Goal: Task Accomplishment & Management: Complete application form

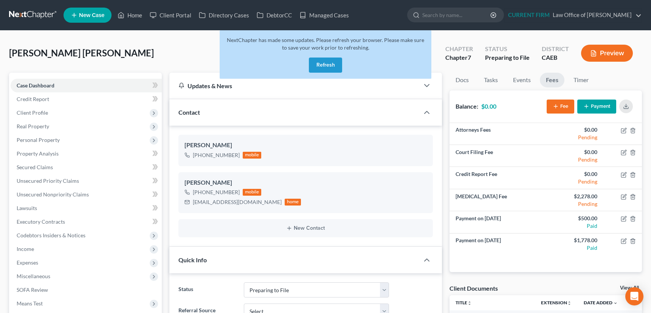
select select "17"
select select "0"
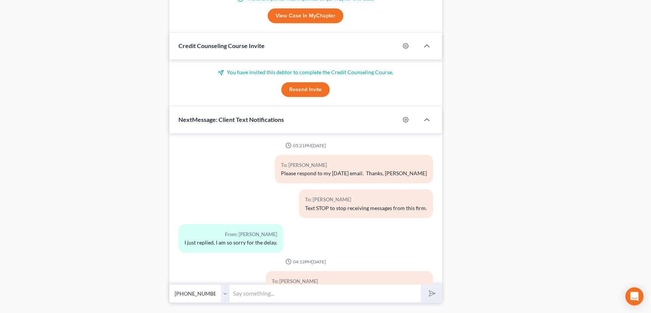
scroll to position [137, 0]
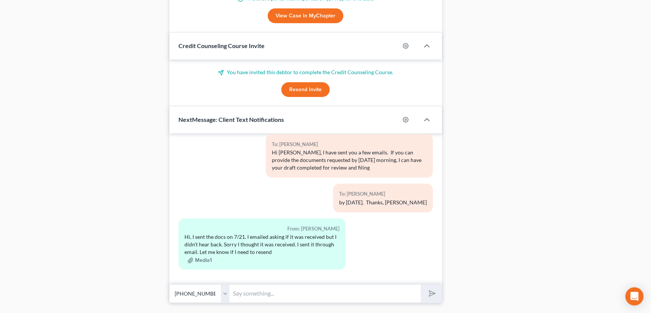
click at [270, 292] on input "text" at bounding box center [325, 293] width 191 height 19
type input "I did receive those on the 21st. There are just a few others that were needed."
click at [421, 284] on button "submit" at bounding box center [431, 293] width 21 height 18
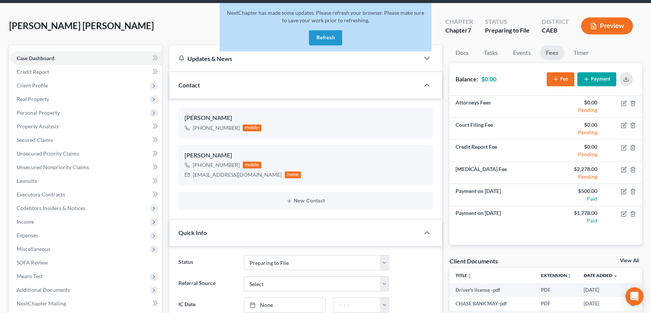
scroll to position [0, 0]
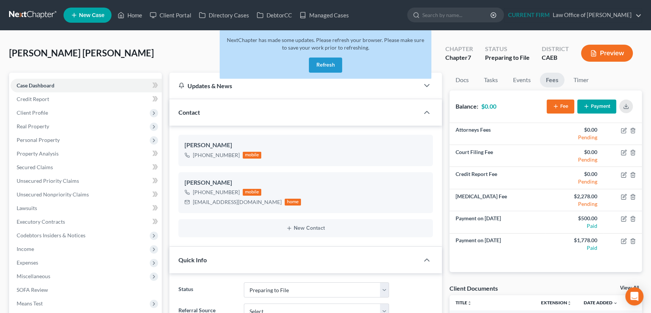
click at [323, 60] on button "Refresh" at bounding box center [325, 64] width 33 height 15
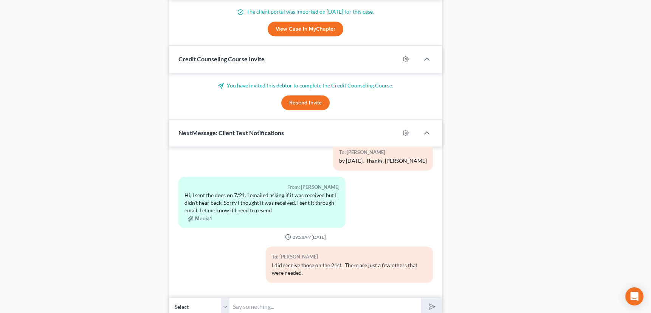
scroll to position [656, 0]
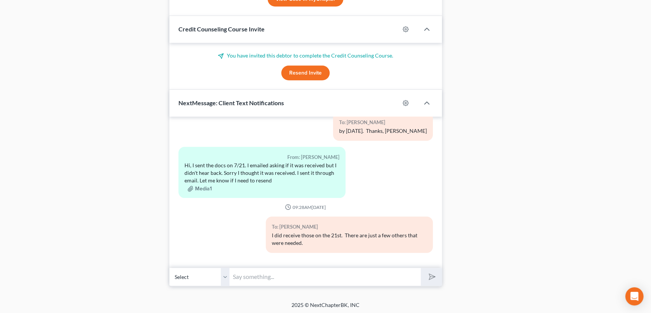
click at [257, 275] on input "text" at bounding box center [325, 276] width 191 height 19
paste input "the July bank statements and the July pay stubs after [DATE] were not received.…"
type input "However, the July bank statements and the July pay stubs after [DATE] were not …"
click at [421, 268] on button "submit" at bounding box center [431, 277] width 21 height 18
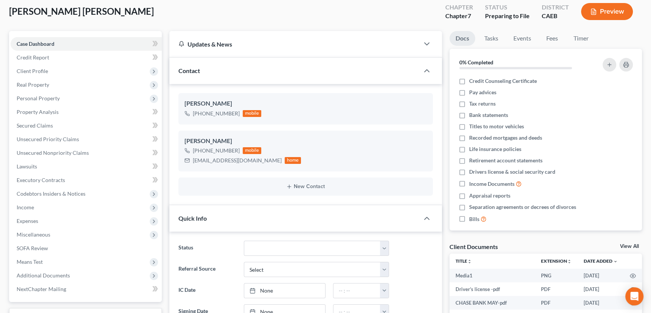
scroll to position [0, 0]
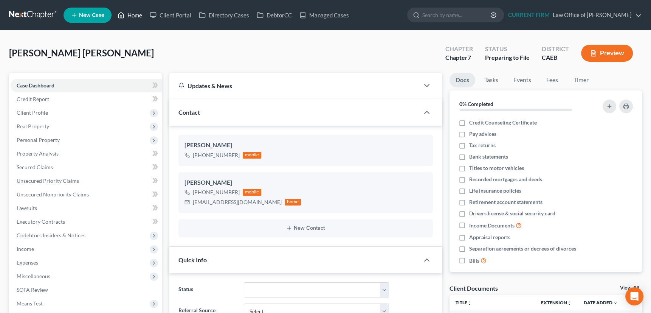
click at [132, 16] on link "Home" at bounding box center [130, 15] width 32 height 14
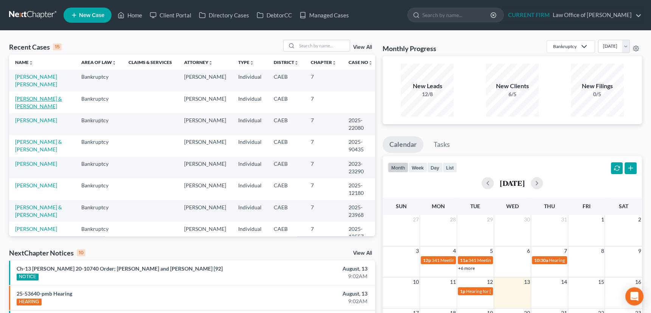
click at [35, 98] on link "[PERSON_NAME] & [PERSON_NAME]" at bounding box center [38, 102] width 47 height 14
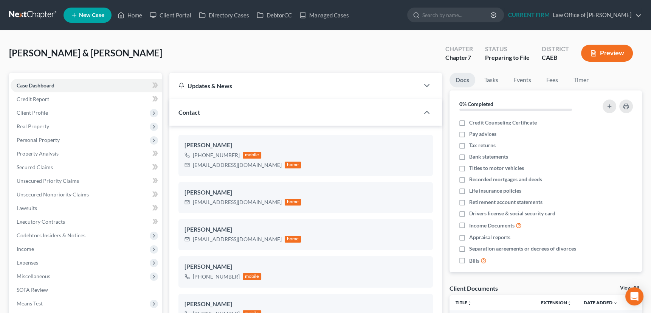
scroll to position [13, 0]
click at [49, 140] on span "Personal Property" at bounding box center [38, 139] width 43 height 6
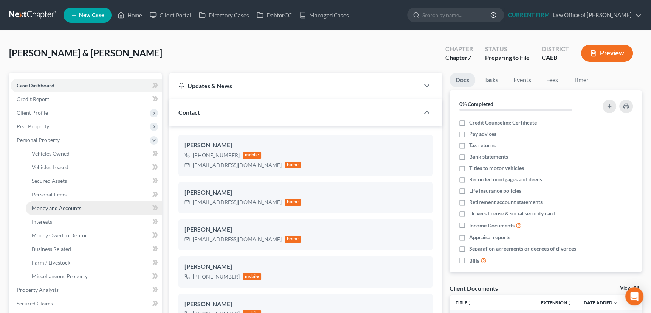
click at [56, 207] on span "Money and Accounts" at bounding box center [57, 208] width 50 height 6
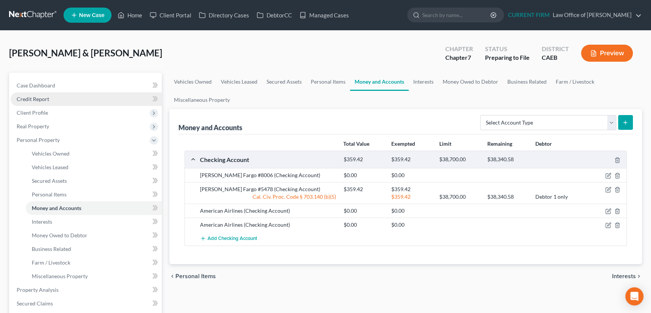
click at [37, 96] on span "Credit Report" at bounding box center [33, 99] width 33 height 6
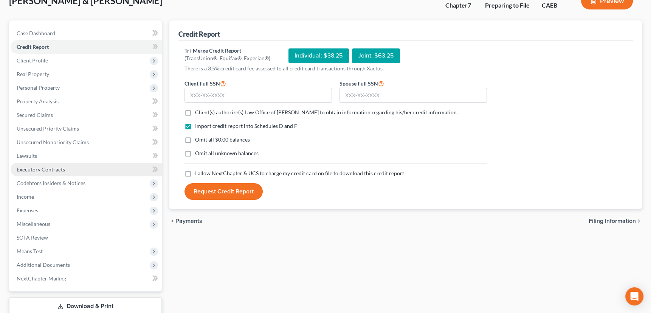
scroll to position [102, 0]
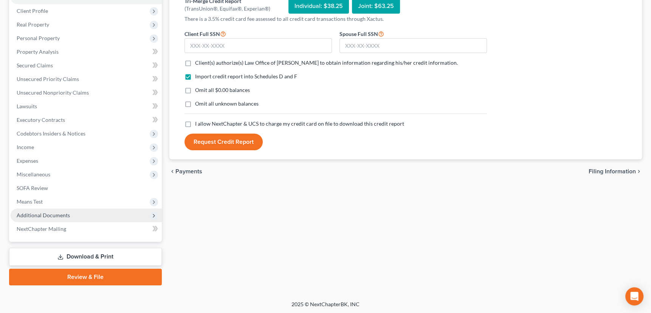
click at [50, 214] on span "Additional Documents" at bounding box center [43, 215] width 53 height 6
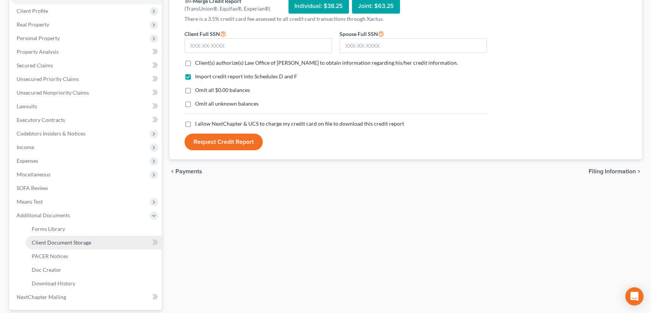
click at [57, 243] on span "Client Document Storage" at bounding box center [61, 242] width 59 height 6
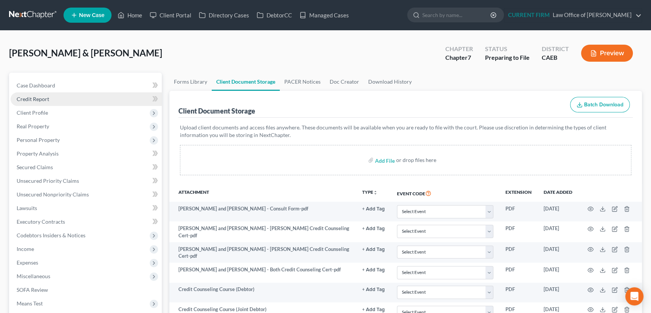
click at [30, 97] on span "Credit Report" at bounding box center [33, 99] width 33 height 6
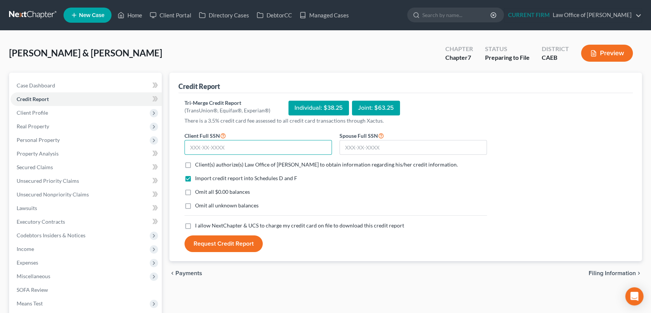
click at [231, 147] on input "text" at bounding box center [257, 147] width 147 height 15
click at [214, 147] on input "text" at bounding box center [257, 147] width 147 height 15
type input "611-26-0237"
click at [351, 147] on input "text" at bounding box center [412, 147] width 147 height 15
type input "618-88-8461"
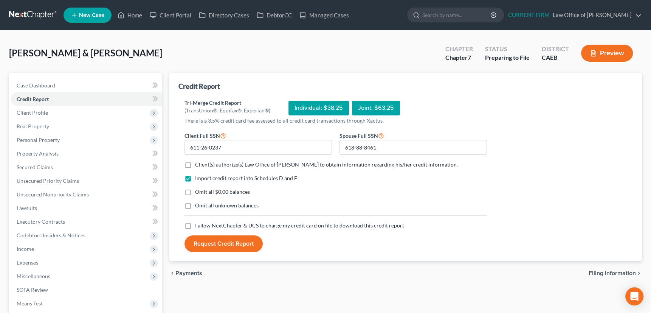
click at [195, 163] on label "Client(s) authorize(s) Law Office of [PERSON_NAME] to obtain information regard…" at bounding box center [326, 165] width 263 height 8
click at [198, 163] on input "Client(s) authorize(s) Law Office of [PERSON_NAME] to obtain information regard…" at bounding box center [200, 163] width 5 height 5
checkbox input "true"
click at [195, 227] on label "I allow NextChapter & UCS to charge my credit card on file to download this cre…" at bounding box center [299, 226] width 209 height 8
click at [198, 226] on input "I allow NextChapter & UCS to charge my credit card on file to download this cre…" at bounding box center [200, 224] width 5 height 5
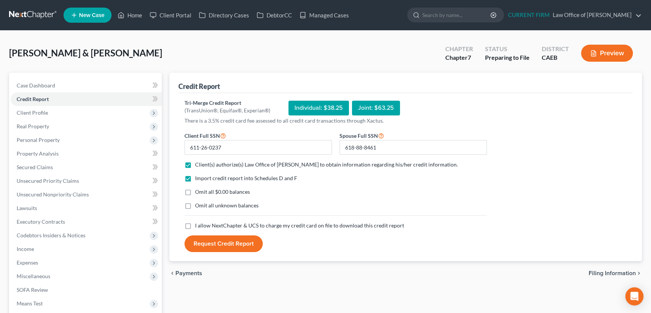
checkbox input "true"
click at [223, 243] on button "Request Credit Report" at bounding box center [223, 243] width 78 height 17
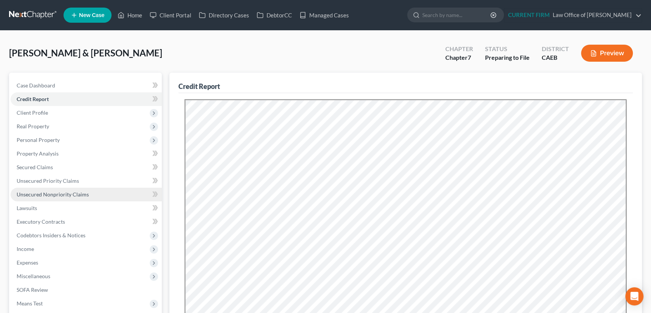
click at [48, 190] on link "Unsecured Nonpriority Claims" at bounding box center [86, 195] width 151 height 14
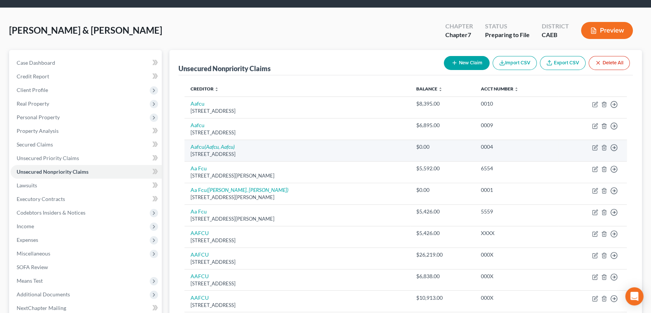
scroll to position [34, 0]
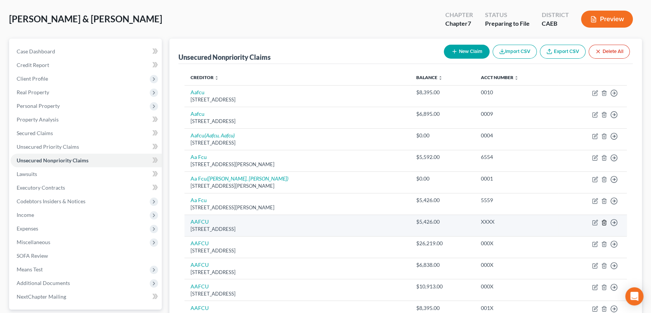
click at [603, 220] on icon "button" at bounding box center [604, 222] width 6 height 6
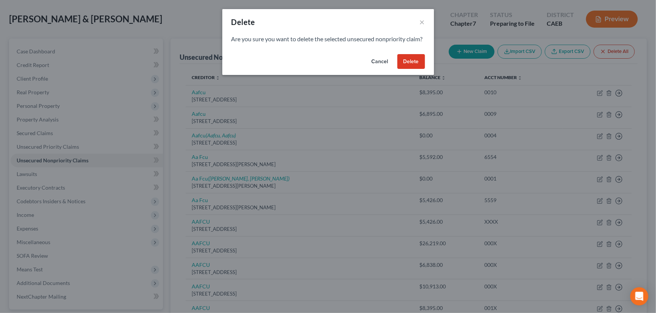
click at [412, 69] on button "Delete" at bounding box center [411, 61] width 28 height 15
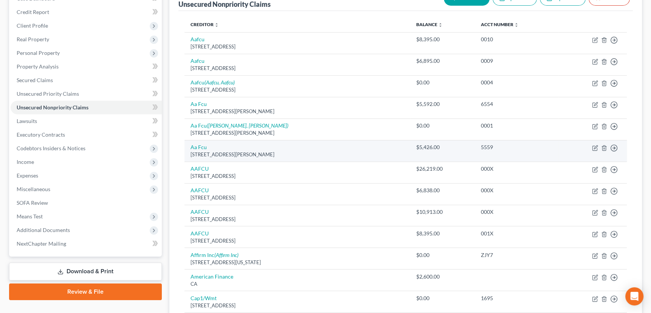
scroll to position [103, 0]
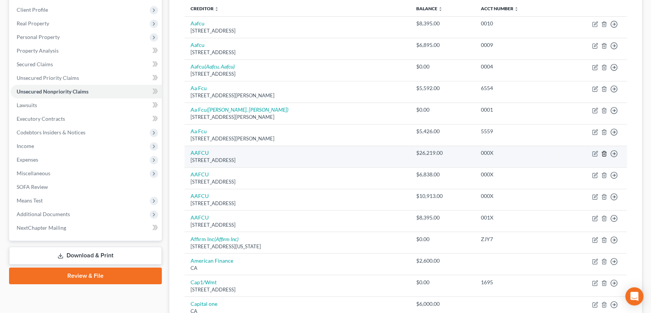
click at [605, 151] on icon "button" at bounding box center [603, 153] width 3 height 5
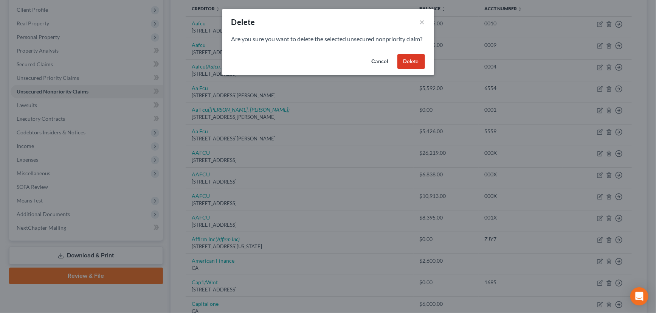
click at [417, 67] on button "Delete" at bounding box center [411, 61] width 28 height 15
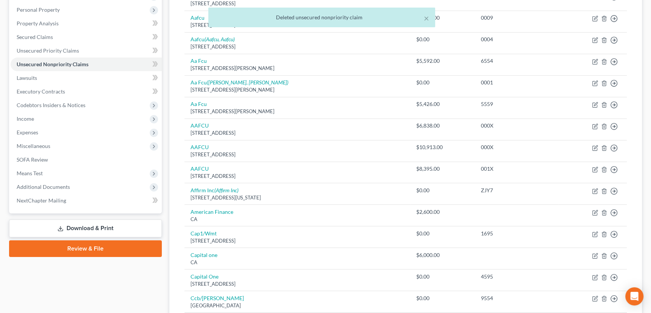
scroll to position [68, 0]
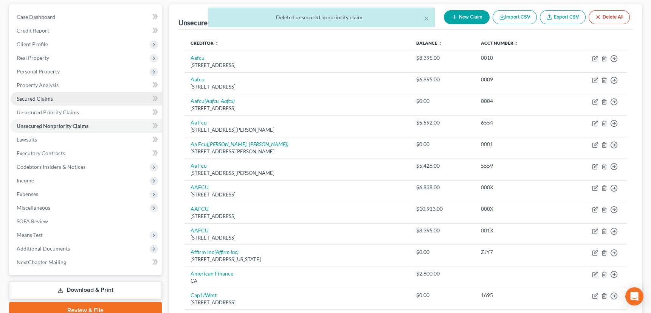
click at [34, 96] on span "Secured Claims" at bounding box center [35, 98] width 36 height 6
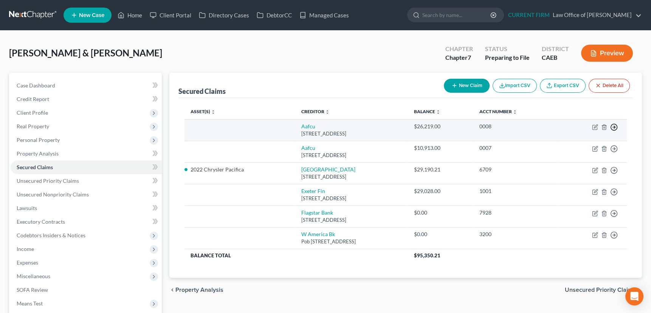
click at [612, 126] on icon "button" at bounding box center [614, 127] width 8 height 8
click at [564, 145] on link "Move to F" at bounding box center [579, 145] width 63 height 13
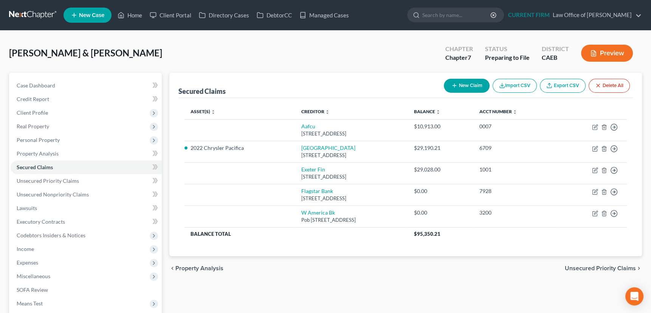
click at [583, 267] on span "Unsecured Priority Claims" at bounding box center [600, 268] width 71 height 6
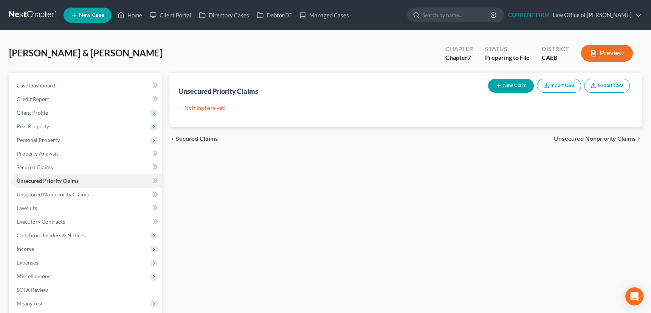
click at [592, 137] on span "Unsecured Nonpriority Claims" at bounding box center [595, 139] width 82 height 6
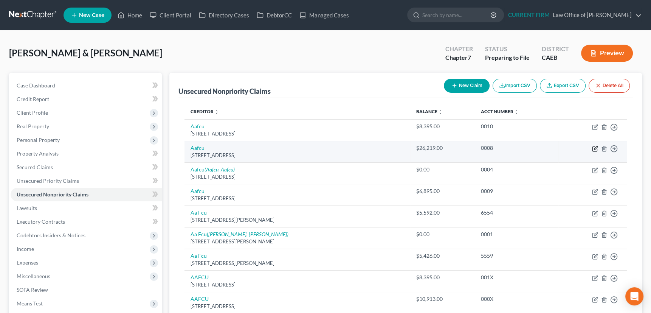
click at [594, 147] on icon "button" at bounding box center [595, 149] width 6 height 6
select select "45"
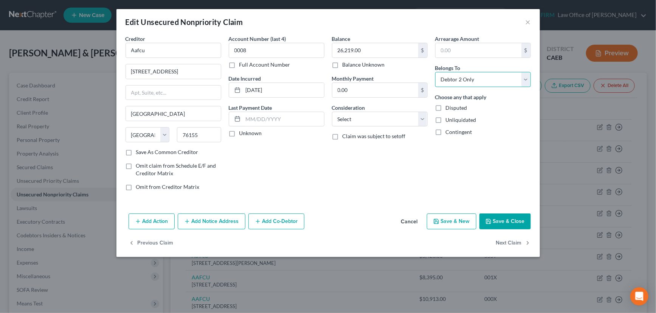
click at [475, 79] on select "Select Debtor 1 Only Debtor 2 Only Debtor 1 And Debtor 2 Only At Least One Of T…" at bounding box center [483, 79] width 96 height 15
select select "2"
click at [435, 72] on select "Select Debtor 1 Only Debtor 2 Only Debtor 1 And Debtor 2 Only At Least One Of T…" at bounding box center [483, 79] width 96 height 15
click at [425, 118] on select "Select Cable / Satellite Services Collection Agency Credit Card Debt Debt Couns…" at bounding box center [380, 119] width 96 height 15
select select "14"
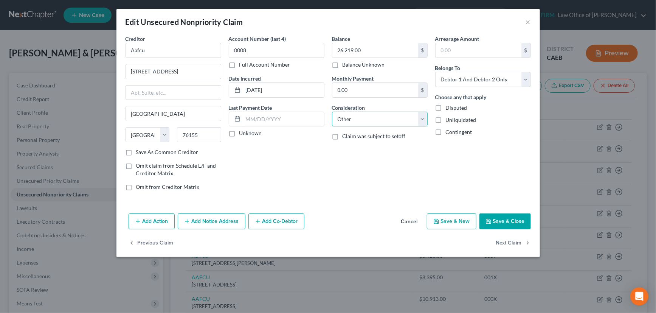
click at [332, 112] on select "Select Cable / Satellite Services Collection Agency Credit Card Debt Debt Couns…" at bounding box center [380, 119] width 96 height 15
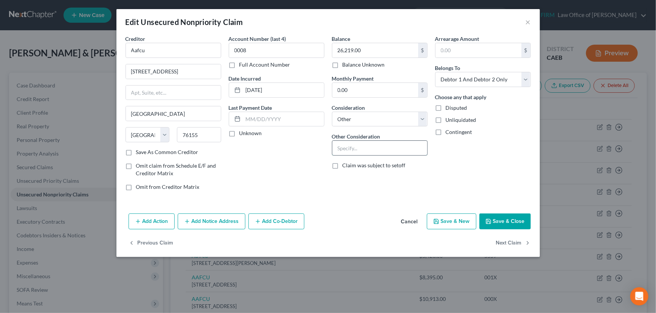
click at [358, 147] on input "text" at bounding box center [379, 148] width 95 height 14
type input "Delinquent balance on self-surrendered automobile"
click at [239, 132] on label "Unknown" at bounding box center [250, 133] width 23 height 8
click at [242, 132] on input "Unknown" at bounding box center [244, 131] width 5 height 5
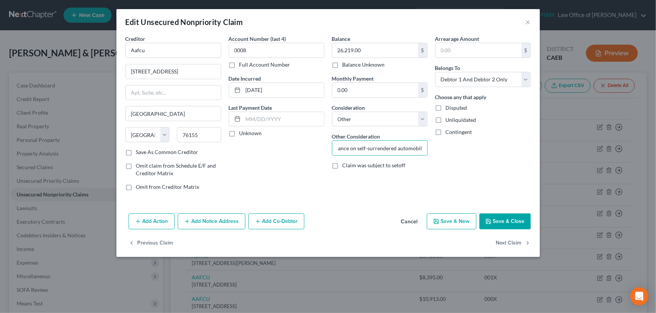
checkbox input "true"
click at [136, 151] on label "Save As Common Creditor" at bounding box center [167, 152] width 62 height 8
click at [139, 151] on input "Save As Common Creditor" at bounding box center [141, 150] width 5 height 5
click at [514, 217] on button "Save & Close" at bounding box center [504, 221] width 51 height 16
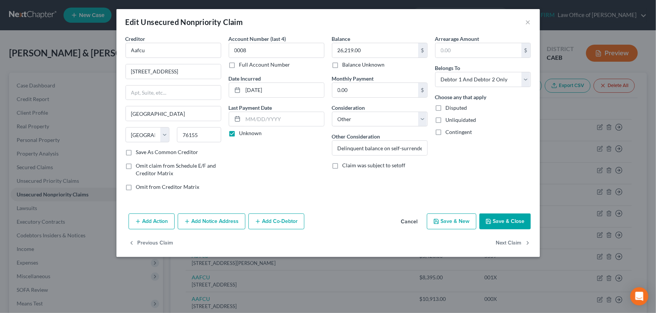
checkbox input "false"
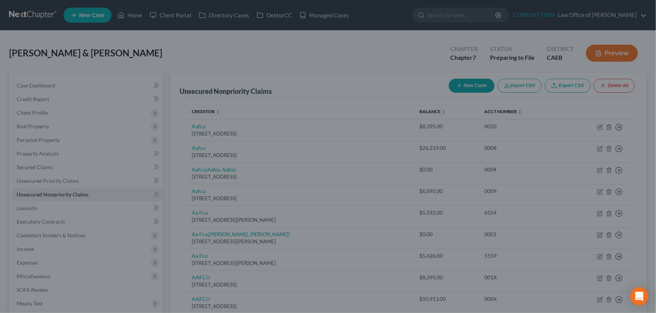
type input "0"
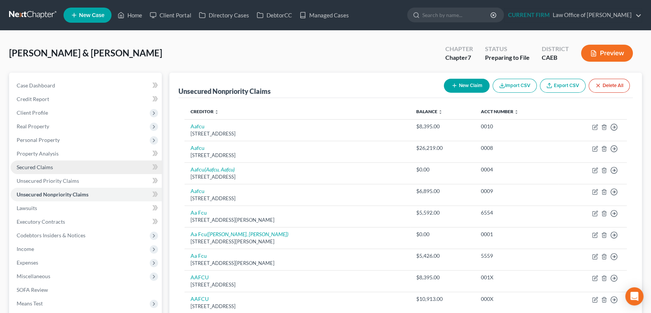
click at [25, 164] on span "Secured Claims" at bounding box center [35, 167] width 36 height 6
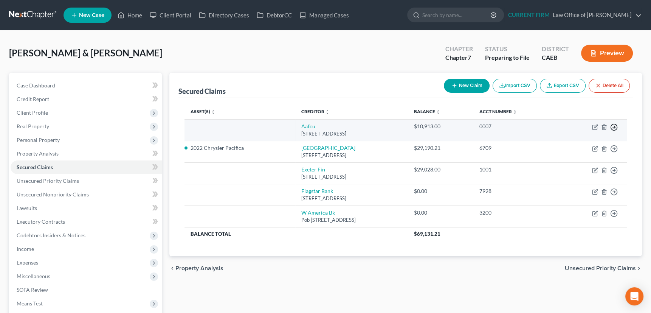
click at [612, 126] on icon "button" at bounding box center [614, 127] width 8 height 8
click at [566, 144] on link "Move to F" at bounding box center [579, 145] width 63 height 13
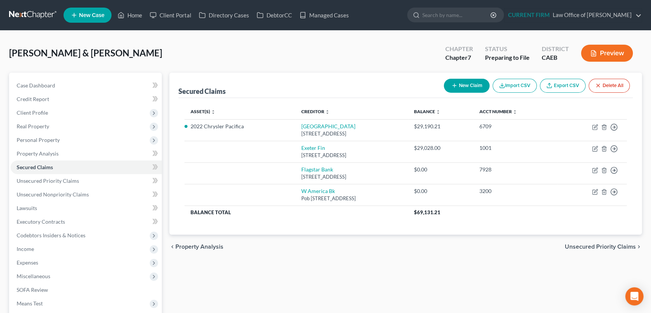
click at [588, 244] on span "Unsecured Priority Claims" at bounding box center [600, 246] width 71 height 6
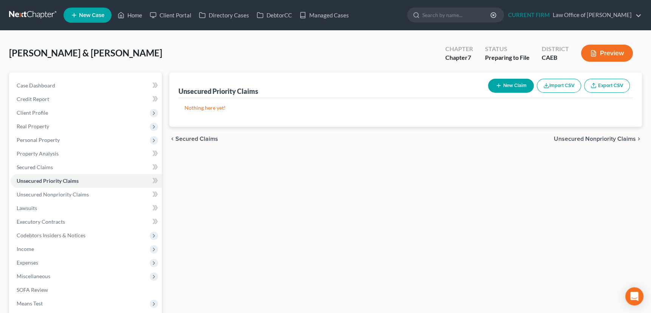
click at [592, 136] on span "Unsecured Nonpriority Claims" at bounding box center [595, 139] width 82 height 6
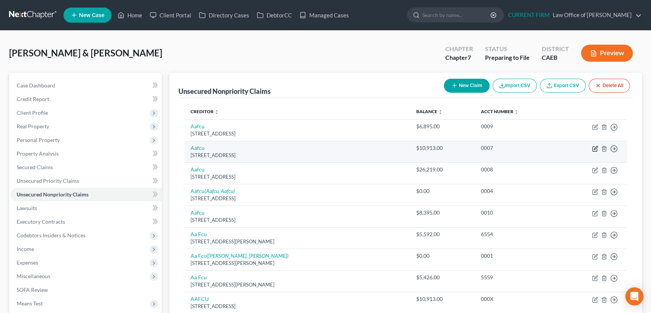
click at [594, 147] on icon "button" at bounding box center [595, 149] width 6 height 6
select select "45"
select select "1"
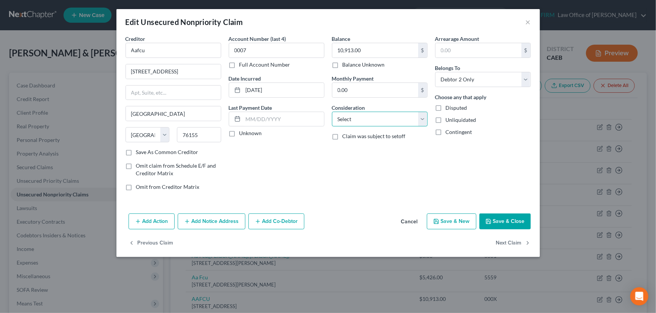
click at [366, 123] on select "Select Cable / Satellite Services Collection Agency Credit Card Debt Debt Couns…" at bounding box center [380, 119] width 96 height 15
select select "14"
click at [332, 112] on select "Select Cable / Satellite Services Collection Agency Credit Card Debt Debt Couns…" at bounding box center [380, 119] width 96 height 15
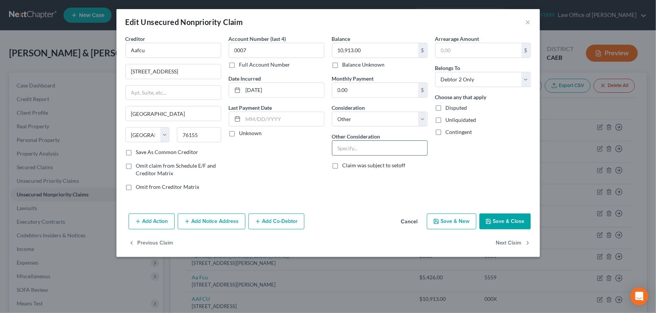
click at [363, 146] on input "text" at bounding box center [379, 148] width 95 height 14
type input "D"
type input "Deficiency balance for self-surrendered automobile"
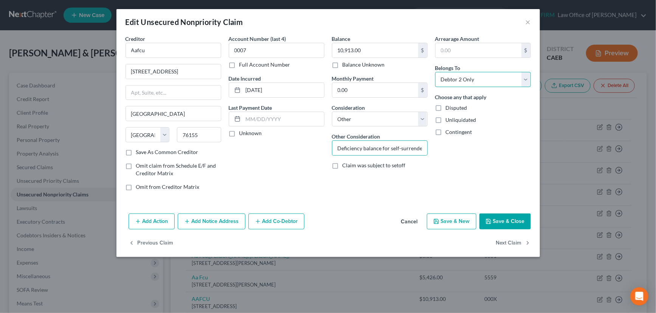
click at [451, 76] on select "Select Debtor 1 Only Debtor 2 Only Debtor 1 And Debtor 2 Only At Least One Of T…" at bounding box center [483, 79] width 96 height 15
select select "2"
click at [435, 72] on select "Select Debtor 1 Only Debtor 2 Only Debtor 1 And Debtor 2 Only At Least One Of T…" at bounding box center [483, 79] width 96 height 15
click at [136, 150] on label "Save As Common Creditor" at bounding box center [167, 152] width 62 height 8
click at [139, 150] on input "Save As Common Creditor" at bounding box center [141, 150] width 5 height 5
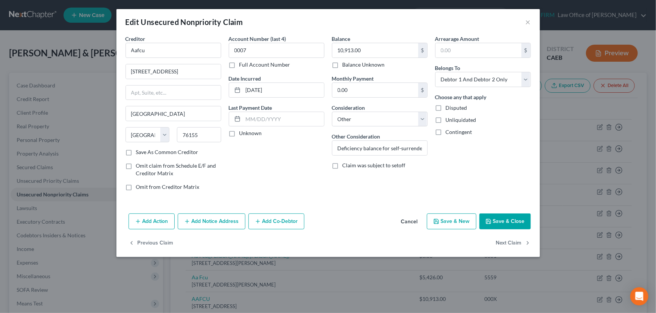
checkbox input "true"
click at [239, 133] on label "Unknown" at bounding box center [250, 133] width 23 height 8
click at [242, 133] on input "Unknown" at bounding box center [244, 131] width 5 height 5
checkbox input "true"
click at [505, 217] on button "Save & Close" at bounding box center [504, 221] width 51 height 16
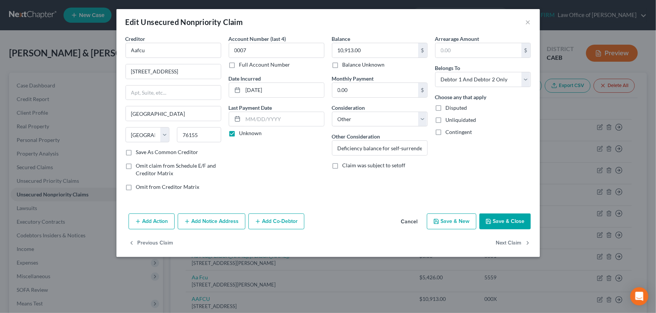
checkbox input "false"
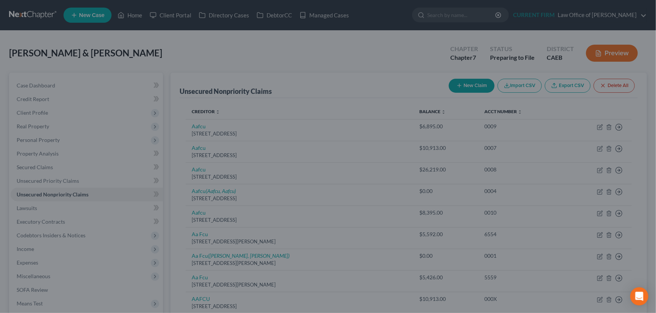
type input "0"
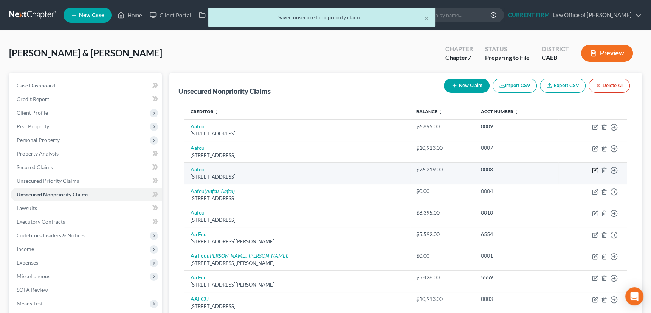
click at [594, 170] on icon "button" at bounding box center [595, 168] width 3 height 3
select select "45"
select select "14"
select select "2"
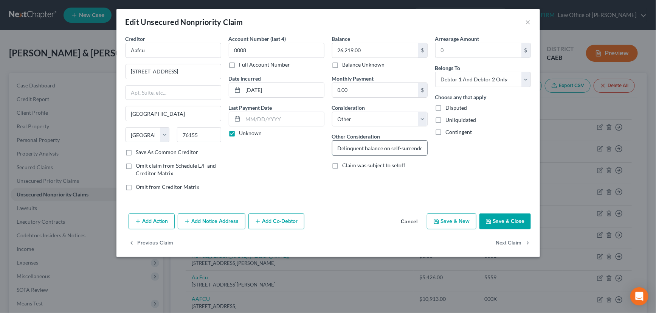
drag, startPoint x: 363, startPoint y: 146, endPoint x: 346, endPoint y: 148, distance: 17.5
click at [346, 148] on input "Delinquent balance on self-surrendered automobile" at bounding box center [379, 148] width 95 height 14
type input "Deficiency balance on self-surrendered automobile"
click at [501, 216] on button "Save & Close" at bounding box center [504, 221] width 51 height 16
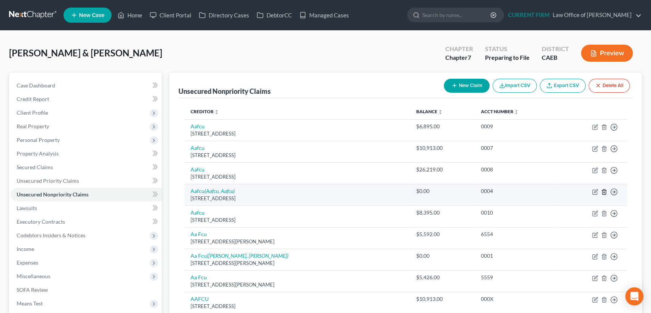
click at [604, 190] on icon "button" at bounding box center [604, 192] width 6 height 6
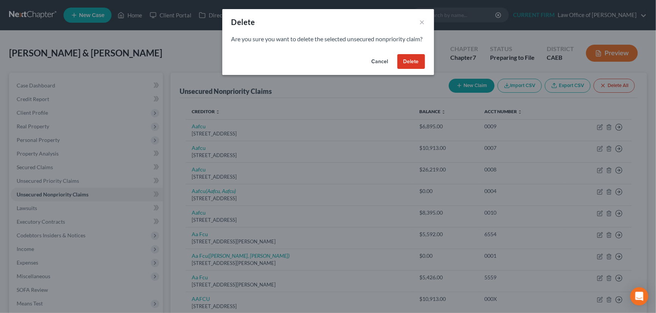
click at [419, 69] on button "Delete" at bounding box center [411, 61] width 28 height 15
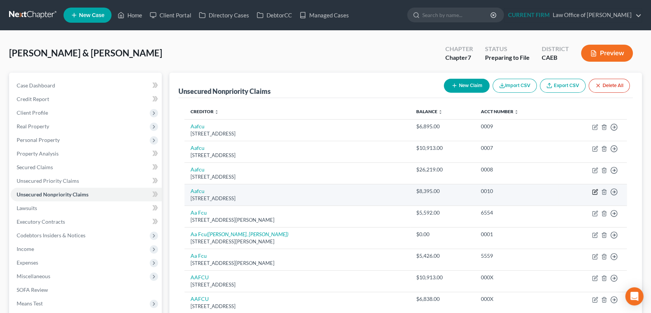
click at [594, 191] on icon "button" at bounding box center [595, 192] width 6 height 6
select select "45"
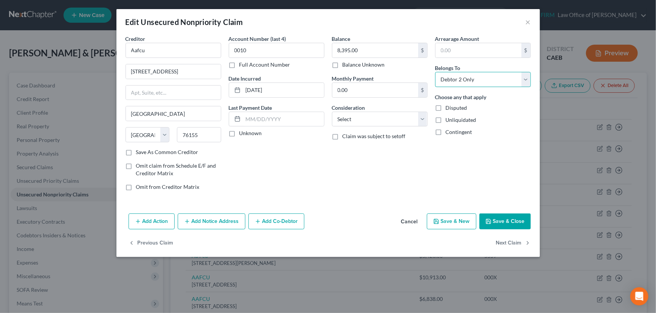
click at [466, 80] on select "Select Debtor 1 Only Debtor 2 Only Debtor 1 And Debtor 2 Only At Least One Of T…" at bounding box center [483, 79] width 96 height 15
select select "2"
click at [435, 72] on select "Select Debtor 1 Only Debtor 2 Only Debtor 1 And Debtor 2 Only At Least One Of T…" at bounding box center [483, 79] width 96 height 15
click at [423, 121] on select "Select Cable / Satellite Services Collection Agency Credit Card Debt Debt Couns…" at bounding box center [380, 119] width 96 height 15
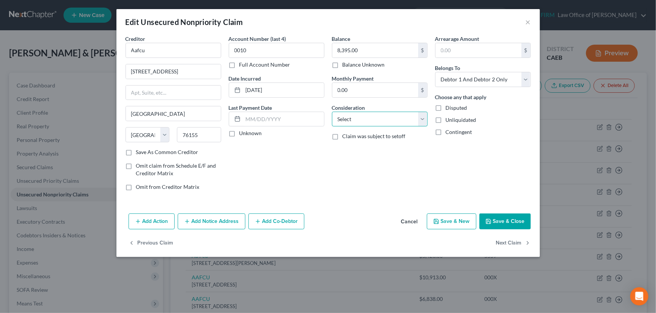
click at [423, 121] on select "Select Cable / Satellite Services Collection Agency Credit Card Debt Debt Couns…" at bounding box center [380, 119] width 96 height 15
select select "10"
click at [332, 112] on select "Select Cable / Satellite Services Collection Agency Credit Card Debt Debt Couns…" at bounding box center [380, 119] width 96 height 15
click at [239, 132] on label "Unknown" at bounding box center [250, 133] width 23 height 8
click at [242, 132] on input "Unknown" at bounding box center [244, 131] width 5 height 5
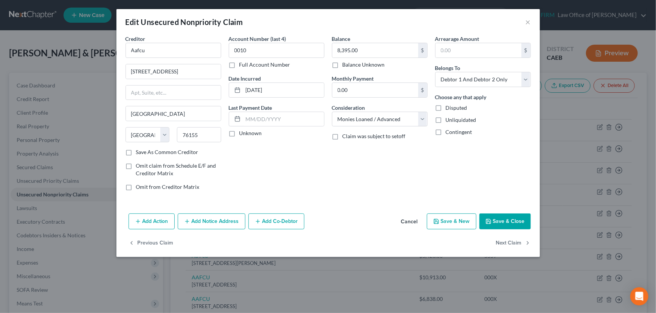
checkbox input "true"
click at [136, 151] on label "Save As Common Creditor" at bounding box center [167, 152] width 62 height 8
click at [139, 151] on input "Save As Common Creditor" at bounding box center [141, 150] width 5 height 5
click at [512, 219] on button "Save & Close" at bounding box center [504, 221] width 51 height 16
checkbox input "false"
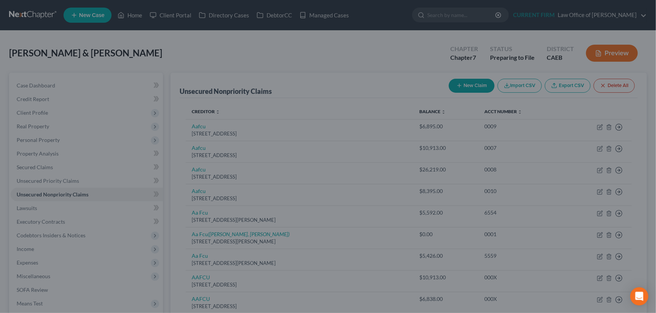
type input "0"
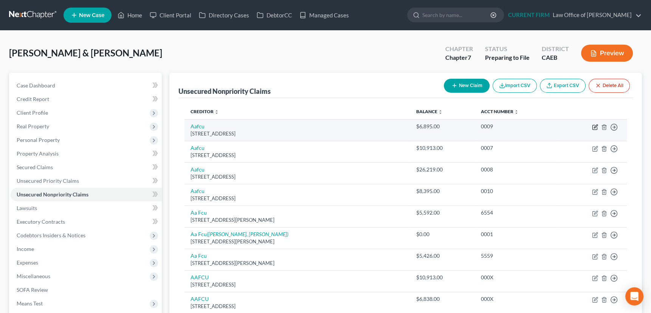
click at [595, 126] on icon "button" at bounding box center [595, 125] width 3 height 3
select select "45"
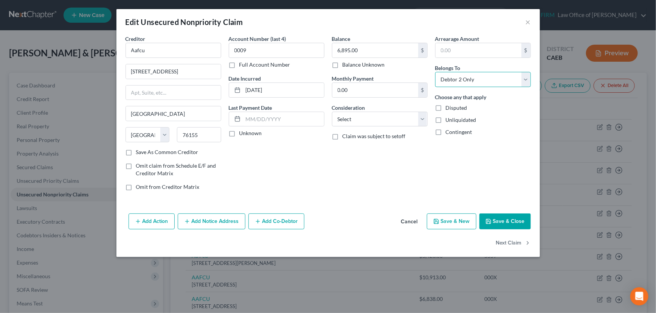
click at [481, 79] on select "Select Debtor 1 Only Debtor 2 Only Debtor 1 And Debtor 2 Only At Least One Of T…" at bounding box center [483, 79] width 96 height 15
select select "2"
click at [435, 72] on select "Select Debtor 1 Only Debtor 2 Only Debtor 1 And Debtor 2 Only At Least One Of T…" at bounding box center [483, 79] width 96 height 15
click at [398, 115] on select "Select Cable / Satellite Services Collection Agency Credit Card Debt Debt Couns…" at bounding box center [380, 119] width 96 height 15
select select "10"
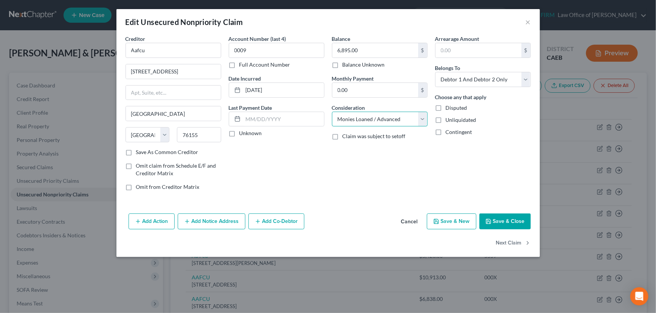
click at [332, 112] on select "Select Cable / Satellite Services Collection Agency Credit Card Debt Debt Couns…" at bounding box center [380, 119] width 96 height 15
click at [239, 132] on label "Unknown" at bounding box center [250, 133] width 23 height 8
click at [242, 132] on input "Unknown" at bounding box center [244, 131] width 5 height 5
checkbox input "true"
click at [136, 150] on label "Save As Common Creditor" at bounding box center [167, 152] width 62 height 8
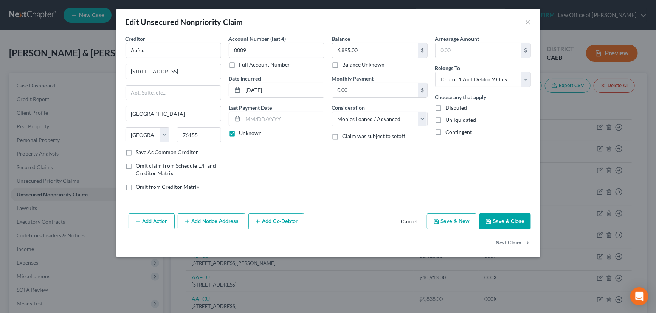
click at [139, 150] on input "Save As Common Creditor" at bounding box center [141, 150] width 5 height 5
click at [512, 215] on button "Save & Close" at bounding box center [504, 221] width 51 height 16
checkbox input "false"
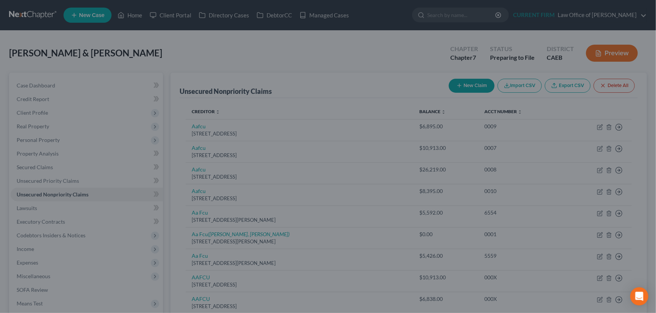
type input "0"
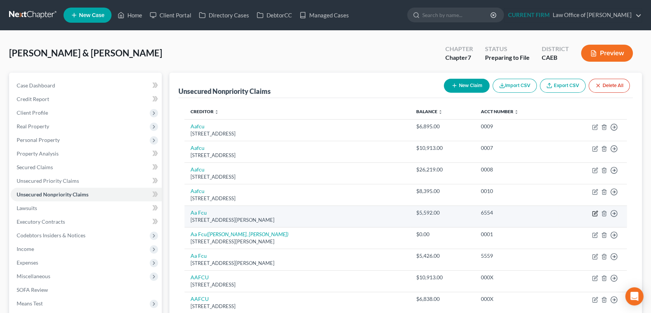
click at [595, 210] on icon "button" at bounding box center [595, 213] width 6 height 6
select select "45"
select select "1"
select select "0"
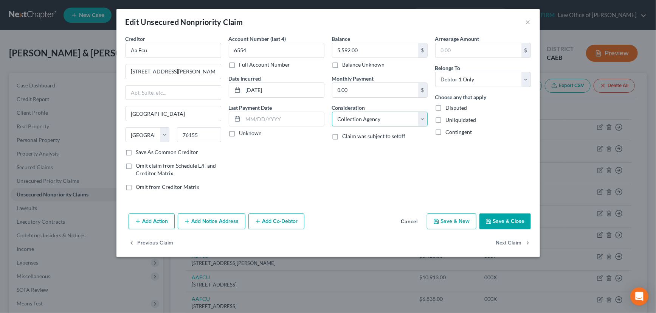
click at [422, 117] on select "Select Cable / Satellite Services Collection Agency Credit Card Debt Debt Couns…" at bounding box center [380, 119] width 96 height 15
select select "10"
click at [332, 112] on select "Select Cable / Satellite Services Collection Agency Credit Card Debt Debt Couns…" at bounding box center [380, 119] width 96 height 15
click at [461, 81] on select "Select Debtor 1 Only Debtor 2 Only Debtor 1 And Debtor 2 Only At Least One Of T…" at bounding box center [483, 79] width 96 height 15
select select "2"
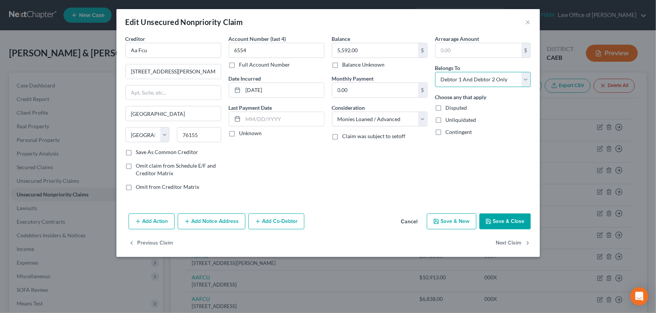
click at [435, 72] on select "Select Debtor 1 Only Debtor 2 Only Debtor 1 And Debtor 2 Only At Least One Of T…" at bounding box center [483, 79] width 96 height 15
click at [239, 135] on label "Unknown" at bounding box center [250, 133] width 23 height 8
click at [242, 134] on input "Unknown" at bounding box center [244, 131] width 5 height 5
checkbox input "true"
click at [136, 151] on label "Save As Common Creditor" at bounding box center [167, 152] width 62 height 8
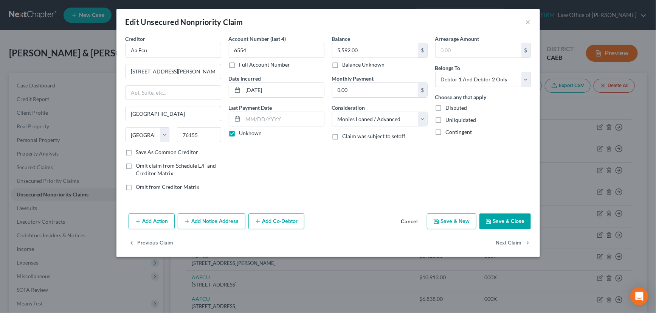
click at [139, 151] on input "Save As Common Creditor" at bounding box center [141, 150] width 5 height 5
click at [513, 219] on button "Save & Close" at bounding box center [504, 221] width 51 height 16
checkbox input "false"
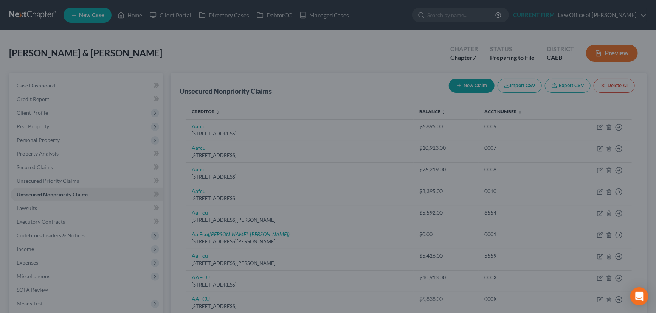
type input "0"
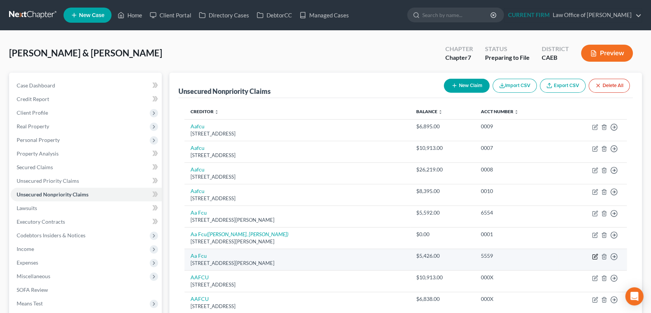
click at [594, 255] on icon "button" at bounding box center [595, 256] width 6 height 6
select select "45"
select select "1"
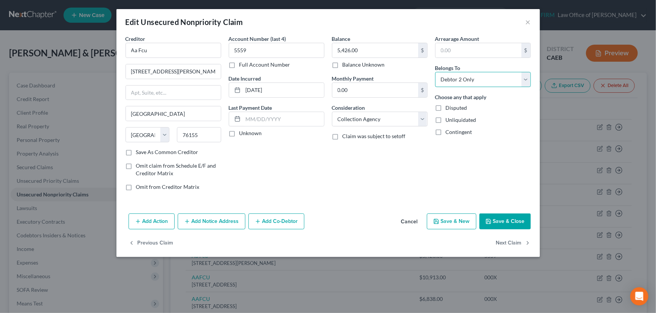
click at [489, 79] on select "Select Debtor 1 Only Debtor 2 Only Debtor 1 And Debtor 2 Only At Least One Of T…" at bounding box center [483, 79] width 96 height 15
select select "2"
click at [435, 72] on select "Select Debtor 1 Only Debtor 2 Only Debtor 1 And Debtor 2 Only At Least One Of T…" at bounding box center [483, 79] width 96 height 15
click at [389, 117] on select "Select Cable / Satellite Services Collection Agency Credit Card Debt Debt Couns…" at bounding box center [380, 119] width 96 height 15
select select "10"
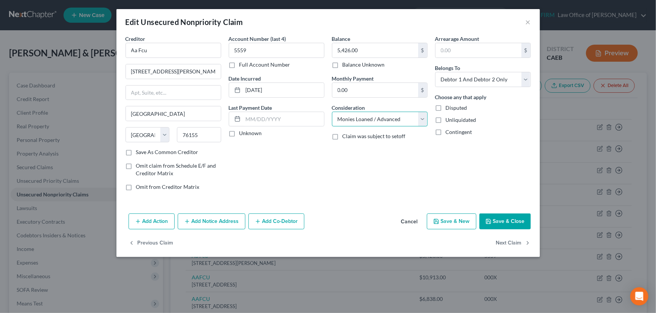
click at [332, 112] on select "Select Cable / Satellite Services Collection Agency Credit Card Debt Debt Couns…" at bounding box center [380, 119] width 96 height 15
click at [239, 131] on label "Unknown" at bounding box center [250, 133] width 23 height 8
click at [242, 131] on input "Unknown" at bounding box center [244, 131] width 5 height 5
checkbox input "true"
click at [136, 150] on label "Save As Common Creditor" at bounding box center [167, 152] width 62 height 8
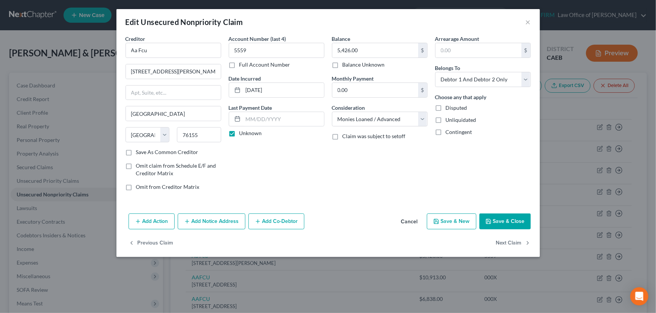
click at [139, 150] on input "Save As Common Creditor" at bounding box center [141, 150] width 5 height 5
click at [508, 221] on button "Save & Close" at bounding box center [504, 221] width 51 height 16
checkbox input "false"
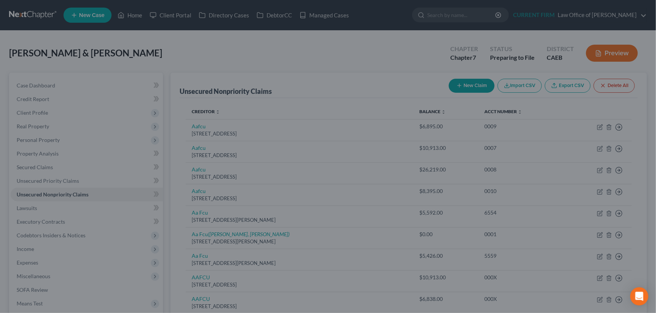
type input "0"
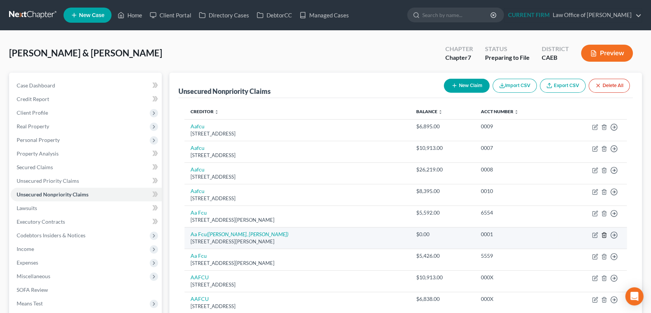
click at [604, 233] on polyline "button" at bounding box center [604, 233] width 5 height 0
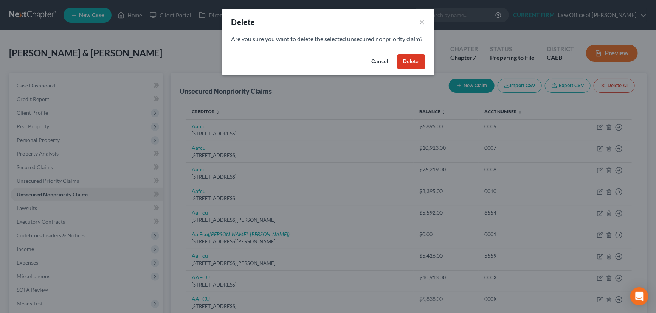
click at [415, 69] on button "Delete" at bounding box center [411, 61] width 28 height 15
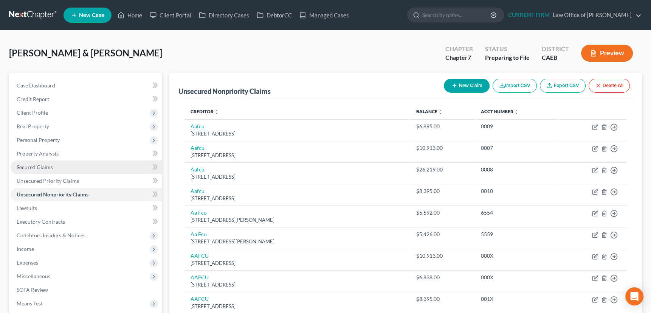
click at [44, 166] on span "Secured Claims" at bounding box center [35, 167] width 36 height 6
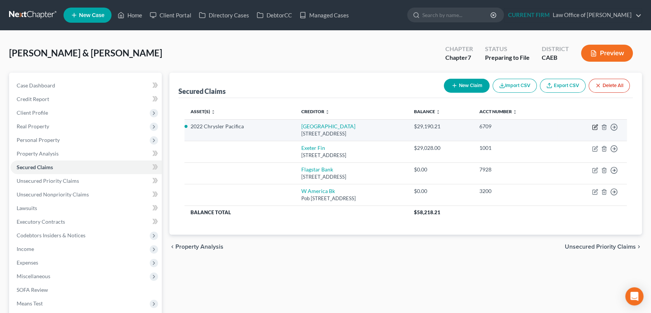
click at [595, 125] on icon "button" at bounding box center [595, 125] width 3 height 3
select select "45"
select select "0"
select select "4"
select select "2"
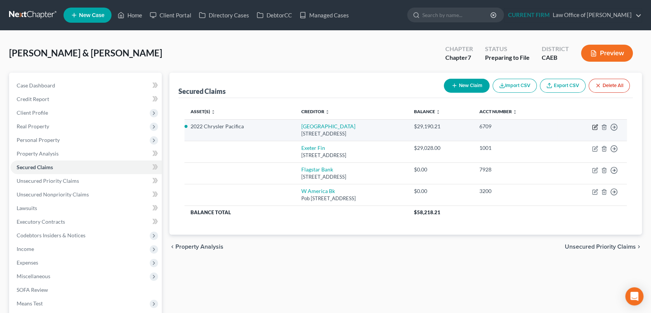
select select "0"
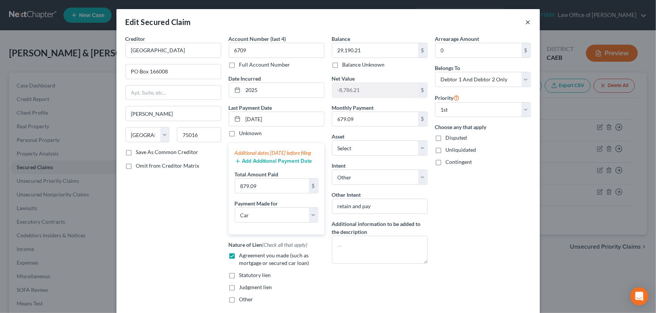
click at [526, 21] on button "×" at bounding box center [527, 21] width 5 height 9
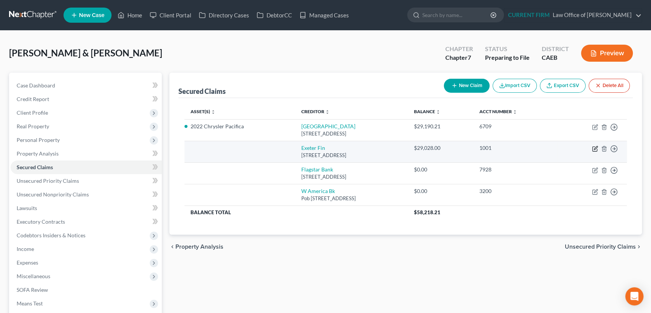
click at [595, 147] on icon "button" at bounding box center [594, 149] width 5 height 5
select select "45"
select select "0"
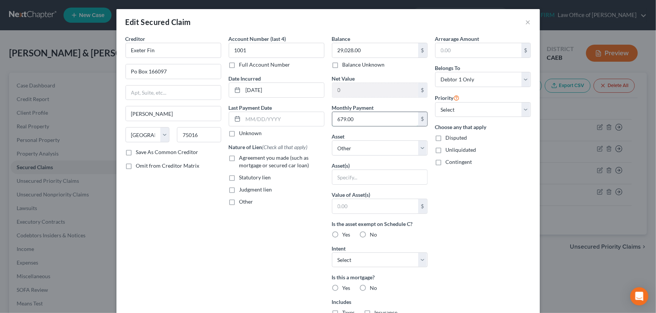
paste input "9"
type input "679.09"
click at [417, 148] on select "Select Other Multiple Assets 2022 Chrysler Pacifica - $20404.0 [PERSON_NAME] Fa…" at bounding box center [380, 147] width 96 height 15
select select "2"
click at [332, 140] on select "Select Other Multiple Assets 2022 Chrysler Pacifica - $20404.0 [PERSON_NAME] Fa…" at bounding box center [380, 147] width 96 height 15
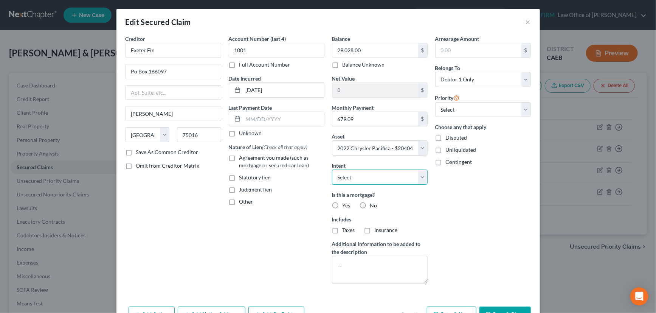
click at [415, 175] on select "Select Surrender Redeem Reaffirm Avoid Other" at bounding box center [380, 176] width 96 height 15
select select "4"
click at [332, 169] on select "Select Surrender Redeem Reaffirm Avoid Other" at bounding box center [380, 176] width 96 height 15
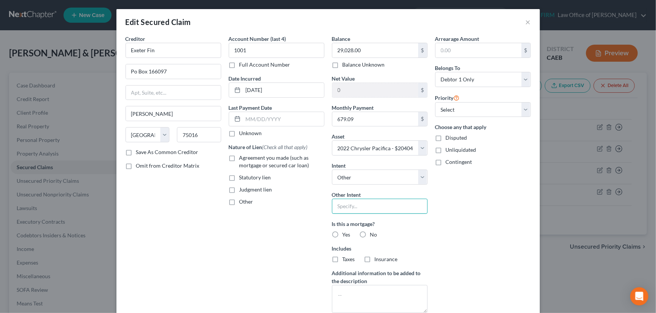
click at [372, 200] on input "text" at bounding box center [380, 205] width 96 height 15
type input "Retain and Pay"
click at [370, 231] on label "No" at bounding box center [373, 235] width 7 height 8
click at [373, 231] on input "No" at bounding box center [375, 233] width 5 height 5
radio input "true"
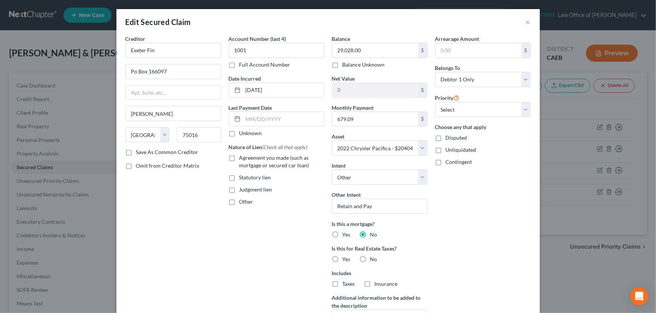
click at [370, 257] on label "No" at bounding box center [373, 259] width 7 height 8
click at [373, 257] on input "No" at bounding box center [375, 257] width 5 height 5
radio input "true"
click at [239, 156] on label "Agreement you made (such as mortgage or secured car loan)" at bounding box center [281, 161] width 85 height 15
click at [242, 156] on input "Agreement you made (such as mortgage or secured car loan)" at bounding box center [244, 156] width 5 height 5
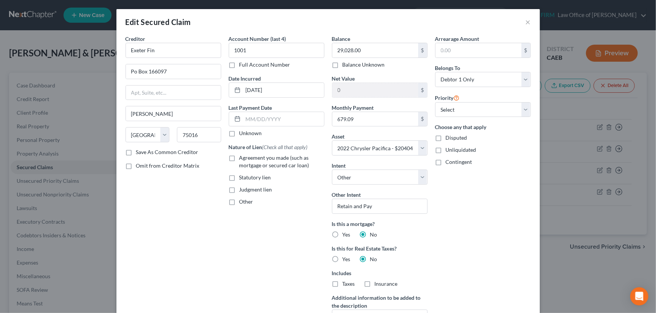
checkbox input "true"
click at [243, 121] on input "text" at bounding box center [283, 119] width 81 height 14
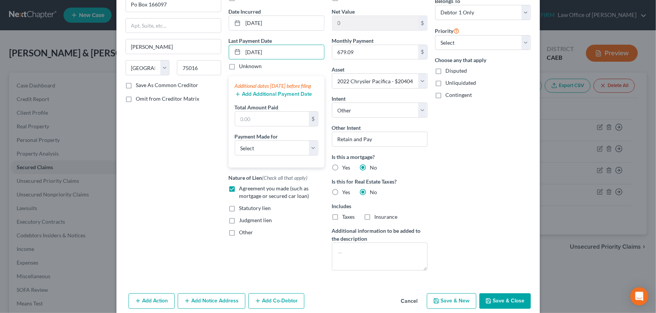
scroll to position [68, 0]
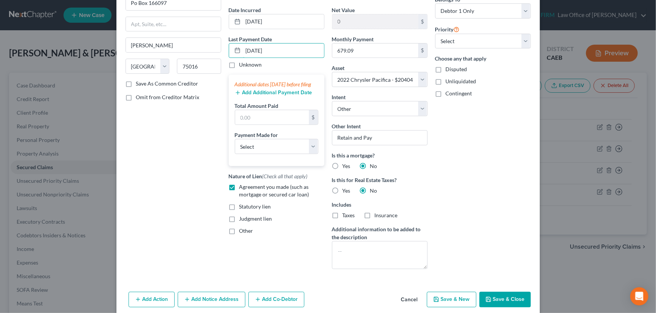
type input "[DATE]"
click at [503, 295] on button "Save & Close" at bounding box center [504, 299] width 51 height 16
select select
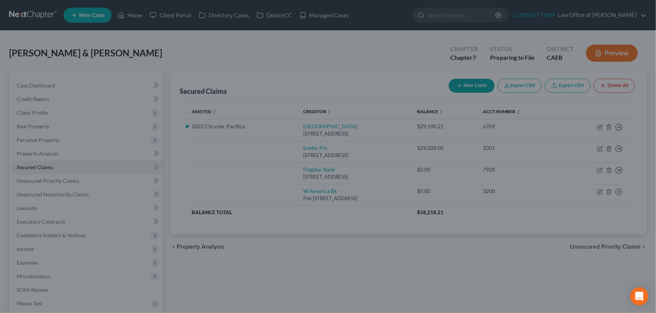
type input "-37,814.21"
select select "2"
type input "0"
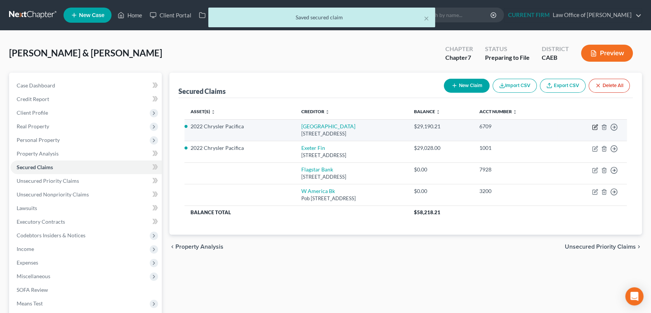
click at [594, 125] on icon "button" at bounding box center [595, 127] width 6 height 6
select select "45"
select select "0"
select select "4"
select select "2"
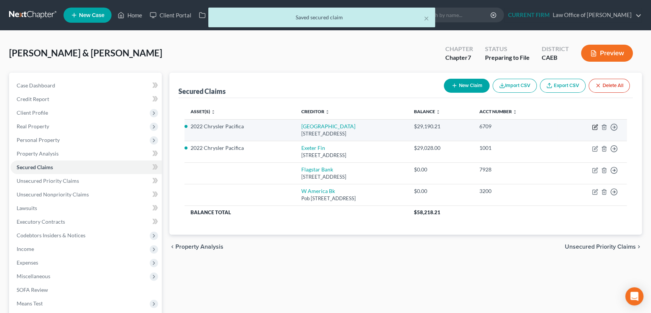
select select "0"
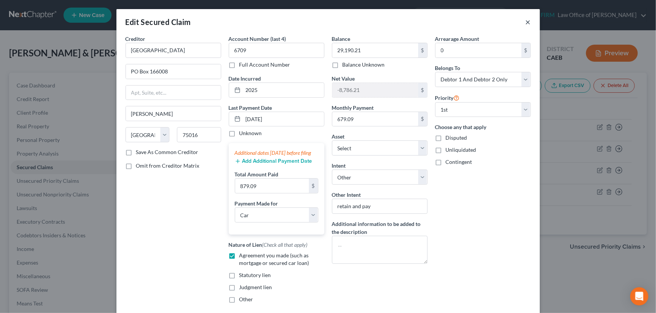
click at [528, 22] on button "×" at bounding box center [527, 21] width 5 height 9
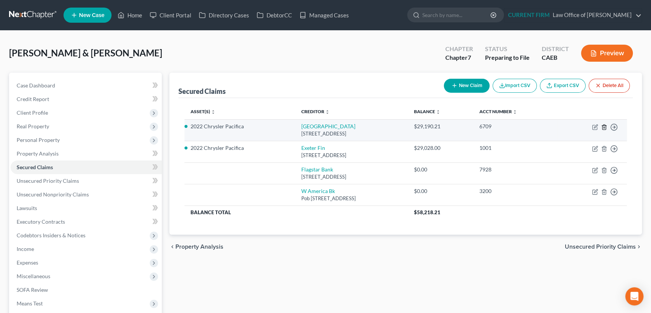
click at [602, 125] on icon "button" at bounding box center [604, 127] width 6 height 6
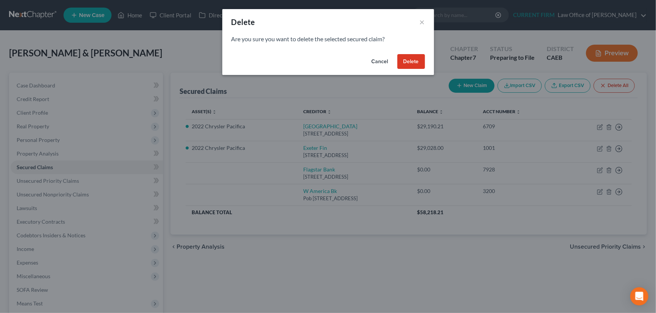
click at [416, 59] on button "Delete" at bounding box center [411, 61] width 28 height 15
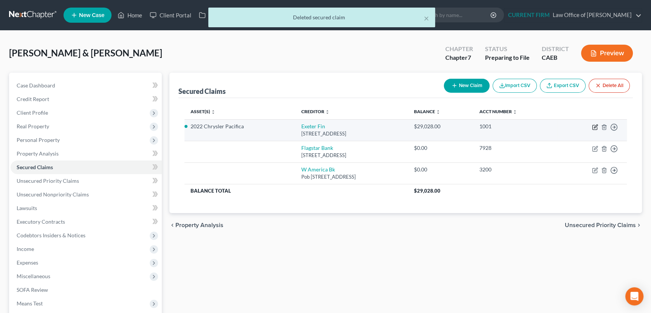
click at [594, 126] on icon "button" at bounding box center [595, 125] width 3 height 3
select select "45"
select select "2"
select select "4"
select select "0"
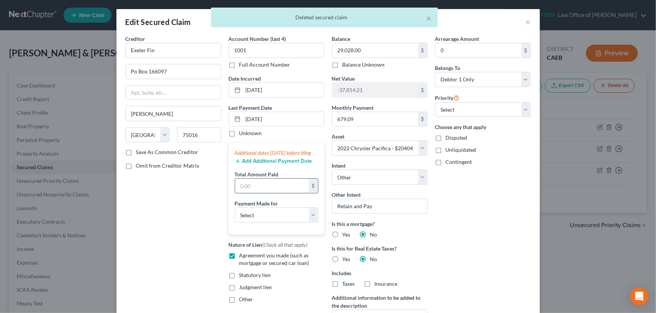
click at [276, 193] on input "text" at bounding box center [272, 185] width 74 height 14
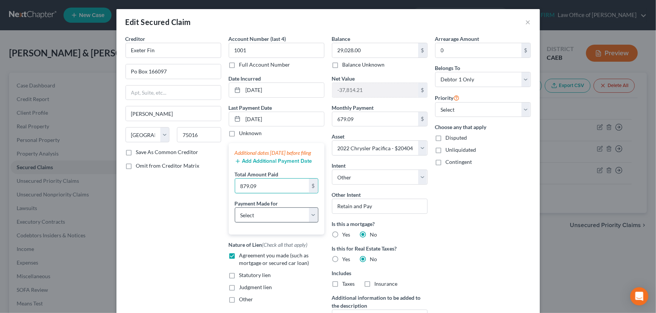
type input "879.09"
click at [275, 222] on select "Select Car Credit Card Loan Repayment Mortgage Other Suppliers Or Vendors" at bounding box center [277, 214] width 84 height 15
select select "0"
click at [235, 214] on select "Select Car Credit Card Loan Repayment Mortgage Other Suppliers Or Vendors" at bounding box center [277, 214] width 84 height 15
click at [136, 150] on label "Save As Common Creditor" at bounding box center [167, 152] width 62 height 8
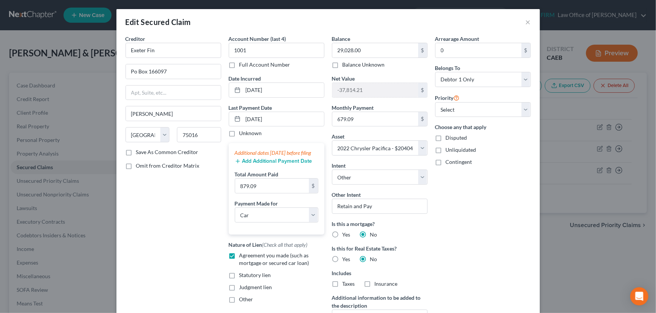
click at [139, 150] on input "Save As Common Creditor" at bounding box center [141, 150] width 5 height 5
checkbox input "true"
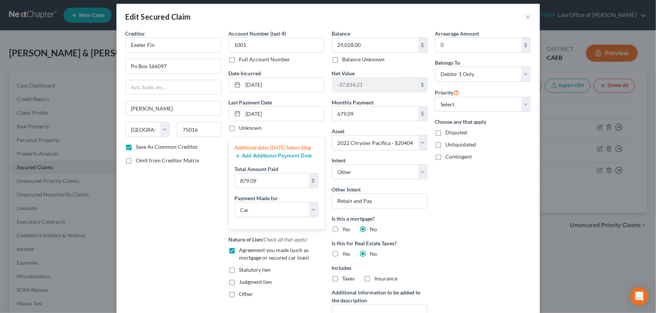
scroll to position [0, 0]
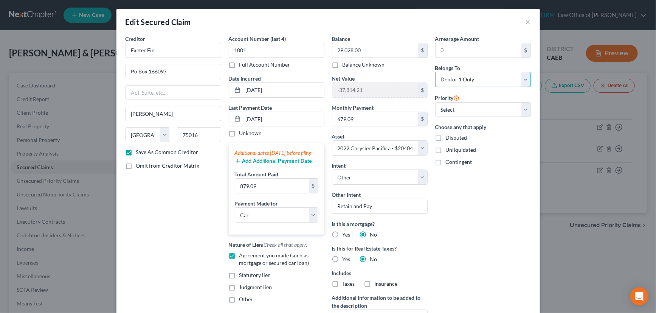
click at [468, 82] on select "Select Debtor 1 Only Debtor 2 Only Debtor 1 And Debtor 2 Only At Least One Of T…" at bounding box center [483, 79] width 96 height 15
select select "2"
click at [435, 72] on select "Select Debtor 1 Only Debtor 2 Only Debtor 1 And Debtor 2 Only At Least One Of T…" at bounding box center [483, 79] width 96 height 15
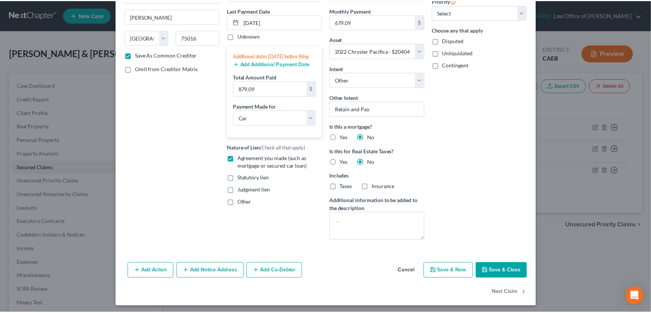
scroll to position [99, 0]
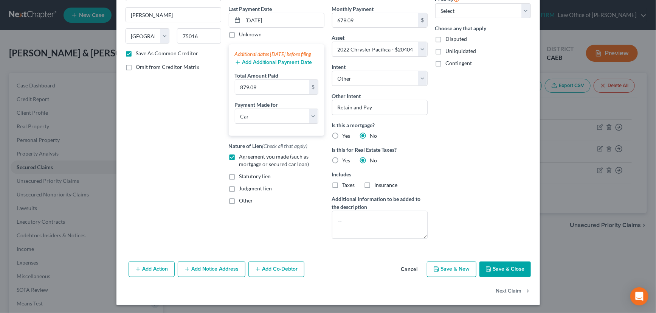
click at [499, 265] on button "Save & Close" at bounding box center [504, 269] width 51 height 16
checkbox input "false"
select select
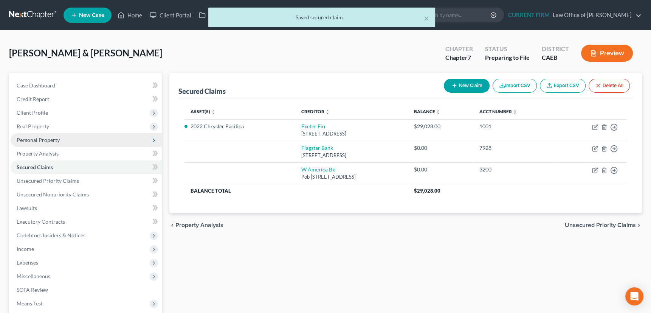
click at [38, 138] on span "Personal Property" at bounding box center [38, 139] width 43 height 6
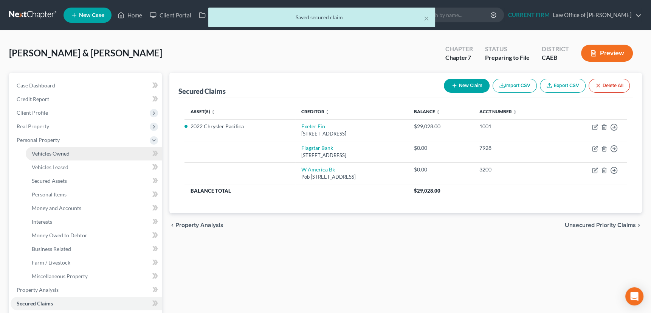
click at [42, 154] on span "Vehicles Owned" at bounding box center [51, 153] width 38 height 6
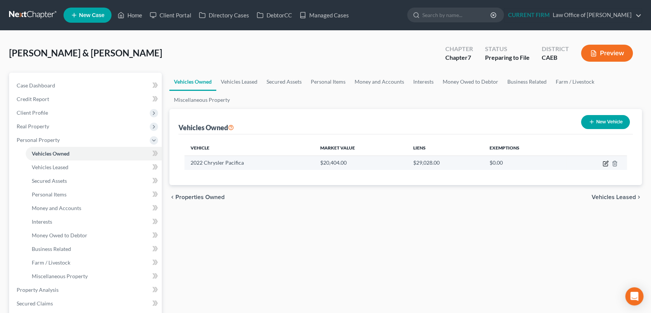
click at [605, 160] on icon "button" at bounding box center [606, 163] width 6 height 6
select select "0"
select select "4"
select select "2"
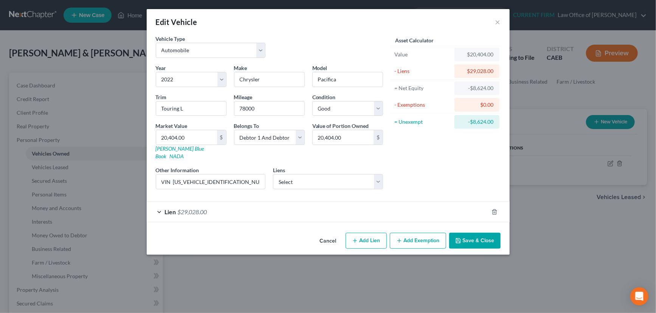
click at [482, 232] on button "Save & Close" at bounding box center [474, 240] width 51 height 16
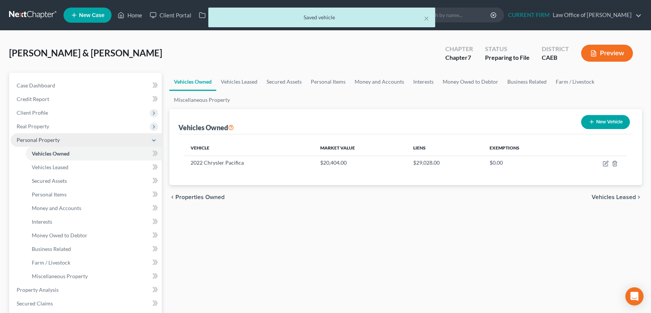
click at [40, 139] on span "Personal Property" at bounding box center [38, 139] width 43 height 6
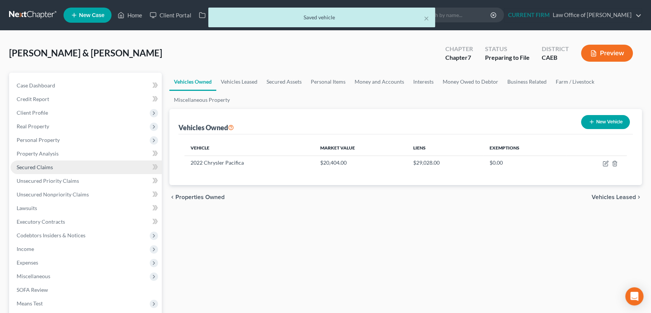
click at [34, 167] on span "Secured Claims" at bounding box center [35, 167] width 36 height 6
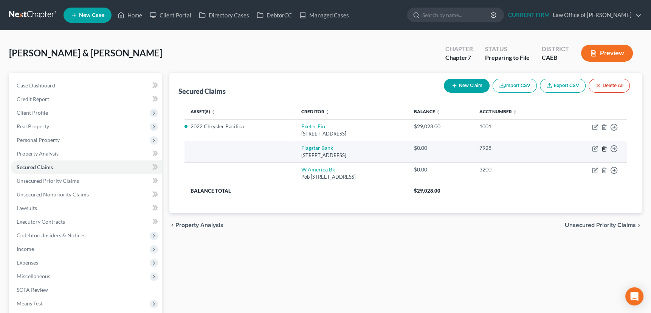
click at [604, 148] on line "button" at bounding box center [604, 149] width 0 height 2
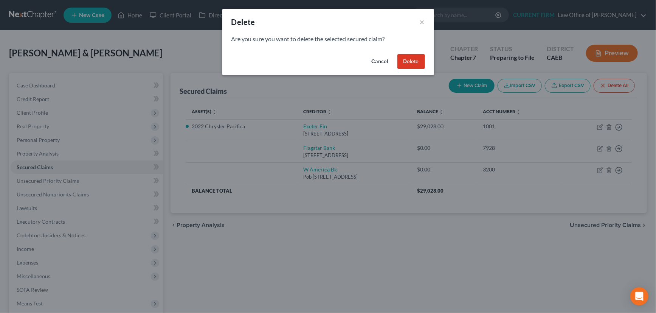
click at [416, 61] on button "Delete" at bounding box center [411, 61] width 28 height 15
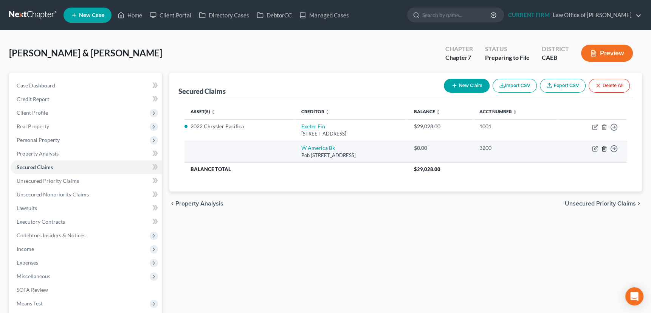
click at [603, 148] on icon "button" at bounding box center [604, 149] width 6 height 6
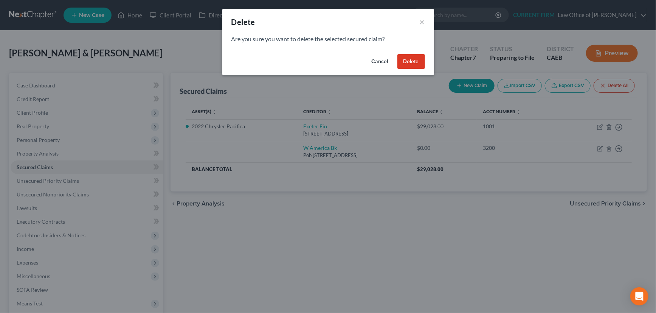
click at [417, 62] on button "Delete" at bounding box center [411, 61] width 28 height 15
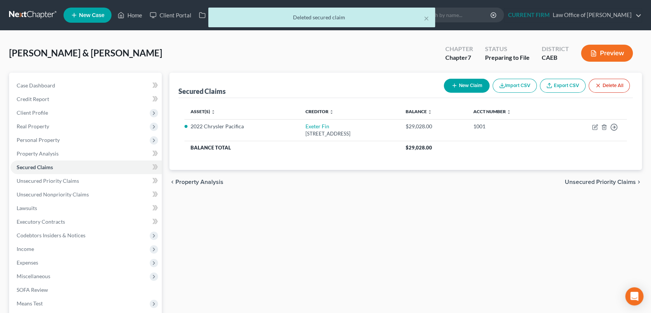
click at [596, 179] on span "Unsecured Priority Claims" at bounding box center [600, 182] width 71 height 6
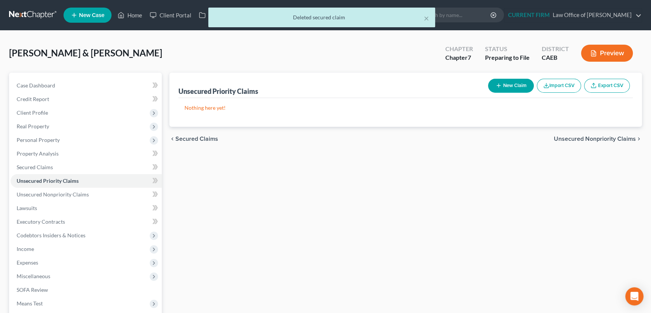
click at [589, 136] on span "Unsecured Nonpriority Claims" at bounding box center [595, 139] width 82 height 6
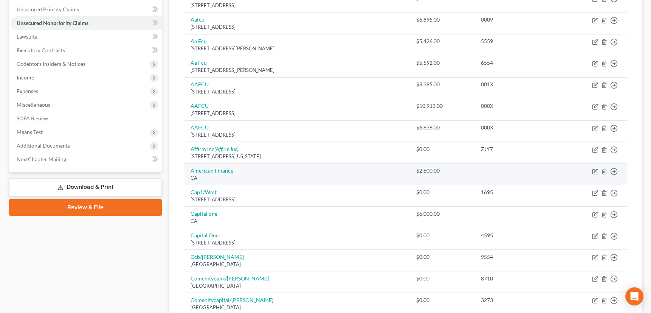
scroll to position [172, 0]
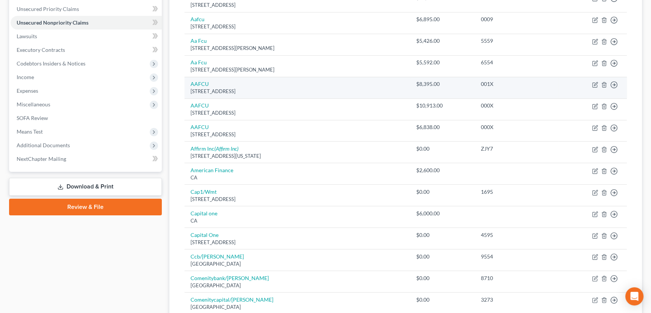
click at [600, 84] on td "Move to D Move to E Move to G Move to Notice Only" at bounding box center [592, 88] width 68 height 22
click at [604, 83] on icon "button" at bounding box center [604, 85] width 6 height 6
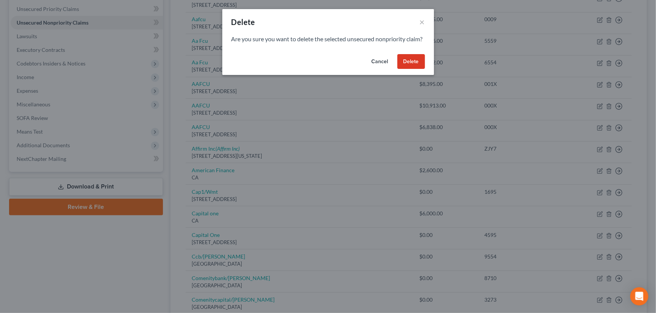
click at [414, 69] on button "Delete" at bounding box center [411, 61] width 28 height 15
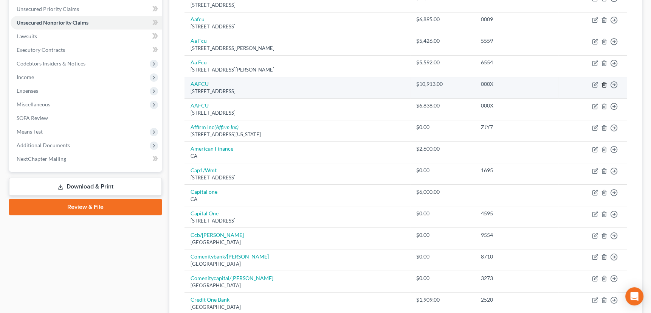
click at [602, 84] on icon "button" at bounding box center [603, 84] width 3 height 5
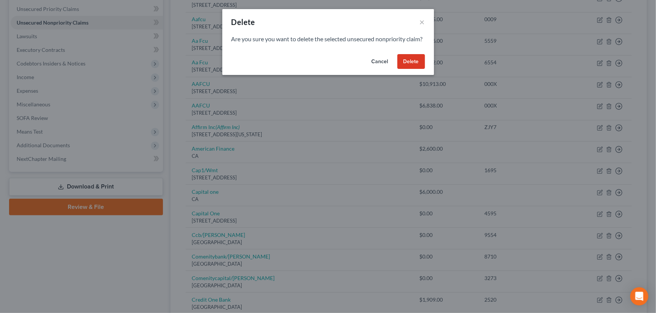
click at [411, 69] on button "Delete" at bounding box center [411, 61] width 28 height 15
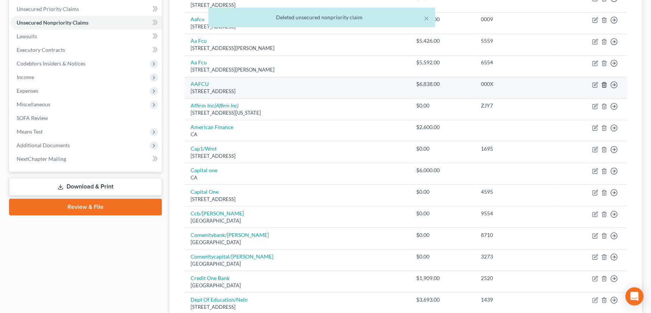
click at [602, 83] on icon "button" at bounding box center [603, 84] width 3 height 5
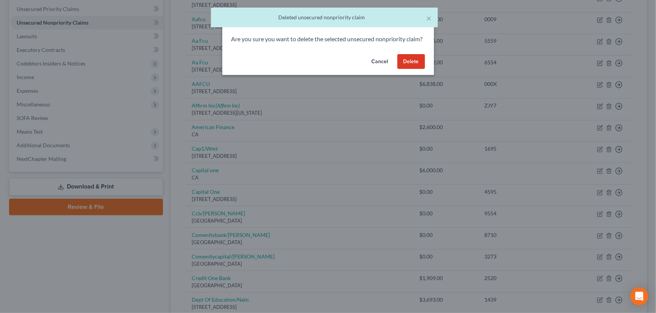
click at [409, 67] on button "Delete" at bounding box center [411, 61] width 28 height 15
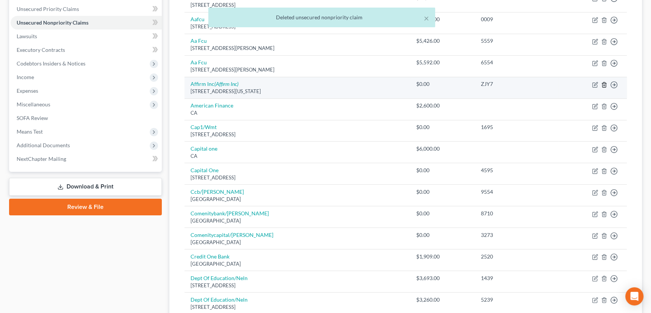
click at [604, 83] on icon "button" at bounding box center [604, 85] width 6 height 6
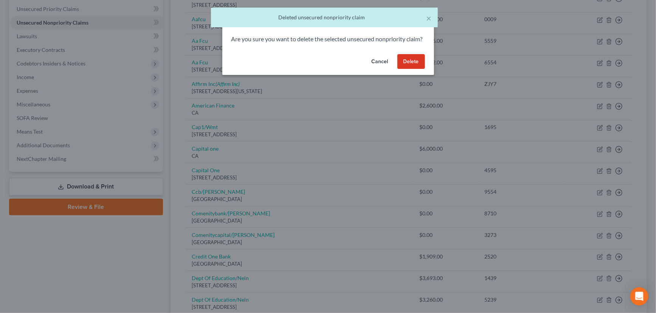
click at [413, 67] on button "Delete" at bounding box center [411, 61] width 28 height 15
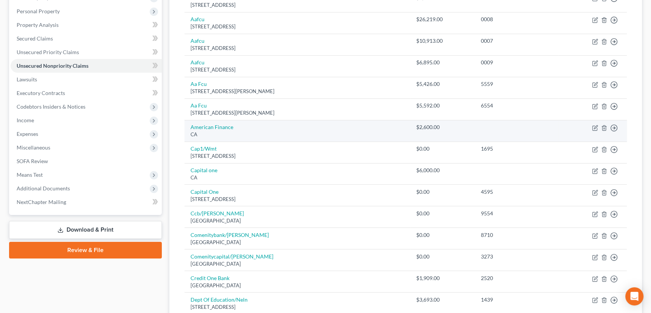
scroll to position [95, 0]
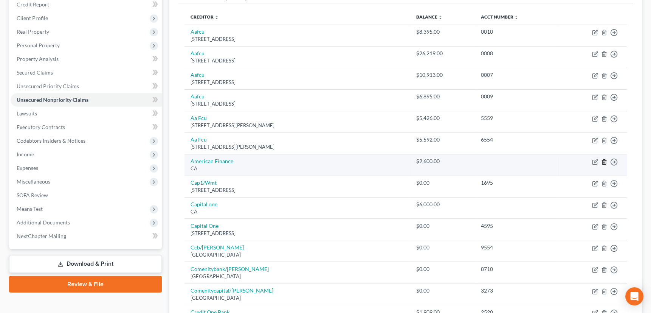
click at [603, 159] on icon "button" at bounding box center [604, 162] width 6 height 6
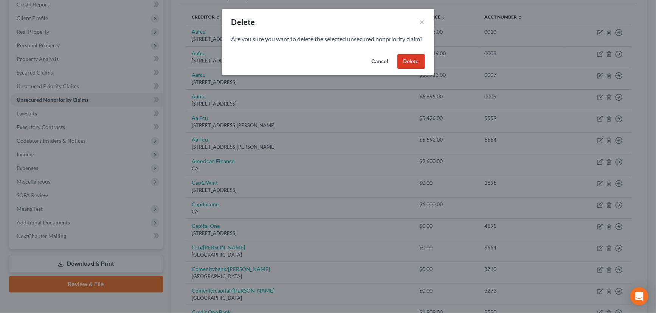
click at [414, 69] on button "Delete" at bounding box center [411, 61] width 28 height 15
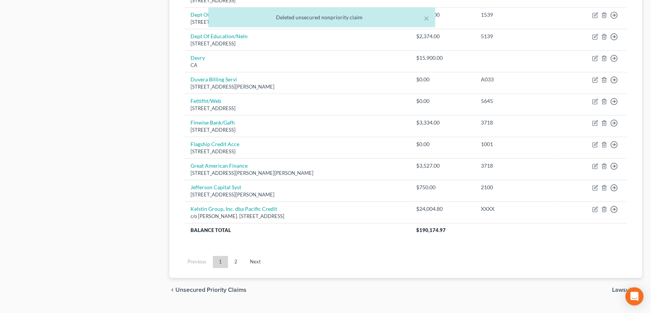
scroll to position [438, 0]
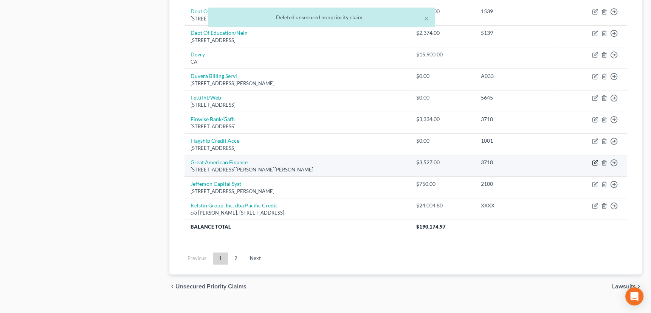
click at [594, 161] on icon "button" at bounding box center [594, 163] width 5 height 5
select select "14"
select select "2"
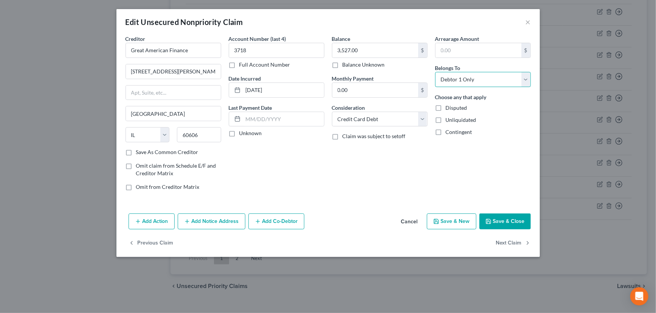
click at [488, 81] on select "Select Debtor 1 Only Debtor 2 Only Debtor 1 And Debtor 2 Only At Least One Of T…" at bounding box center [483, 79] width 96 height 15
select select "2"
click at [435, 72] on select "Select Debtor 1 Only Debtor 2 Only Debtor 1 And Debtor 2 Only At Least One Of T…" at bounding box center [483, 79] width 96 height 15
click at [239, 132] on label "Unknown" at bounding box center [250, 133] width 23 height 8
click at [242, 132] on input "Unknown" at bounding box center [244, 131] width 5 height 5
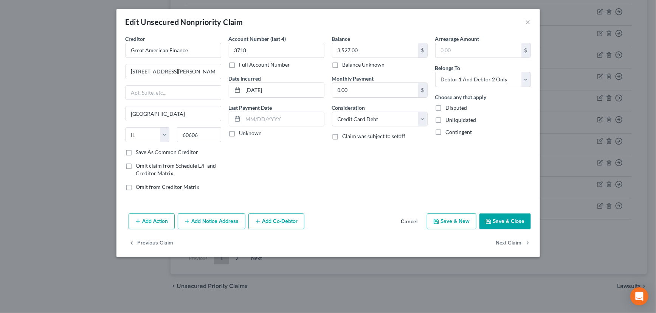
checkbox input "true"
click at [136, 149] on label "Save As Common Creditor" at bounding box center [167, 152] width 62 height 8
click at [139, 149] on input "Save As Common Creditor" at bounding box center [141, 150] width 5 height 5
click at [503, 216] on button "Save & Close" at bounding box center [504, 221] width 51 height 16
checkbox input "false"
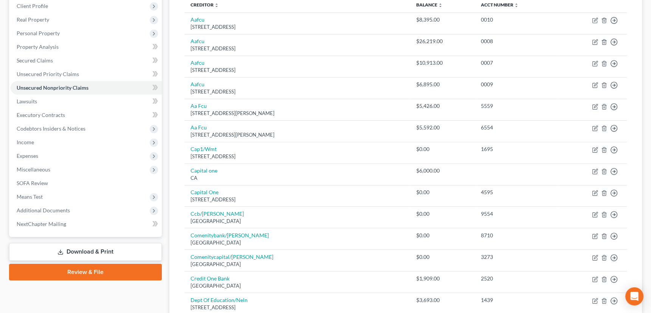
scroll to position [108, 0]
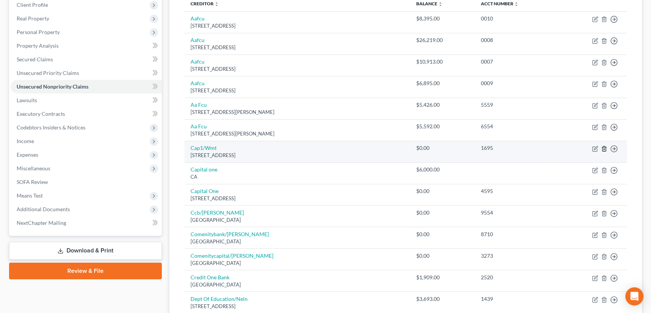
click at [604, 146] on icon "button" at bounding box center [604, 149] width 6 height 6
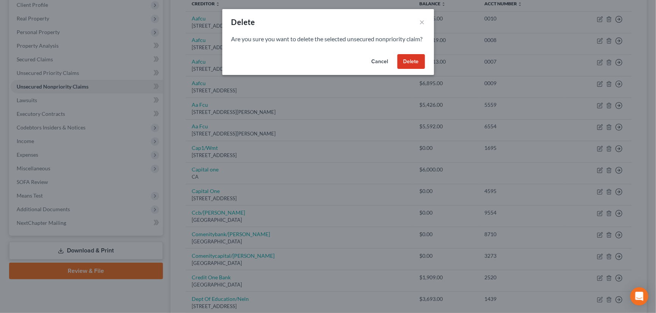
click at [412, 67] on button "Delete" at bounding box center [411, 61] width 28 height 15
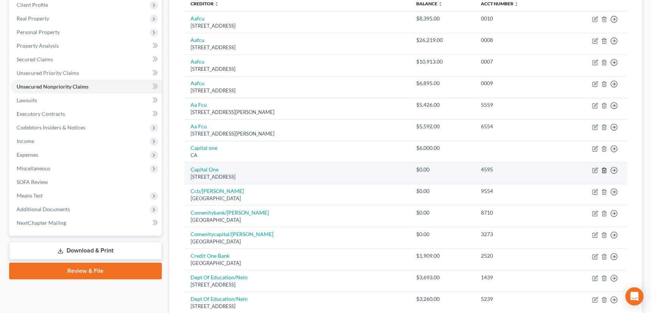
click at [604, 167] on icon "button" at bounding box center [604, 170] width 6 height 6
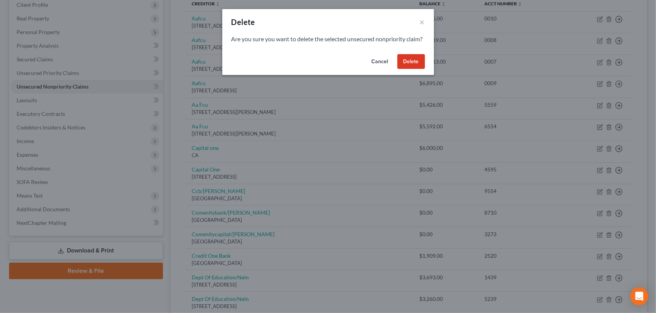
click at [406, 67] on button "Delete" at bounding box center [411, 61] width 28 height 15
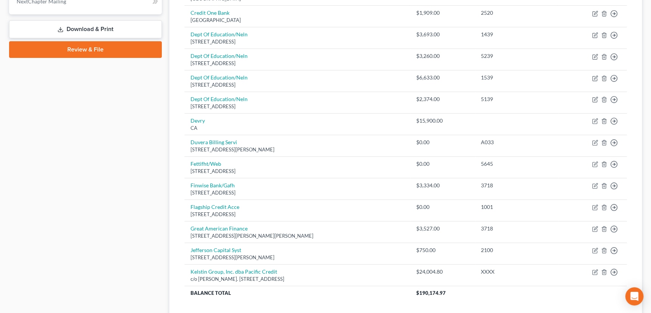
scroll to position [348, 0]
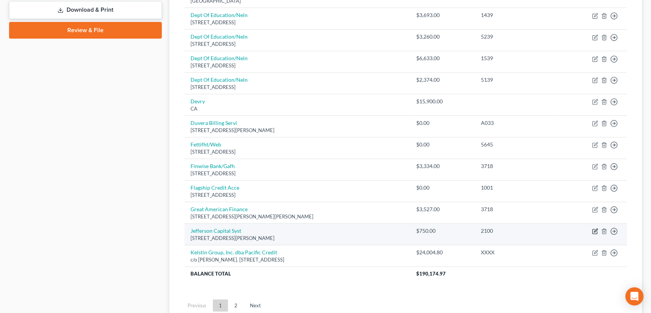
click at [594, 228] on icon "button" at bounding box center [595, 231] width 6 height 6
select select "24"
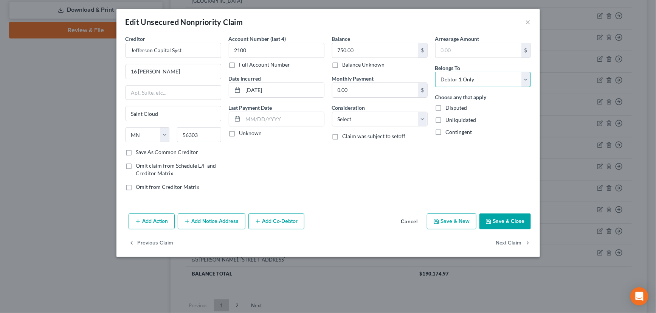
click at [461, 80] on select "Select Debtor 1 Only Debtor 2 Only Debtor 1 And Debtor 2 Only At Least One Of T…" at bounding box center [483, 79] width 96 height 15
select select "2"
click at [435, 72] on select "Select Debtor 1 Only Debtor 2 Only Debtor 1 And Debtor 2 Only At Least One Of T…" at bounding box center [483, 79] width 96 height 15
click at [422, 121] on select "Select Cable / Satellite Services Collection Agency Credit Card Debt Debt Couns…" at bounding box center [380, 119] width 96 height 15
select select "1"
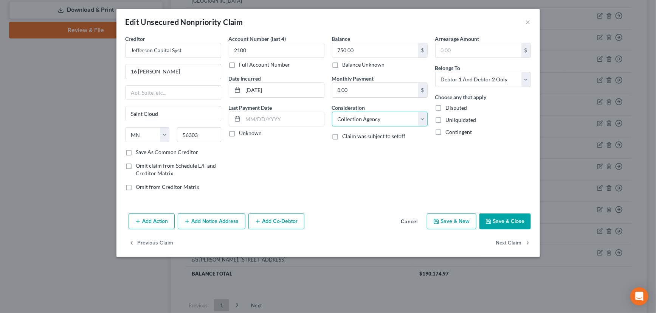
click at [332, 112] on select "Select Cable / Satellite Services Collection Agency Credit Card Debt Debt Couns…" at bounding box center [380, 119] width 96 height 15
click at [239, 131] on label "Unknown" at bounding box center [250, 133] width 23 height 8
click at [242, 131] on input "Unknown" at bounding box center [244, 131] width 5 height 5
checkbox input "true"
click at [136, 151] on label "Save As Common Creditor" at bounding box center [167, 152] width 62 height 8
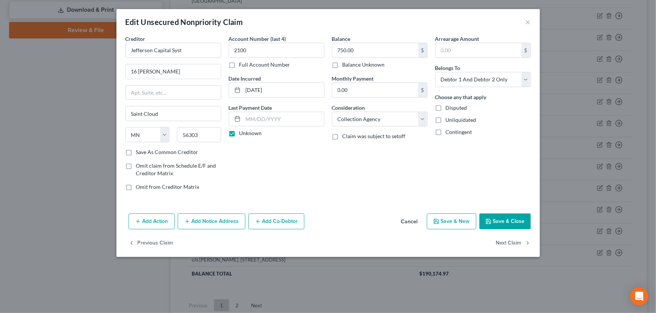
click at [139, 151] on input "Save As Common Creditor" at bounding box center [141, 150] width 5 height 5
click at [508, 217] on button "Save & Close" at bounding box center [504, 221] width 51 height 16
checkbox input "false"
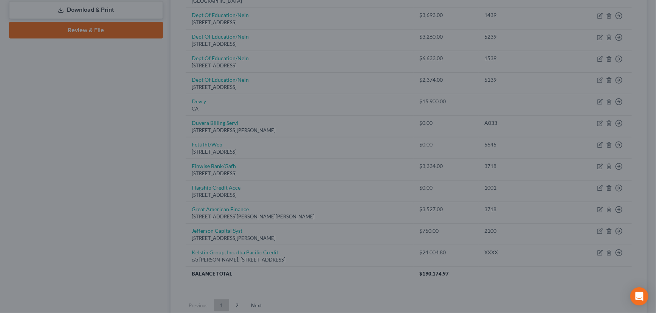
type input "0"
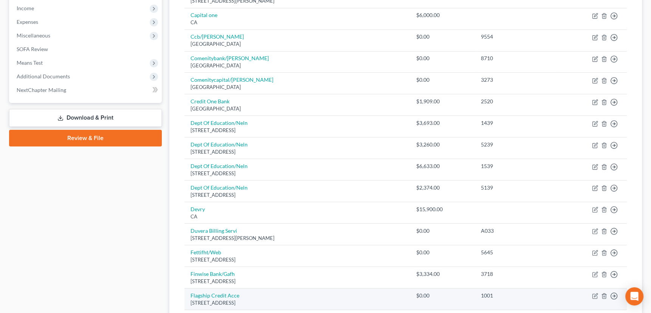
scroll to position [211, 0]
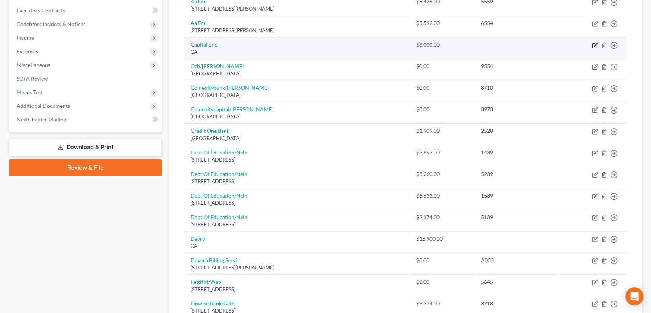
click at [594, 43] on icon "button" at bounding box center [594, 45] width 5 height 5
select select "4"
select select "2"
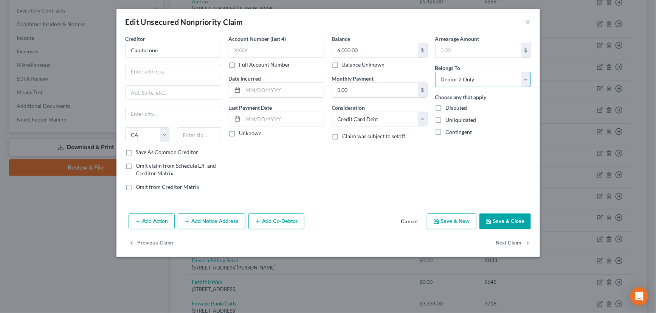
click at [472, 79] on select "Select Debtor 1 Only Debtor 2 Only Debtor 1 And Debtor 2 Only At Least One Of T…" at bounding box center [483, 79] width 96 height 15
select select "2"
click at [435, 72] on select "Select Debtor 1 Only Debtor 2 Only Debtor 1 And Debtor 2 Only At Least One Of T…" at bounding box center [483, 79] width 96 height 15
drag, startPoint x: 162, startPoint y: 50, endPoint x: 149, endPoint y: 50, distance: 12.5
click at [149, 50] on input "Capital one" at bounding box center [174, 50] width 96 height 15
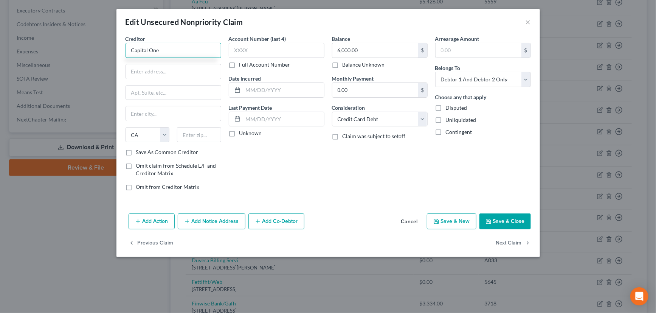
type input "Capital One"
type input "1"
type input "1500 Capital One Dr"
click at [187, 135] on input "text" at bounding box center [199, 134] width 44 height 15
type input "23238"
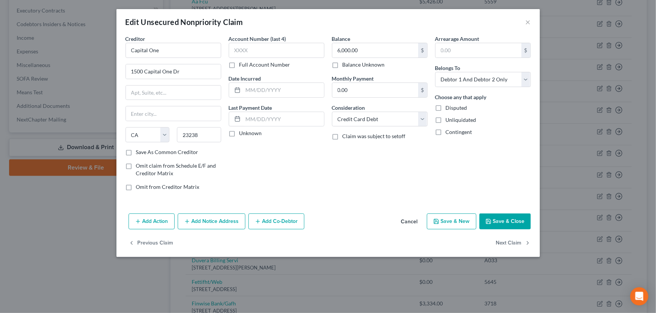
click at [252, 177] on div "Account Number (last 4) Full Account Number Date Incurred Last Payment Date Unk…" at bounding box center [276, 116] width 103 height 162
type input "[GEOGRAPHIC_DATA]"
select select "48"
click at [136, 150] on label "Save As Common Creditor" at bounding box center [167, 152] width 62 height 8
click at [139, 150] on input "Save As Common Creditor" at bounding box center [141, 150] width 5 height 5
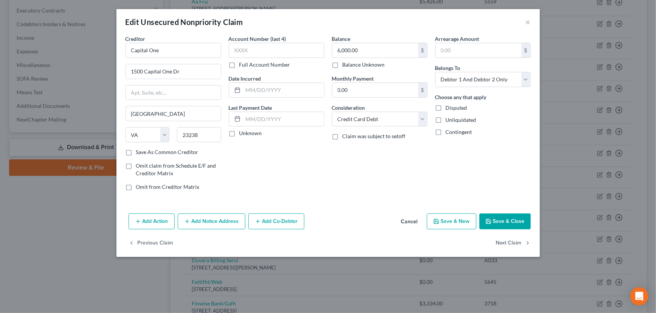
checkbox input "true"
click at [257, 49] on input "text" at bounding box center [277, 50] width 96 height 15
type input "XXXX"
click at [239, 132] on label "Unknown" at bounding box center [250, 133] width 23 height 8
click at [242, 132] on input "Unknown" at bounding box center [244, 131] width 5 height 5
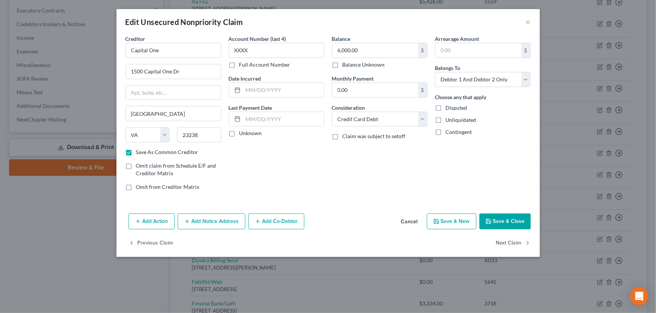
checkbox input "true"
click at [507, 218] on button "Save & Close" at bounding box center [504, 221] width 51 height 16
checkbox input "false"
type input "0"
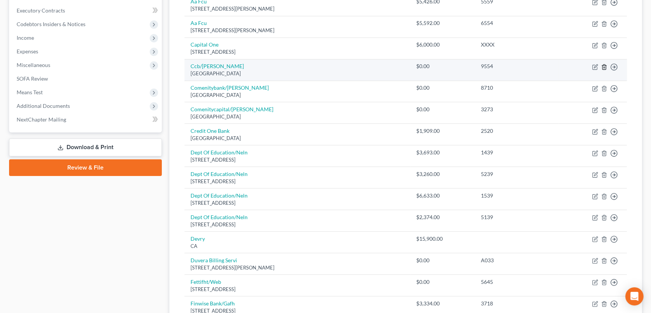
click at [604, 67] on line "button" at bounding box center [604, 68] width 0 height 2
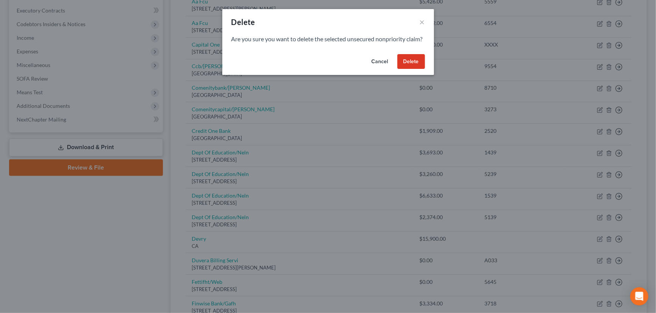
click at [409, 68] on button "Delete" at bounding box center [411, 61] width 28 height 15
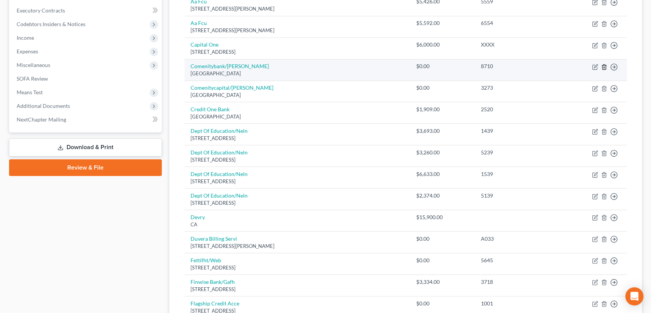
click at [604, 65] on icon "button" at bounding box center [604, 67] width 6 height 6
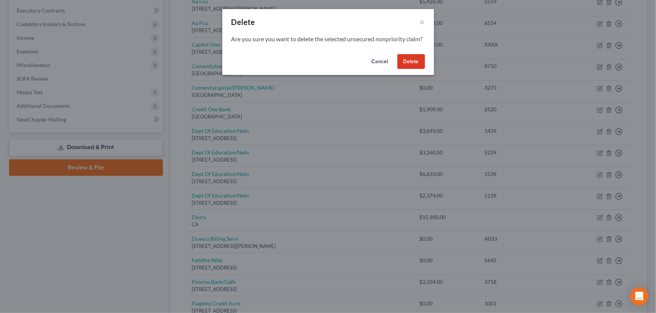
click at [416, 68] on button "Delete" at bounding box center [411, 61] width 28 height 15
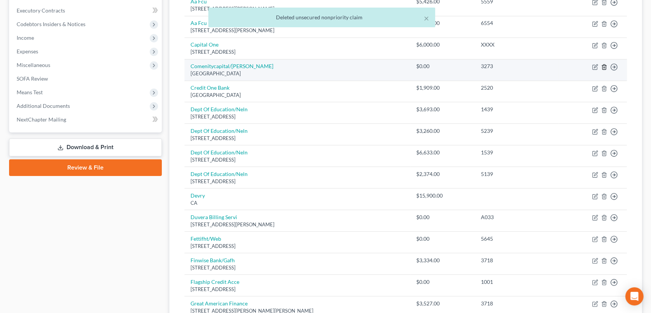
click at [604, 65] on polyline "button" at bounding box center [604, 65] width 5 height 0
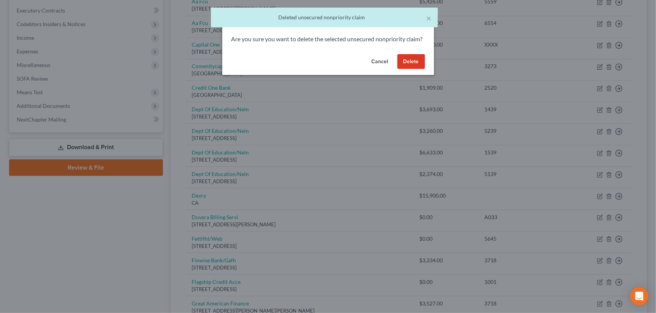
click at [412, 68] on button "Delete" at bounding box center [411, 61] width 28 height 15
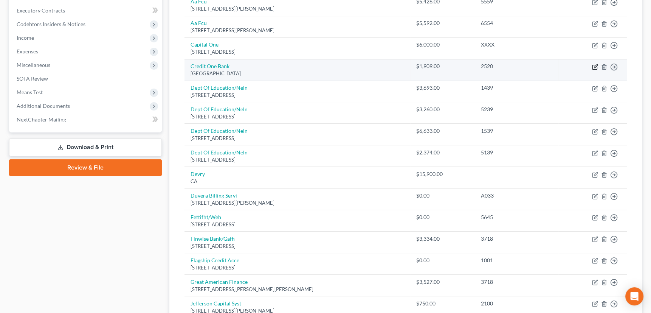
click at [594, 66] on icon "button" at bounding box center [595, 65] width 3 height 3
select select "31"
select select "1"
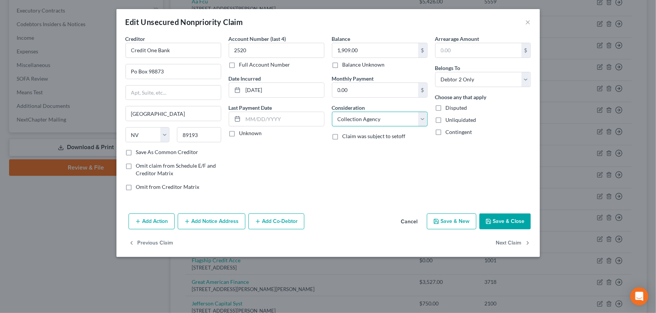
drag, startPoint x: 423, startPoint y: 120, endPoint x: 420, endPoint y: 122, distance: 4.1
click at [423, 120] on select "Select Cable / Satellite Services Collection Agency Credit Card Debt Debt Couns…" at bounding box center [380, 119] width 96 height 15
select select "2"
click at [332, 112] on select "Select Cable / Satellite Services Collection Agency Credit Card Debt Debt Couns…" at bounding box center [380, 119] width 96 height 15
click at [460, 82] on select "Select Debtor 1 Only Debtor 2 Only Debtor 1 And Debtor 2 Only At Least One Of T…" at bounding box center [483, 79] width 96 height 15
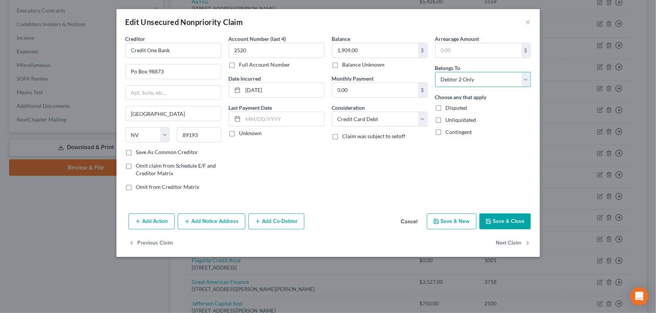
select select "2"
click at [435, 72] on select "Select Debtor 1 Only Debtor 2 Only Debtor 1 And Debtor 2 Only At Least One Of T…" at bounding box center [483, 79] width 96 height 15
click at [239, 132] on label "Unknown" at bounding box center [250, 133] width 23 height 8
click at [242, 132] on input "Unknown" at bounding box center [244, 131] width 5 height 5
checkbox input "true"
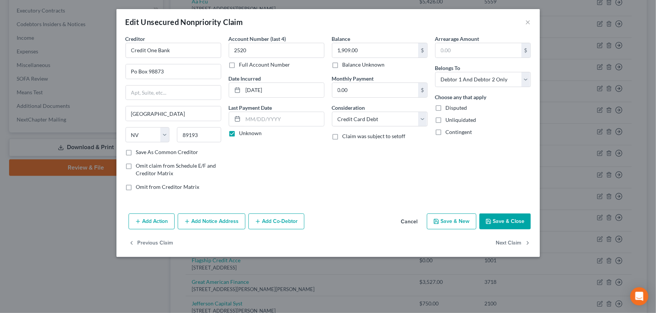
click at [136, 150] on label "Save As Common Creditor" at bounding box center [167, 152] width 62 height 8
click at [139, 150] on input "Save As Common Creditor" at bounding box center [141, 150] width 5 height 5
click at [511, 218] on button "Save & Close" at bounding box center [504, 221] width 51 height 16
checkbox input "false"
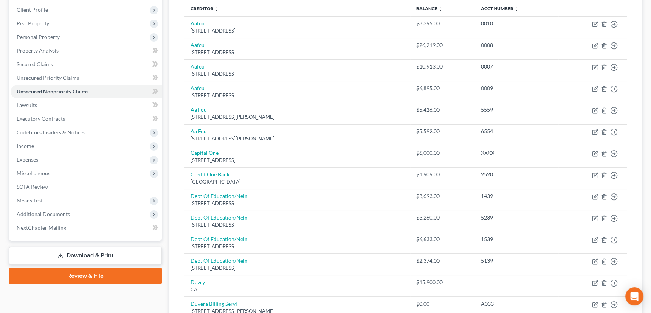
scroll to position [102, 0]
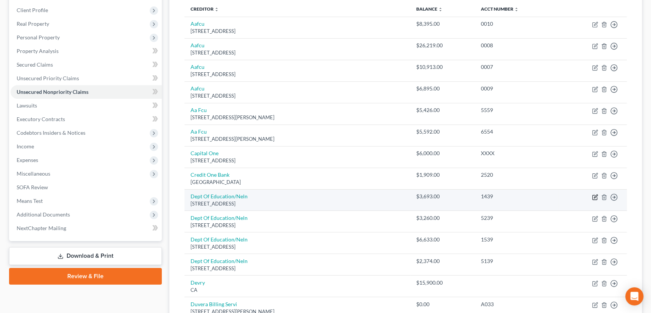
click at [595, 196] on icon "button" at bounding box center [595, 197] width 6 height 6
select select "30"
select select "17"
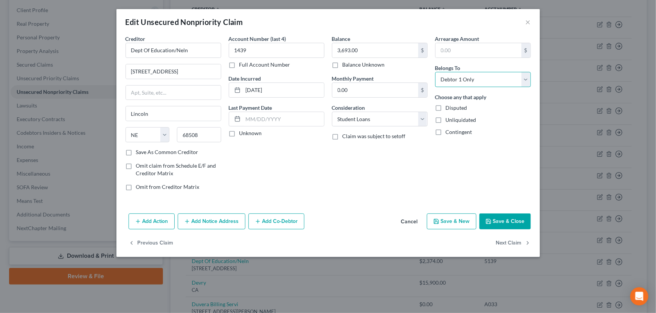
click at [470, 82] on select "Select Debtor 1 Only Debtor 2 Only Debtor 1 And Debtor 2 Only At Least One Of T…" at bounding box center [483, 79] width 96 height 15
select select "2"
click at [435, 72] on select "Select Debtor 1 Only Debtor 2 Only Debtor 1 And Debtor 2 Only At Least One Of T…" at bounding box center [483, 79] width 96 height 15
click at [239, 133] on label "Unknown" at bounding box center [250, 133] width 23 height 8
click at [242, 133] on input "Unknown" at bounding box center [244, 131] width 5 height 5
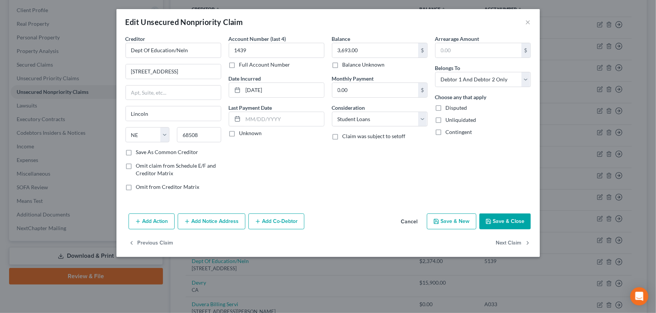
checkbox input "true"
click at [136, 151] on label "Save As Common Creditor" at bounding box center [167, 152] width 62 height 8
click at [139, 151] on input "Save As Common Creditor" at bounding box center [141, 150] width 5 height 5
click at [501, 219] on button "Save & Close" at bounding box center [504, 221] width 51 height 16
checkbox input "false"
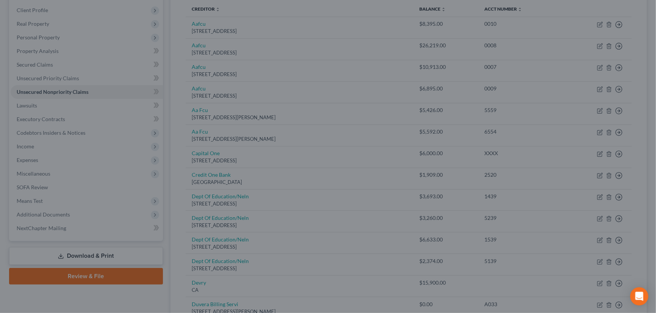
type input "0"
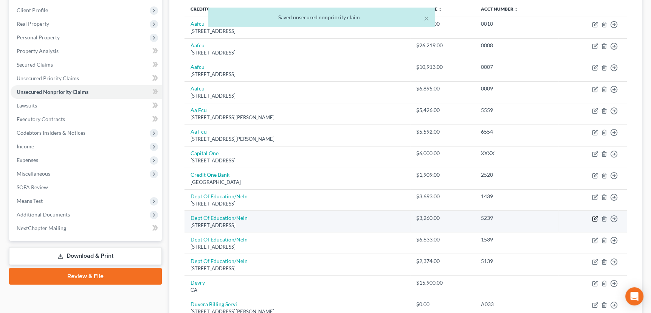
click at [594, 216] on icon "button" at bounding box center [595, 218] width 6 height 6
select select "30"
select select "17"
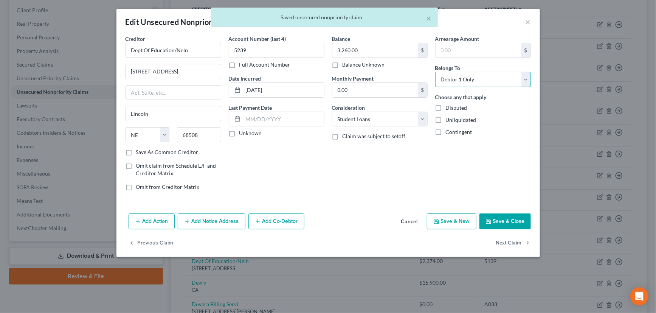
drag, startPoint x: 478, startPoint y: 78, endPoint x: 477, endPoint y: 85, distance: 7.6
click at [478, 78] on select "Select Debtor 1 Only Debtor 2 Only Debtor 1 And Debtor 2 Only At Least One Of T…" at bounding box center [483, 79] width 96 height 15
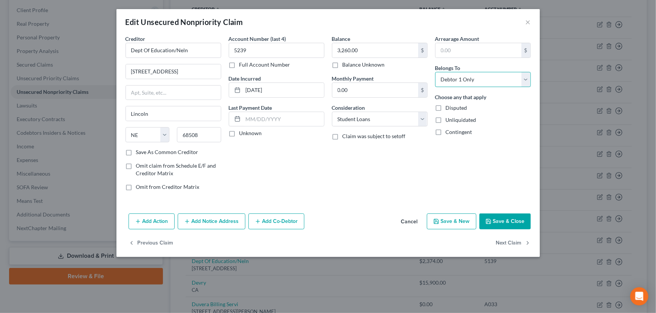
select select "2"
click at [435, 72] on select "Select Debtor 1 Only Debtor 2 Only Debtor 1 And Debtor 2 Only At Least One Of T…" at bounding box center [483, 79] width 96 height 15
click at [239, 135] on label "Unknown" at bounding box center [250, 133] width 23 height 8
click at [242, 134] on input "Unknown" at bounding box center [244, 131] width 5 height 5
checkbox input "true"
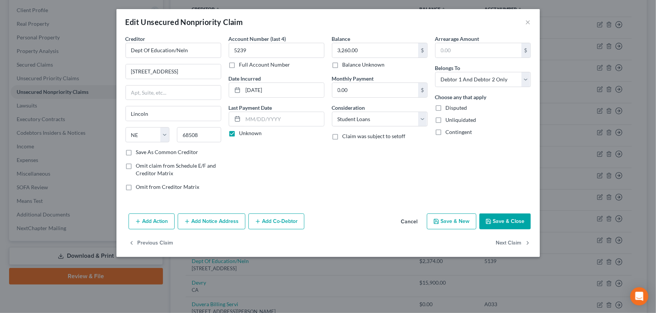
click at [136, 152] on label "Save As Common Creditor" at bounding box center [167, 152] width 62 height 8
click at [139, 152] on input "Save As Common Creditor" at bounding box center [141, 150] width 5 height 5
click at [511, 217] on button "Save & Close" at bounding box center [504, 221] width 51 height 16
checkbox input "false"
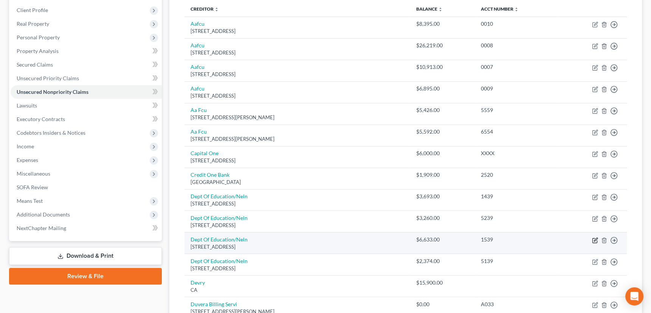
click at [594, 238] on icon "button" at bounding box center [595, 240] width 6 height 6
select select "30"
select select "17"
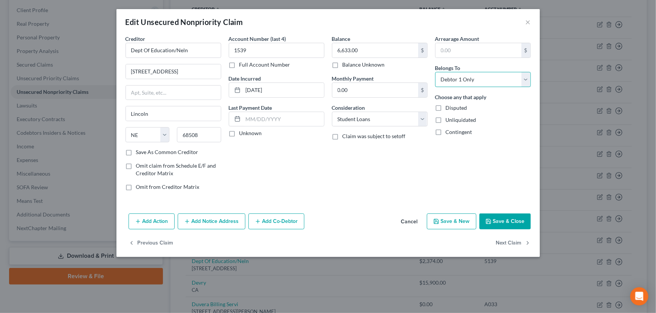
click at [470, 77] on select "Select Debtor 1 Only Debtor 2 Only Debtor 1 And Debtor 2 Only At Least One Of T…" at bounding box center [483, 79] width 96 height 15
select select "2"
click at [435, 72] on select "Select Debtor 1 Only Debtor 2 Only Debtor 1 And Debtor 2 Only At Least One Of T…" at bounding box center [483, 79] width 96 height 15
click at [239, 131] on label "Unknown" at bounding box center [250, 133] width 23 height 8
click at [242, 131] on input "Unknown" at bounding box center [244, 131] width 5 height 5
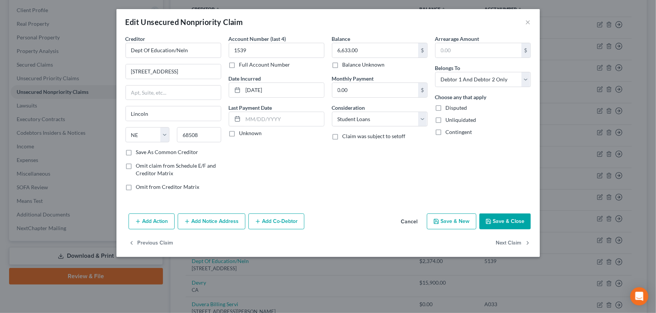
checkbox input "true"
click at [136, 151] on label "Save As Common Creditor" at bounding box center [167, 152] width 62 height 8
click at [139, 151] on input "Save As Common Creditor" at bounding box center [141, 150] width 5 height 5
click at [513, 219] on button "Save & Close" at bounding box center [504, 221] width 51 height 16
checkbox input "false"
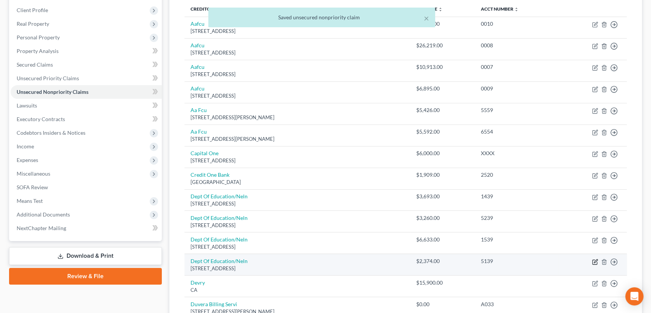
click at [595, 260] on icon "button" at bounding box center [595, 262] width 6 height 6
select select "30"
select select "17"
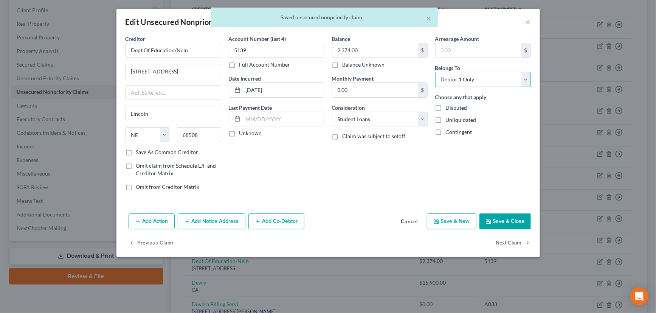
click at [470, 81] on select "Select Debtor 1 Only Debtor 2 Only Debtor 1 And Debtor 2 Only At Least One Of T…" at bounding box center [483, 79] width 96 height 15
select select "2"
click at [435, 72] on select "Select Debtor 1 Only Debtor 2 Only Debtor 1 And Debtor 2 Only At Least One Of T…" at bounding box center [483, 79] width 96 height 15
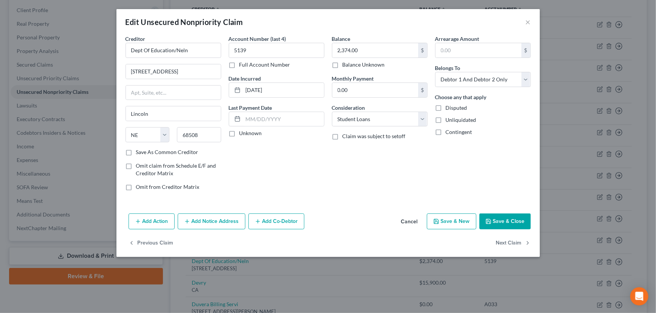
click at [239, 133] on label "Unknown" at bounding box center [250, 133] width 23 height 8
click at [242, 133] on input "Unknown" at bounding box center [244, 131] width 5 height 5
checkbox input "true"
click at [136, 152] on label "Save As Common Creditor" at bounding box center [167, 152] width 62 height 8
click at [139, 152] on input "Save As Common Creditor" at bounding box center [141, 150] width 5 height 5
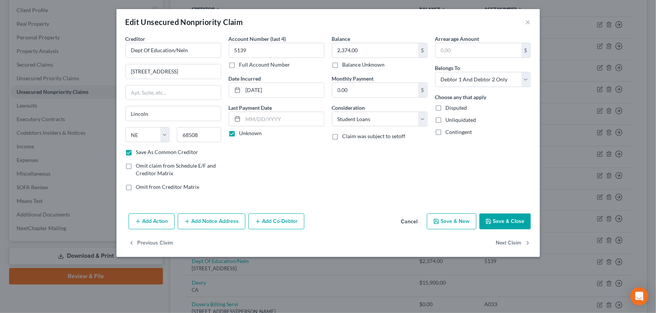
click at [521, 220] on button "Save & Close" at bounding box center [504, 221] width 51 height 16
checkbox input "false"
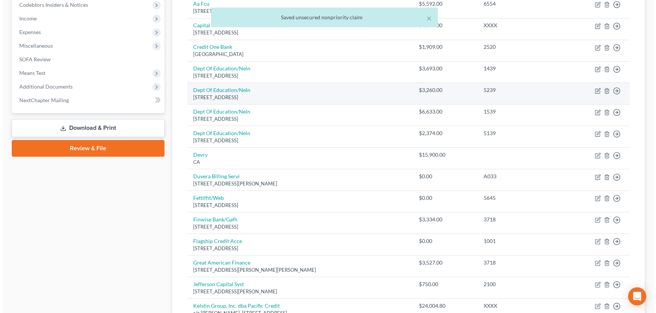
scroll to position [240, 0]
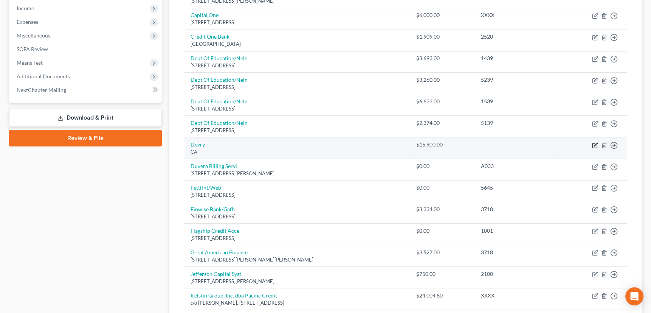
click at [595, 144] on icon "button" at bounding box center [595, 145] width 6 height 6
select select "4"
select select "17"
select select "0"
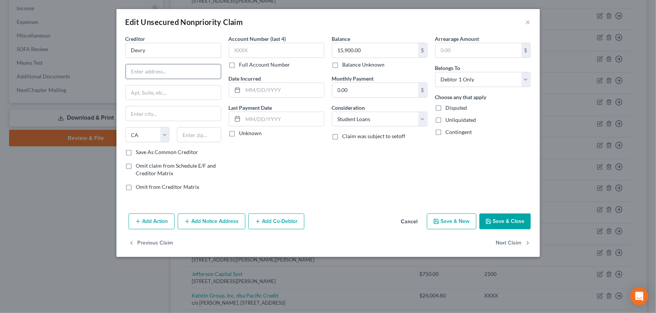
click at [140, 68] on input "text" at bounding box center [173, 71] width 95 height 14
paste input "[STREET_ADDRESS]. Lisle, IL 60532"
drag, startPoint x: 200, startPoint y: 71, endPoint x: 218, endPoint y: 70, distance: 17.8
click at [218, 70] on input "[STREET_ADDRESS]. Lisle, IL 60532" at bounding box center [173, 71] width 95 height 14
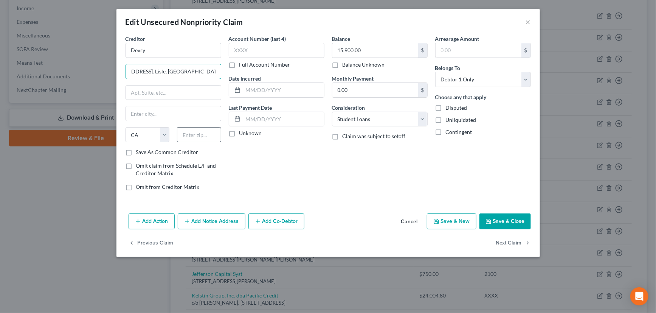
scroll to position [0, 10]
type input "[STREET_ADDRESS]. Lisle, [GEOGRAPHIC_DATA]"
click at [198, 136] on input "text" at bounding box center [199, 134] width 44 height 15
paste input "60532"
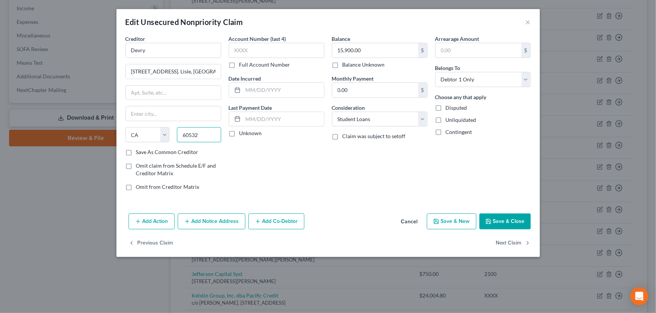
type input "60532"
click at [272, 156] on div "Account Number (last 4) Full Account Number Date Incurred Last Payment Date Unk…" at bounding box center [276, 116] width 103 height 162
type input "Lisle"
select select "14"
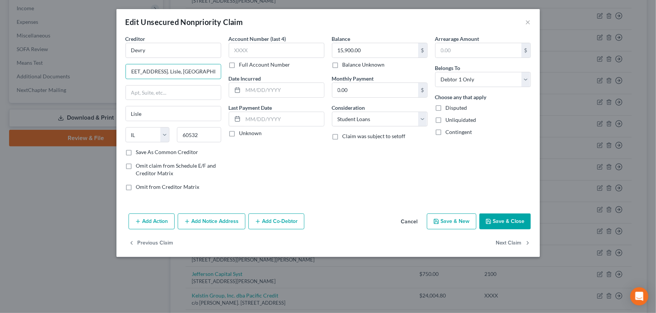
drag, startPoint x: 207, startPoint y: 72, endPoint x: 223, endPoint y: 71, distance: 15.9
click at [223, 71] on div "Creditor * Devry [STREET_ADDRESS]. Lisle, IL Lisle State [US_STATE] AK AR AZ CA…" at bounding box center [173, 116] width 103 height 162
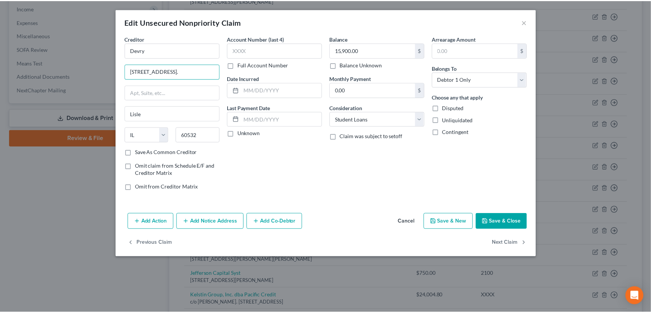
scroll to position [0, 0]
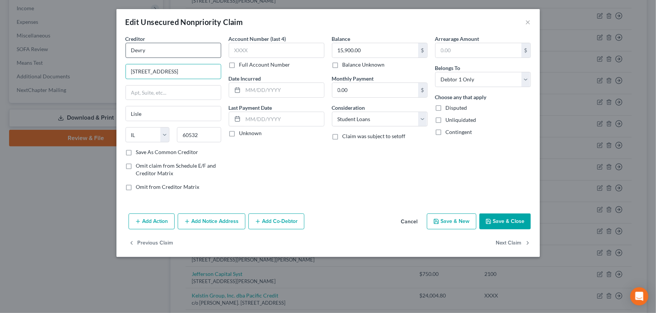
type input "[STREET_ADDRESS]"
click at [152, 49] on input "Devry" at bounding box center [174, 50] width 96 height 15
click at [139, 50] on input "Devry" at bounding box center [174, 50] width 96 height 15
click at [150, 50] on input "DeVry" at bounding box center [174, 50] width 96 height 15
type input "[GEOGRAPHIC_DATA]"
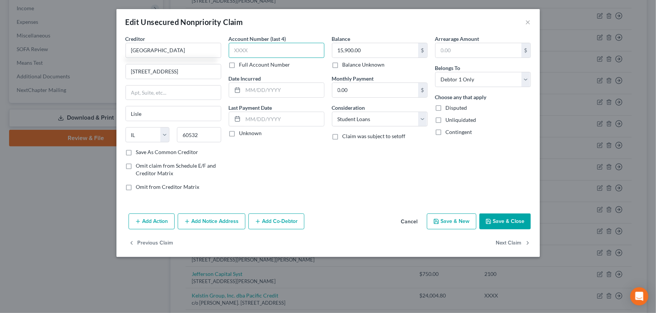
click at [246, 46] on input "text" at bounding box center [277, 50] width 96 height 15
type input "XXXX"
click at [239, 131] on label "Unknown" at bounding box center [250, 133] width 23 height 8
click at [242, 131] on input "Unknown" at bounding box center [244, 131] width 5 height 5
checkbox input "true"
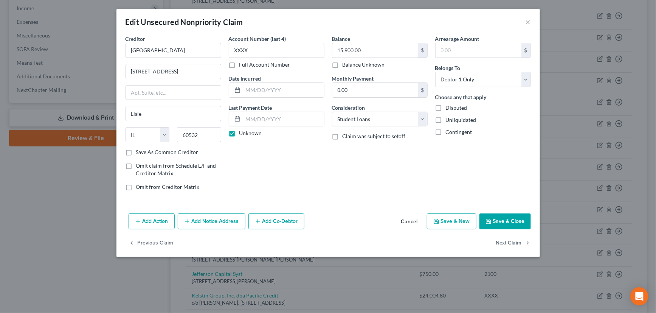
click at [136, 152] on label "Save As Common Creditor" at bounding box center [167, 152] width 62 height 8
click at [139, 152] on input "Save As Common Creditor" at bounding box center [141, 150] width 5 height 5
checkbox input "true"
click at [469, 77] on select "Select Debtor 1 Only Debtor 2 Only Debtor 1 And Debtor 2 Only At Least One Of T…" at bounding box center [483, 79] width 96 height 15
select select "2"
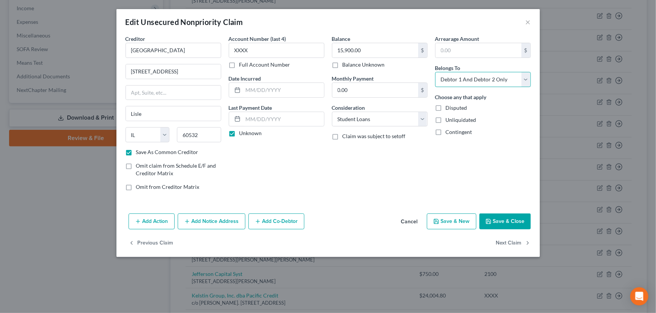
click at [435, 72] on select "Select Debtor 1 Only Debtor 2 Only Debtor 1 And Debtor 2 Only At Least One Of T…" at bounding box center [483, 79] width 96 height 15
click at [508, 219] on button "Save & Close" at bounding box center [504, 221] width 51 height 16
checkbox input "false"
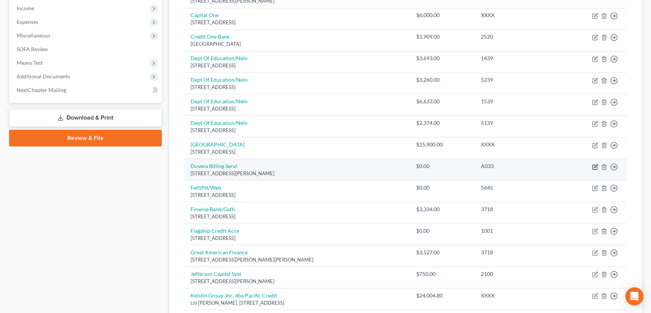
click at [595, 164] on icon "button" at bounding box center [595, 167] width 6 height 6
select select "4"
select select "0"
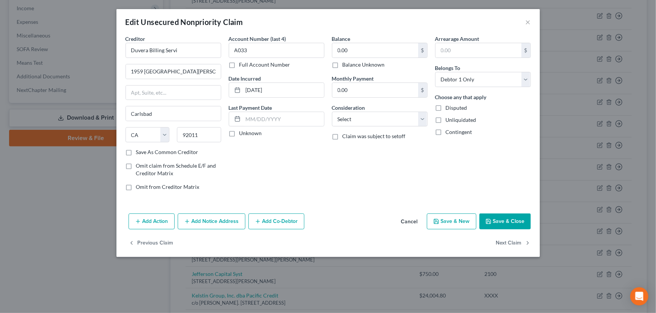
click at [343, 65] on label "Balance Unknown" at bounding box center [364, 65] width 42 height 8
click at [346, 65] on input "Balance Unknown" at bounding box center [348, 63] width 5 height 5
checkbox input "true"
click at [495, 81] on select "Select Debtor 1 Only Debtor 2 Only Debtor 1 And Debtor 2 Only At Least One Of T…" at bounding box center [483, 79] width 96 height 15
select select "2"
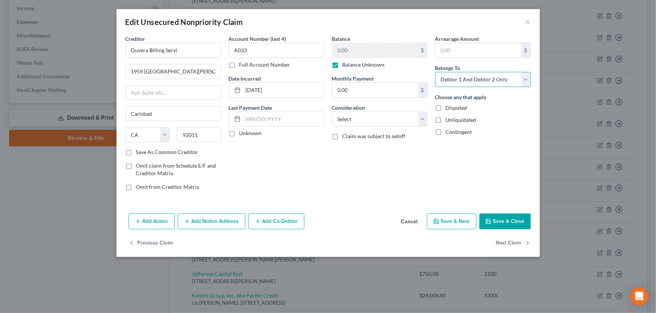
click at [435, 72] on select "Select Debtor 1 Only Debtor 2 Only Debtor 1 And Debtor 2 Only At Least One Of T…" at bounding box center [483, 79] width 96 height 15
click at [239, 132] on label "Unknown" at bounding box center [250, 133] width 23 height 8
click at [242, 132] on input "Unknown" at bounding box center [244, 131] width 5 height 5
checkbox input "true"
click at [136, 151] on label "Save As Common Creditor" at bounding box center [167, 152] width 62 height 8
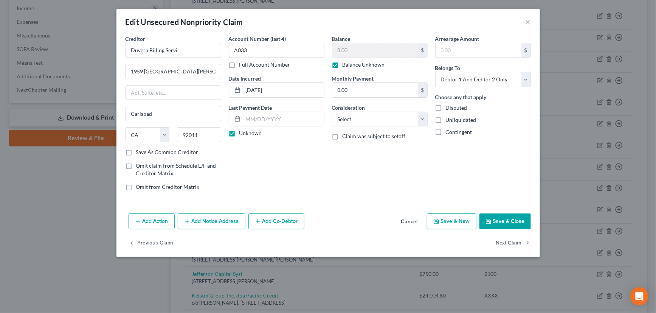
click at [139, 151] on input "Save As Common Creditor" at bounding box center [141, 150] width 5 height 5
checkbox input "true"
click at [389, 121] on select "Select Cable / Satellite Services Collection Agency Credit Card Debt Debt Couns…" at bounding box center [380, 119] width 96 height 15
select select "1"
click at [332, 112] on select "Select Cable / Satellite Services Collection Agency Credit Card Debt Debt Couns…" at bounding box center [380, 119] width 96 height 15
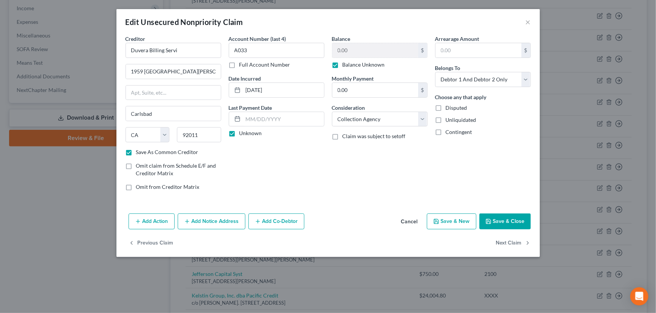
click at [504, 220] on button "Save & Close" at bounding box center [504, 221] width 51 height 16
checkbox input "false"
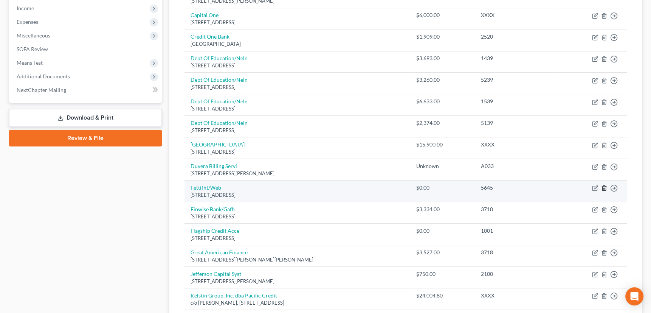
click at [604, 185] on icon "button" at bounding box center [604, 188] width 6 height 6
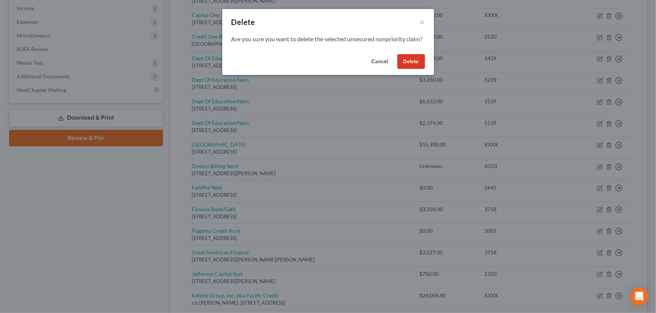
click at [412, 67] on button "Delete" at bounding box center [411, 61] width 28 height 15
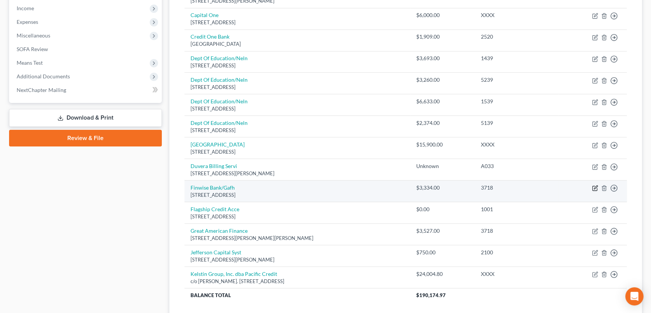
click at [594, 186] on icon "button" at bounding box center [595, 187] width 3 height 3
select select "46"
select select "2"
select select "0"
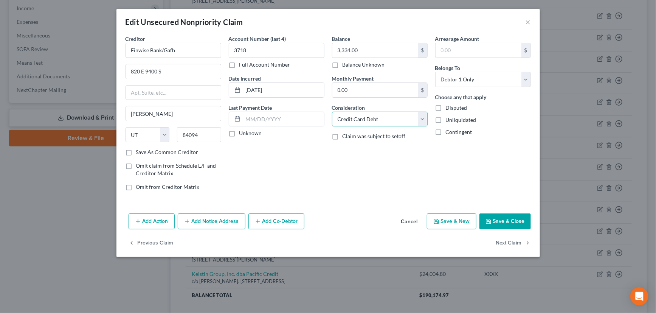
click at [422, 120] on select "Select Cable / Satellite Services Collection Agency Credit Card Debt Debt Couns…" at bounding box center [380, 119] width 96 height 15
click at [239, 133] on label "Unknown" at bounding box center [250, 133] width 23 height 8
click at [242, 133] on input "Unknown" at bounding box center [244, 131] width 5 height 5
checkbox input "true"
click at [136, 152] on label "Save As Common Creditor" at bounding box center [167, 152] width 62 height 8
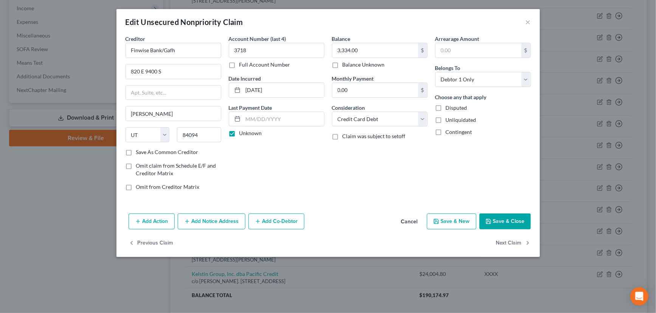
click at [139, 152] on input "Save As Common Creditor" at bounding box center [141, 150] width 5 height 5
checkbox input "true"
click at [488, 80] on select "Select Debtor 1 Only Debtor 2 Only Debtor 1 And Debtor 2 Only At Least One Of T…" at bounding box center [483, 79] width 96 height 15
select select "2"
click at [435, 72] on select "Select Debtor 1 Only Debtor 2 Only Debtor 1 And Debtor 2 Only At Least One Of T…" at bounding box center [483, 79] width 96 height 15
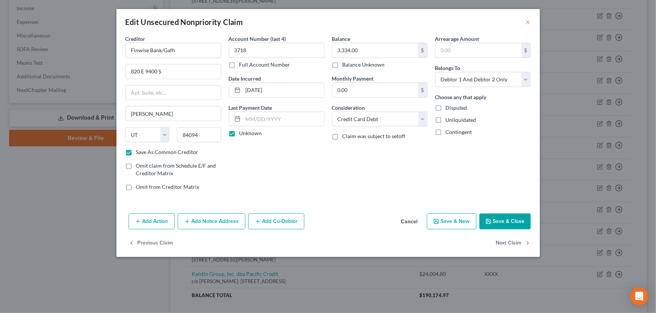
click at [507, 217] on button "Save & Close" at bounding box center [504, 221] width 51 height 16
checkbox input "false"
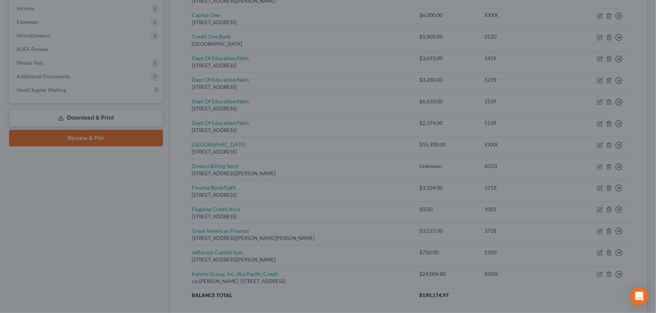
type input "0"
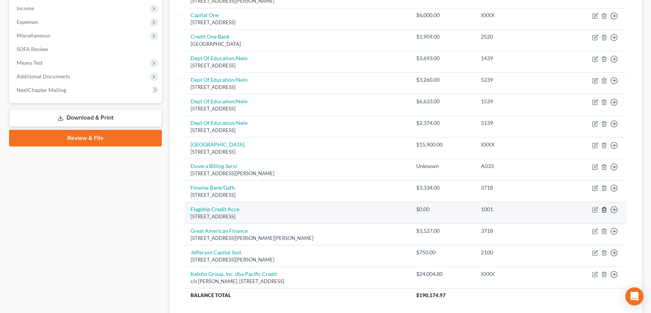
click at [604, 208] on icon "button" at bounding box center [604, 209] width 6 height 6
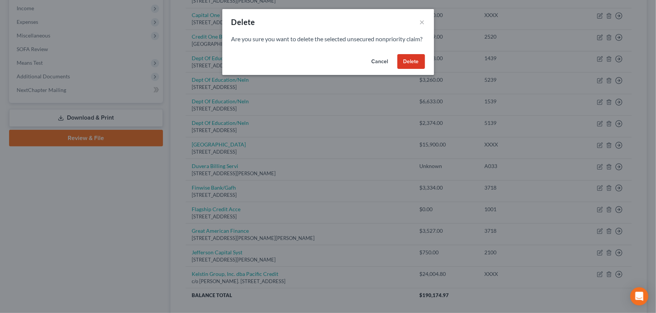
click at [412, 67] on button "Delete" at bounding box center [411, 61] width 28 height 15
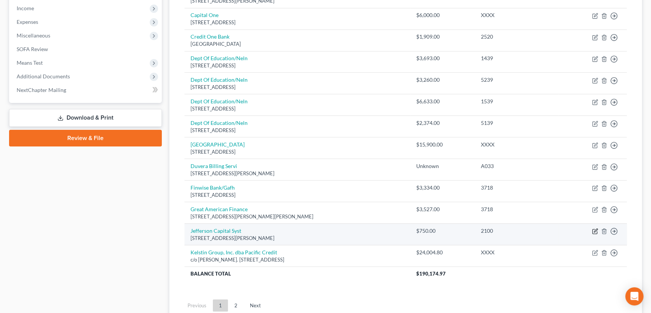
click at [594, 229] on icon "button" at bounding box center [595, 231] width 6 height 6
select select "24"
select select "1"
select select "2"
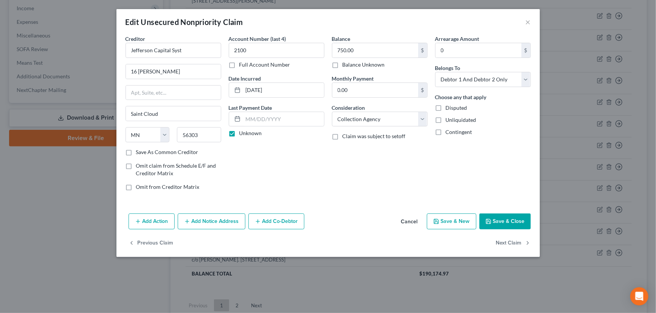
click at [136, 150] on label "Save As Common Creditor" at bounding box center [167, 152] width 62 height 8
click at [139, 150] on input "Save As Common Creditor" at bounding box center [141, 150] width 5 height 5
click at [495, 217] on button "Save & Close" at bounding box center [504, 221] width 51 height 16
checkbox input "false"
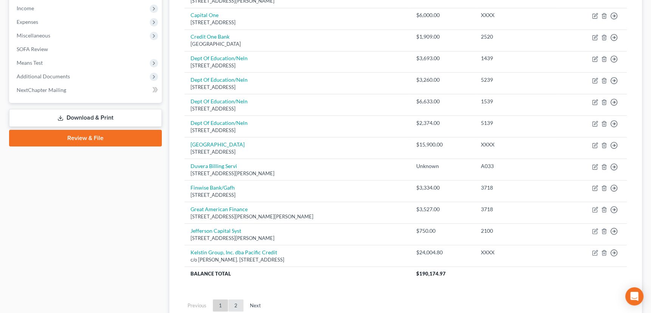
click at [236, 302] on link "2" at bounding box center [235, 305] width 15 height 12
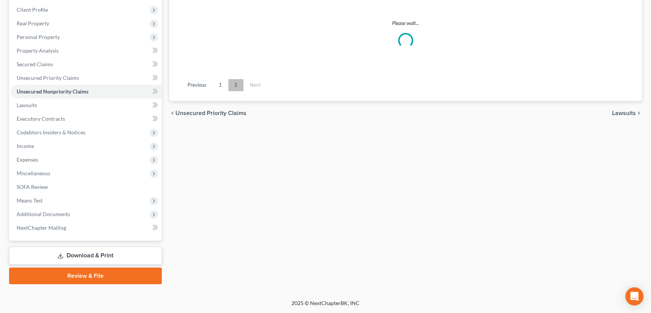
scroll to position [102, 0]
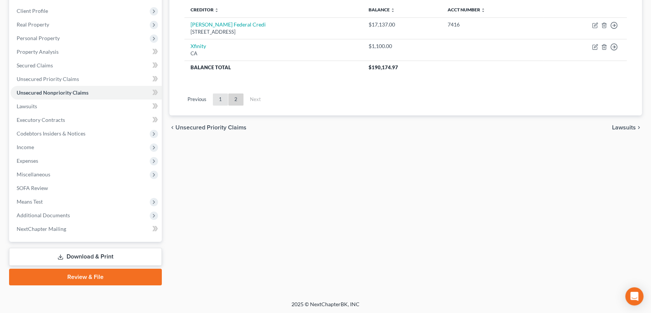
click at [219, 95] on link "1" at bounding box center [220, 99] width 15 height 12
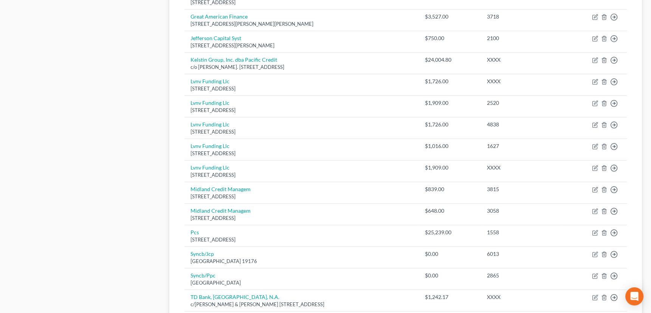
scroll to position [445, 0]
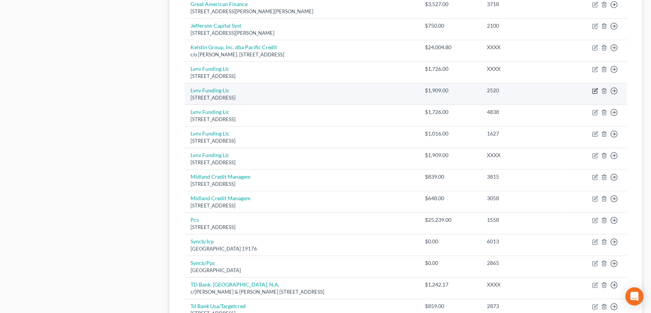
click at [593, 90] on icon "button" at bounding box center [595, 91] width 6 height 6
select select "42"
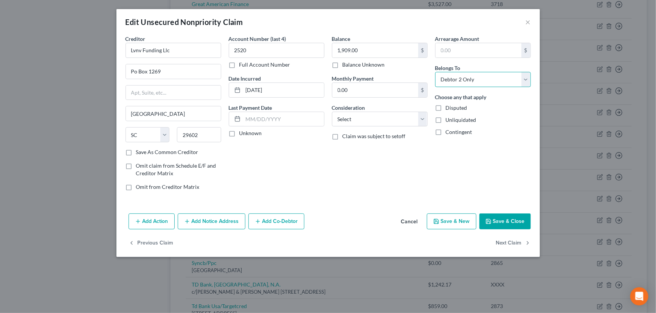
click at [484, 80] on select "Select Debtor 1 Only Debtor 2 Only Debtor 1 And Debtor 2 Only At Least One Of T…" at bounding box center [483, 79] width 96 height 15
select select "2"
click at [435, 72] on select "Select Debtor 1 Only Debtor 2 Only Debtor 1 And Debtor 2 Only At Least One Of T…" at bounding box center [483, 79] width 96 height 15
drag, startPoint x: 423, startPoint y: 119, endPoint x: 408, endPoint y: 125, distance: 15.9
click at [423, 119] on select "Select Cable / Satellite Services Collection Agency Credit Card Debt Debt Couns…" at bounding box center [380, 119] width 96 height 15
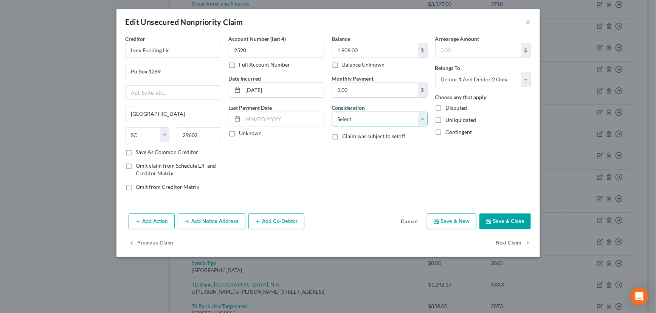
select select "1"
click at [332, 112] on select "Select Cable / Satellite Services Collection Agency Credit Card Debt Debt Couns…" at bounding box center [380, 119] width 96 height 15
click at [239, 132] on label "Unknown" at bounding box center [250, 133] width 23 height 8
click at [242, 132] on input "Unknown" at bounding box center [244, 131] width 5 height 5
checkbox input "true"
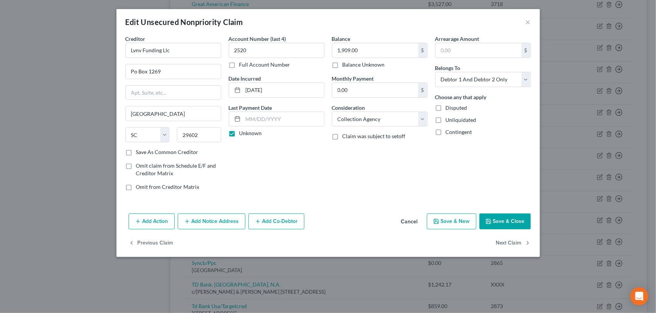
click at [136, 151] on label "Save As Common Creditor" at bounding box center [167, 152] width 62 height 8
click at [139, 151] on input "Save As Common Creditor" at bounding box center [141, 150] width 5 height 5
click at [504, 217] on button "Save & Close" at bounding box center [504, 221] width 51 height 16
checkbox input "false"
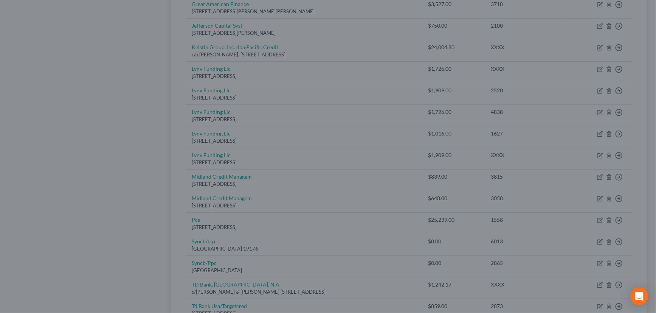
type input "0"
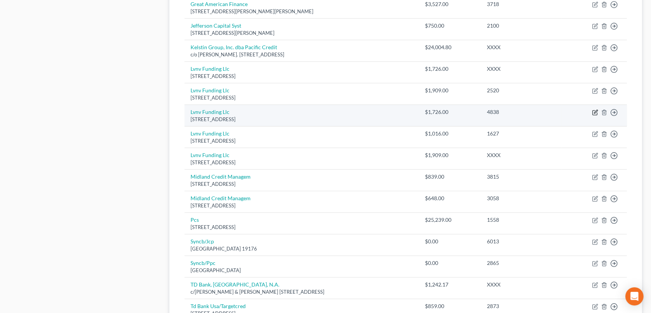
click at [595, 111] on icon "button" at bounding box center [595, 112] width 6 height 6
select select "42"
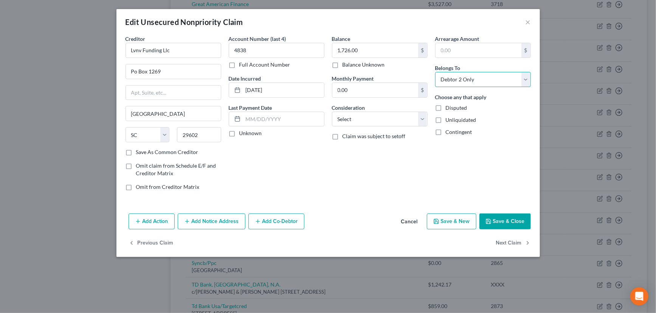
drag, startPoint x: 476, startPoint y: 76, endPoint x: 476, endPoint y: 80, distance: 4.2
click at [476, 76] on select "Select Debtor 1 Only Debtor 2 Only Debtor 1 And Debtor 2 Only At Least One Of T…" at bounding box center [483, 79] width 96 height 15
select select "2"
click at [435, 72] on select "Select Debtor 1 Only Debtor 2 Only Debtor 1 And Debtor 2 Only At Least One Of T…" at bounding box center [483, 79] width 96 height 15
drag, startPoint x: 369, startPoint y: 118, endPoint x: 367, endPoint y: 123, distance: 5.3
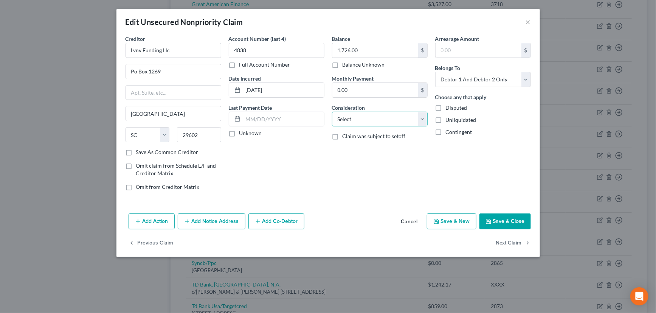
click at [369, 118] on select "Select Cable / Satellite Services Collection Agency Credit Card Debt Debt Couns…" at bounding box center [380, 119] width 96 height 15
select select "1"
click at [332, 112] on select "Select Cable / Satellite Services Collection Agency Credit Card Debt Debt Couns…" at bounding box center [380, 119] width 96 height 15
click at [239, 132] on label "Unknown" at bounding box center [250, 133] width 23 height 8
click at [242, 132] on input "Unknown" at bounding box center [244, 131] width 5 height 5
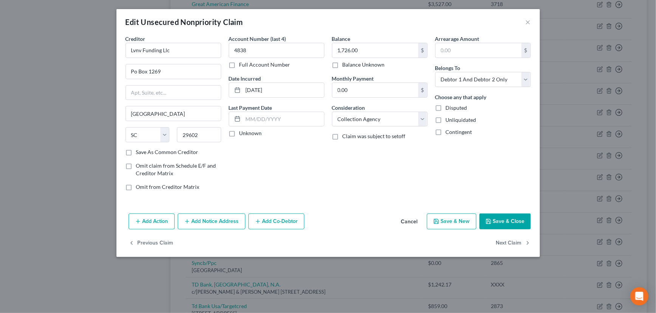
checkbox input "true"
click at [136, 152] on label "Save As Common Creditor" at bounding box center [167, 152] width 62 height 8
click at [139, 152] on input "Save As Common Creditor" at bounding box center [141, 150] width 5 height 5
click at [509, 219] on button "Save & Close" at bounding box center [504, 221] width 51 height 16
checkbox input "false"
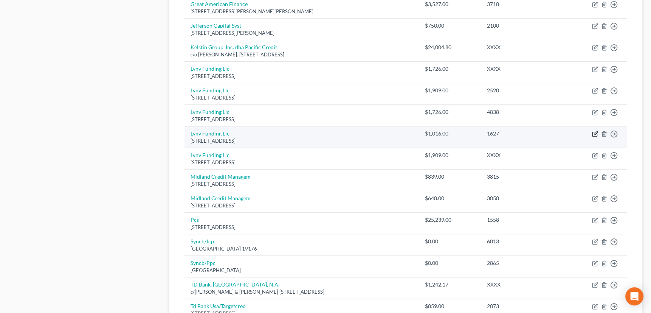
click at [594, 132] on icon "button" at bounding box center [595, 134] width 6 height 6
select select "42"
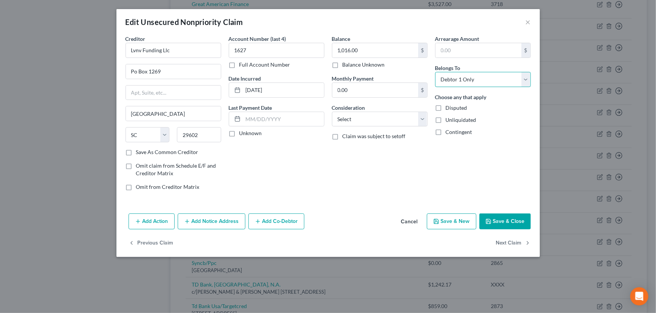
drag, startPoint x: 473, startPoint y: 82, endPoint x: 473, endPoint y: 86, distance: 4.5
click at [473, 82] on select "Select Debtor 1 Only Debtor 2 Only Debtor 1 And Debtor 2 Only At Least One Of T…" at bounding box center [483, 79] width 96 height 15
select select "2"
click at [435, 72] on select "Select Debtor 1 Only Debtor 2 Only Debtor 1 And Debtor 2 Only At Least One Of T…" at bounding box center [483, 79] width 96 height 15
click at [383, 123] on select "Select Cable / Satellite Services Collection Agency Credit Card Debt Debt Couns…" at bounding box center [380, 119] width 96 height 15
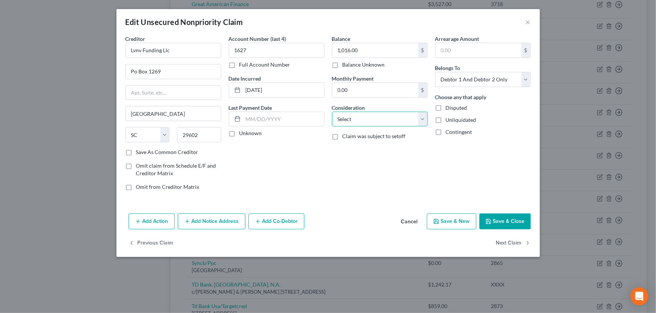
select select "1"
click at [332, 112] on select "Select Cable / Satellite Services Collection Agency Credit Card Debt Debt Couns…" at bounding box center [380, 119] width 96 height 15
click at [239, 132] on label "Unknown" at bounding box center [250, 133] width 23 height 8
click at [242, 132] on input "Unknown" at bounding box center [244, 131] width 5 height 5
checkbox input "true"
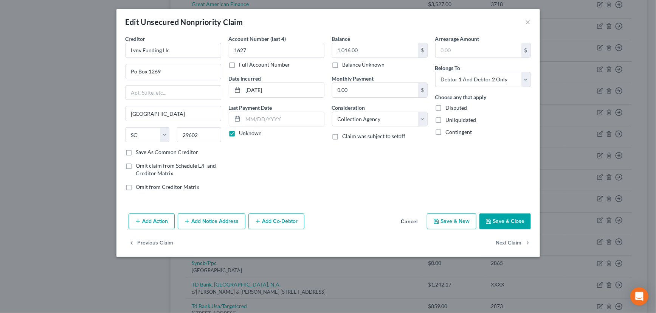
click at [136, 151] on label "Save As Common Creditor" at bounding box center [167, 152] width 62 height 8
click at [139, 151] on input "Save As Common Creditor" at bounding box center [141, 150] width 5 height 5
click at [503, 215] on button "Save & Close" at bounding box center [504, 221] width 51 height 16
checkbox input "false"
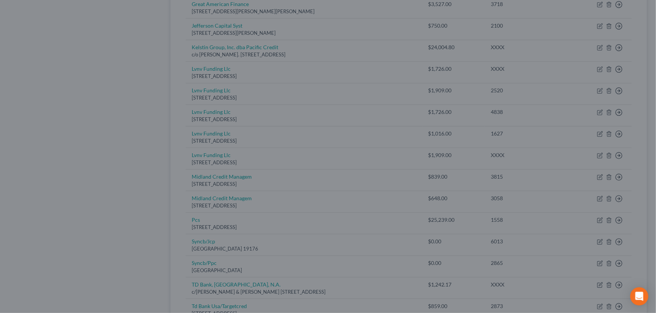
type input "0"
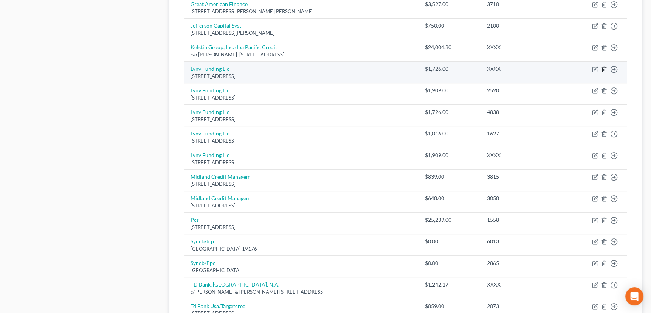
click at [604, 67] on icon "button" at bounding box center [604, 69] width 6 height 6
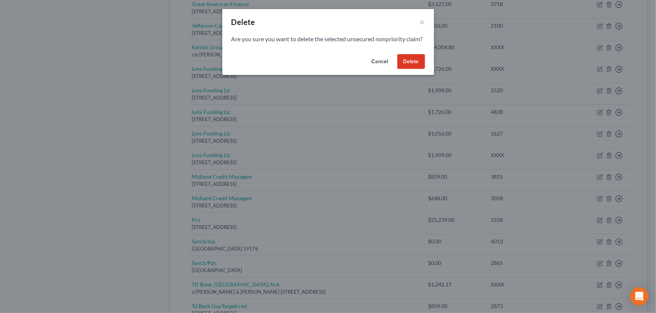
click at [413, 68] on button "Delete" at bounding box center [411, 61] width 28 height 15
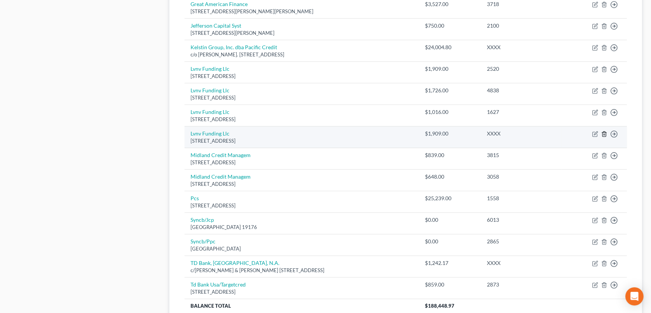
click at [605, 132] on polyline "button" at bounding box center [604, 132] width 5 height 0
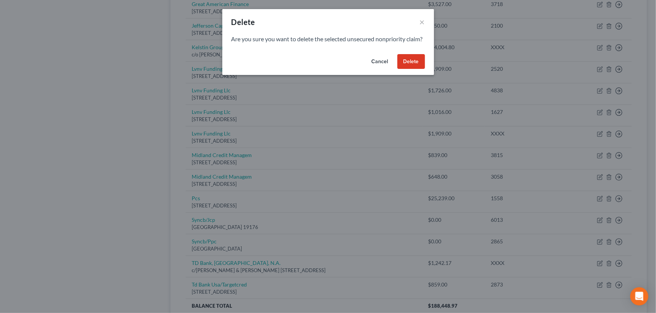
click at [415, 67] on button "Delete" at bounding box center [411, 61] width 28 height 15
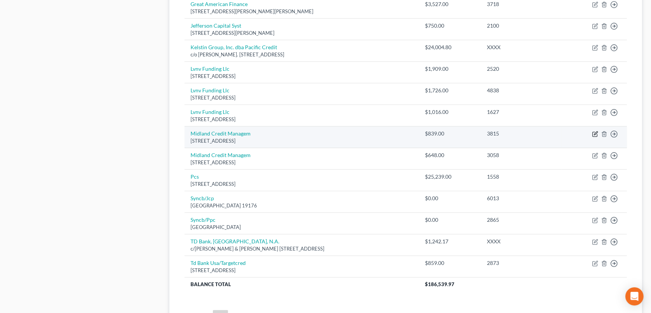
click at [592, 131] on icon "button" at bounding box center [595, 134] width 6 height 6
select select "23"
select select "0"
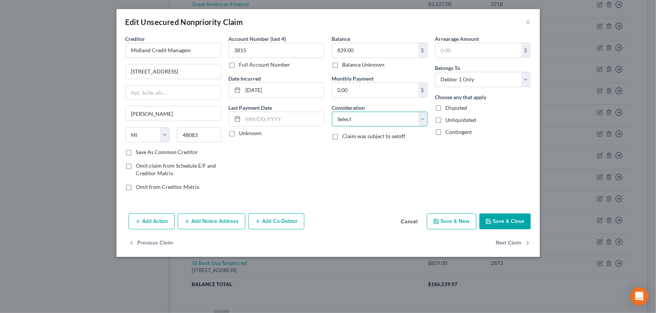
click at [389, 121] on select "Select Cable / Satellite Services Collection Agency Credit Card Debt Debt Couns…" at bounding box center [380, 119] width 96 height 15
select select "1"
click at [332, 112] on select "Select Cable / Satellite Services Collection Agency Credit Card Debt Debt Couns…" at bounding box center [380, 119] width 96 height 15
click at [454, 77] on select "Select Debtor 1 Only Debtor 2 Only Debtor 1 And Debtor 2 Only At Least One Of T…" at bounding box center [483, 79] width 96 height 15
click at [435, 72] on select "Select Debtor 1 Only Debtor 2 Only Debtor 1 And Debtor 2 Only At Least One Of T…" at bounding box center [483, 79] width 96 height 15
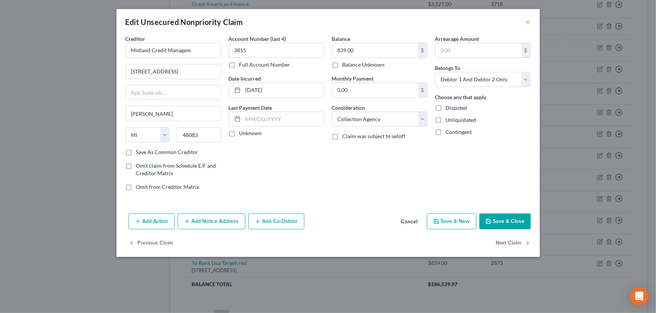
click at [239, 133] on label "Unknown" at bounding box center [250, 133] width 23 height 8
click at [242, 133] on input "Unknown" at bounding box center [244, 131] width 5 height 5
click at [136, 151] on label "Save As Common Creditor" at bounding box center [167, 152] width 62 height 8
click at [139, 151] on input "Save As Common Creditor" at bounding box center [141, 150] width 5 height 5
click at [499, 214] on button "Save & Close" at bounding box center [504, 221] width 51 height 16
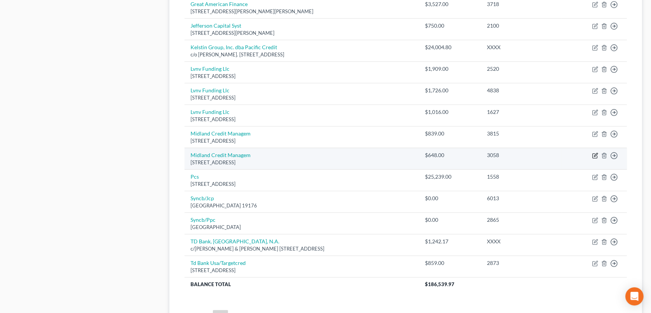
click at [594, 155] on icon "button" at bounding box center [595, 155] width 6 height 6
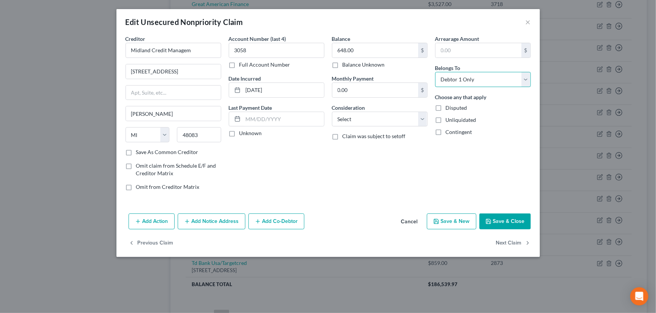
click at [476, 76] on select "Select Debtor 1 Only Debtor 2 Only Debtor 1 And Debtor 2 Only At Least One Of T…" at bounding box center [483, 79] width 96 height 15
click at [435, 72] on select "Select Debtor 1 Only Debtor 2 Only Debtor 1 And Debtor 2 Only At Least One Of T…" at bounding box center [483, 79] width 96 height 15
click at [383, 124] on select "Select Cable / Satellite Services Collection Agency Credit Card Debt Debt Couns…" at bounding box center [380, 119] width 96 height 15
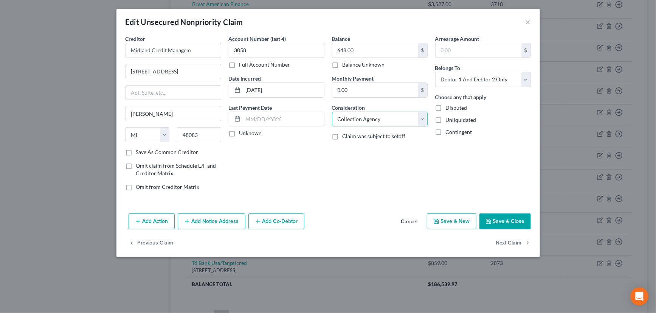
click at [332, 112] on select "Select Cable / Satellite Services Collection Agency Credit Card Debt Debt Couns…" at bounding box center [380, 119] width 96 height 15
click at [239, 133] on label "Unknown" at bounding box center [250, 133] width 23 height 8
click at [242, 133] on input "Unknown" at bounding box center [244, 131] width 5 height 5
click at [136, 153] on label "Save As Common Creditor" at bounding box center [167, 152] width 62 height 8
click at [139, 153] on input "Save As Common Creditor" at bounding box center [141, 150] width 5 height 5
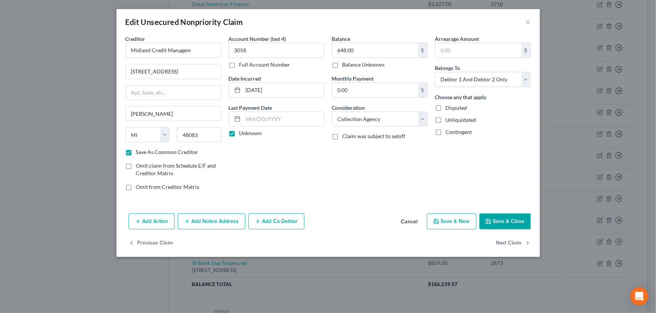
click at [511, 218] on button "Save & Close" at bounding box center [504, 221] width 51 height 16
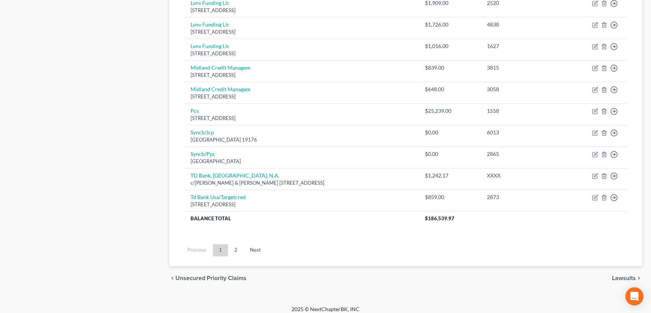
scroll to position [514, 0]
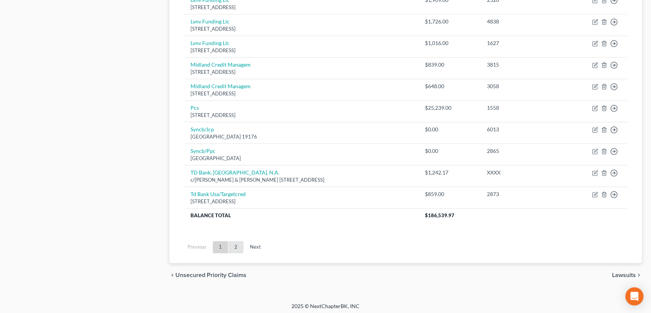
click at [239, 246] on link "2" at bounding box center [235, 247] width 15 height 12
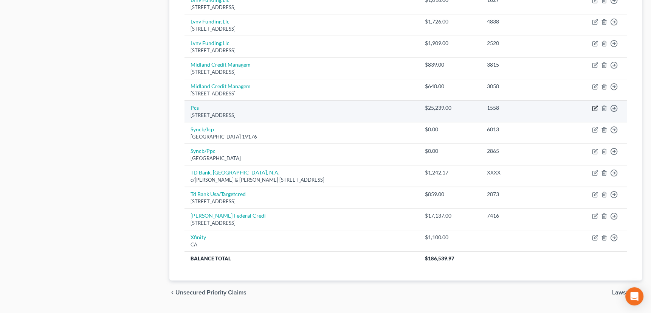
click at [595, 106] on icon "button" at bounding box center [595, 106] width 3 height 3
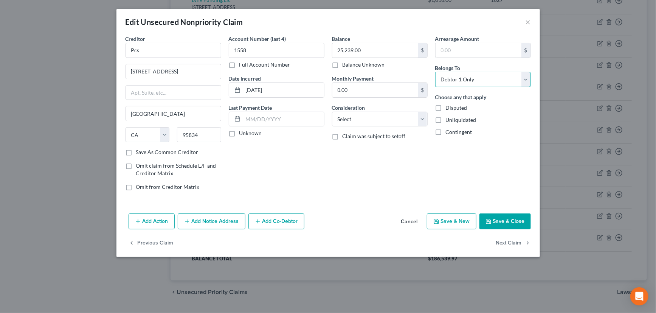
click at [456, 79] on select "Select Debtor 1 Only Debtor 2 Only Debtor 1 And Debtor 2 Only At Least One Of T…" at bounding box center [483, 79] width 96 height 15
click at [435, 72] on select "Select Debtor 1 Only Debtor 2 Only Debtor 1 And Debtor 2 Only At Least One Of T…" at bounding box center [483, 79] width 96 height 15
click at [421, 119] on select "Select Cable / Satellite Services Collection Agency Credit Card Debt Debt Couns…" at bounding box center [380, 119] width 96 height 15
click at [332, 112] on select "Select Cable / Satellite Services Collection Agency Credit Card Debt Debt Couns…" at bounding box center [380, 119] width 96 height 15
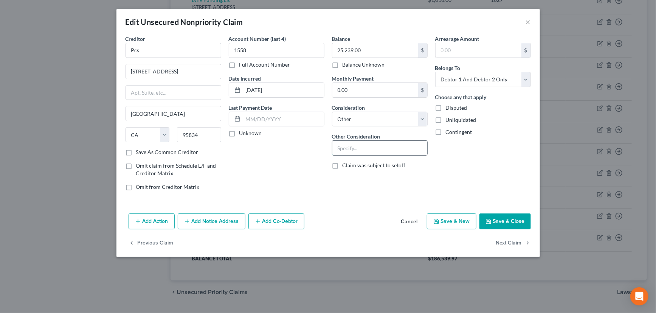
click at [377, 147] on input "text" at bounding box center [379, 148] width 95 height 14
click at [239, 132] on label "Unknown" at bounding box center [250, 133] width 23 height 8
click at [242, 132] on input "Unknown" at bounding box center [244, 131] width 5 height 5
click at [136, 149] on label "Save As Common Creditor" at bounding box center [167, 152] width 62 height 8
click at [139, 149] on input "Save As Common Creditor" at bounding box center [141, 150] width 5 height 5
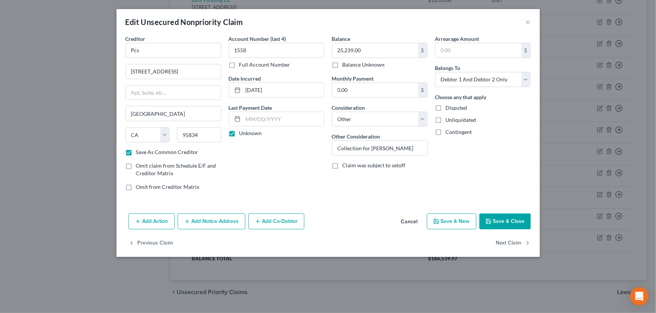
click at [519, 216] on button "Save & Close" at bounding box center [504, 221] width 51 height 16
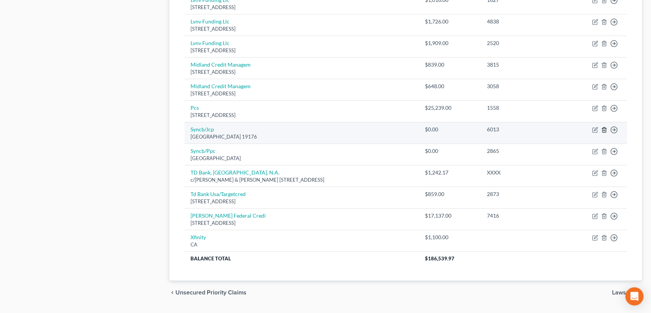
click at [602, 128] on icon "button" at bounding box center [603, 129] width 3 height 5
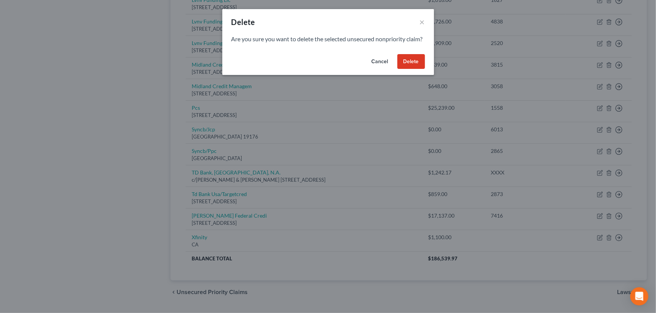
click at [412, 68] on button "Delete" at bounding box center [411, 61] width 28 height 15
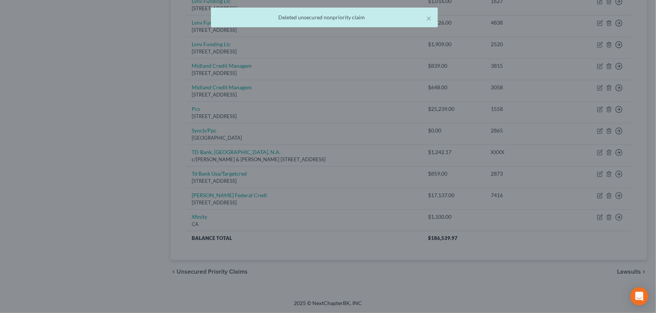
scroll to position [511, 0]
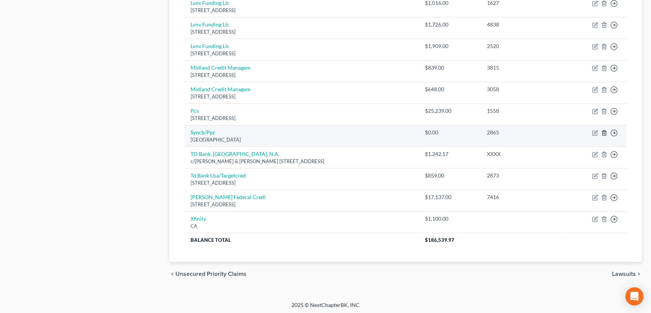
click at [605, 131] on icon "button" at bounding box center [604, 133] width 6 height 6
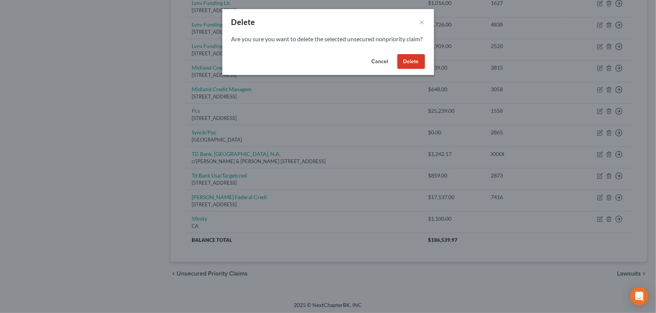
click at [411, 68] on button "Delete" at bounding box center [411, 61] width 28 height 15
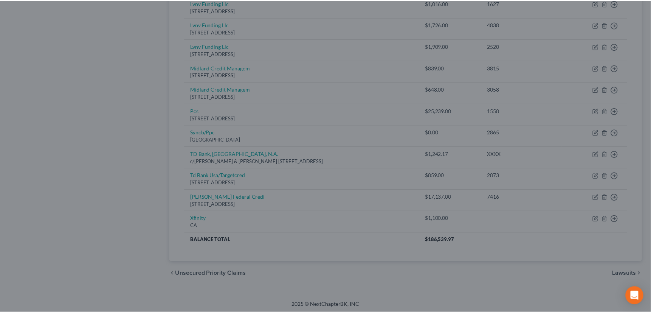
scroll to position [490, 0]
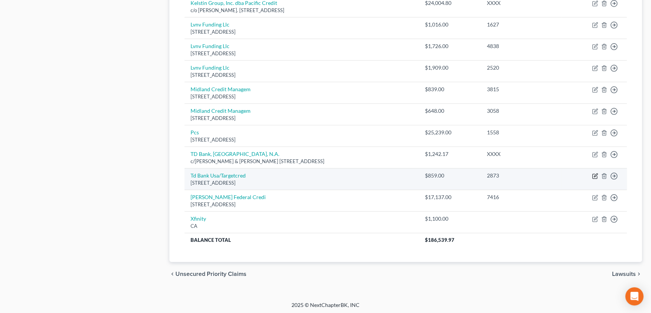
click at [594, 174] on icon "button" at bounding box center [595, 176] width 6 height 6
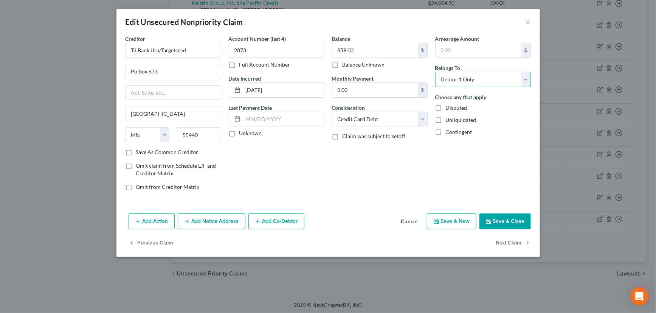
drag, startPoint x: 477, startPoint y: 79, endPoint x: 475, endPoint y: 86, distance: 7.0
click at [477, 79] on select "Select Debtor 1 Only Debtor 2 Only Debtor 1 And Debtor 2 Only At Least One Of T…" at bounding box center [483, 79] width 96 height 15
click at [435, 72] on select "Select Debtor 1 Only Debtor 2 Only Debtor 1 And Debtor 2 Only At Least One Of T…" at bounding box center [483, 79] width 96 height 15
click at [239, 132] on label "Unknown" at bounding box center [250, 133] width 23 height 8
click at [242, 132] on input "Unknown" at bounding box center [244, 131] width 5 height 5
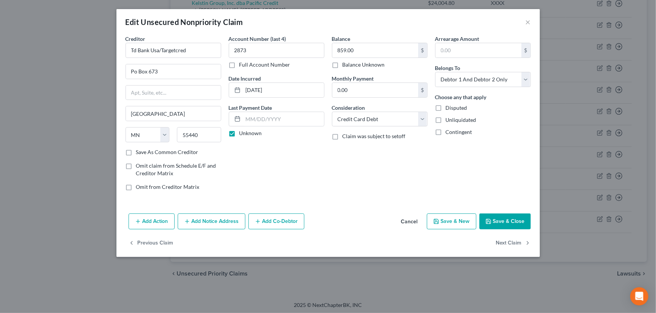
click at [136, 150] on label "Save As Common Creditor" at bounding box center [167, 152] width 62 height 8
click at [139, 150] on input "Save As Common Creditor" at bounding box center [141, 150] width 5 height 5
click at [510, 216] on button "Save & Close" at bounding box center [504, 221] width 51 height 16
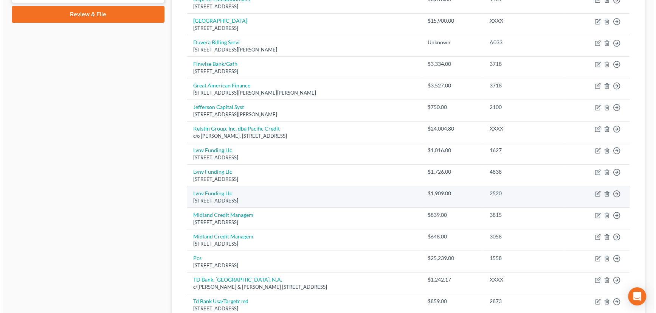
scroll to position [352, 0]
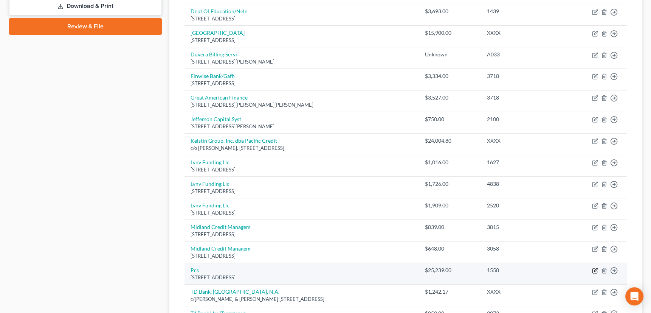
click at [595, 268] on icon "button" at bounding box center [595, 270] width 6 height 6
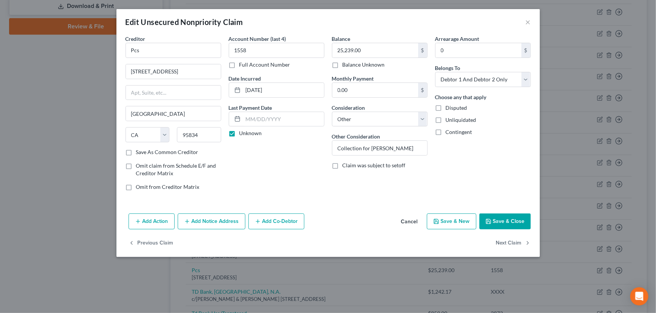
click at [203, 218] on button "Add Notice Address" at bounding box center [212, 221] width 68 height 16
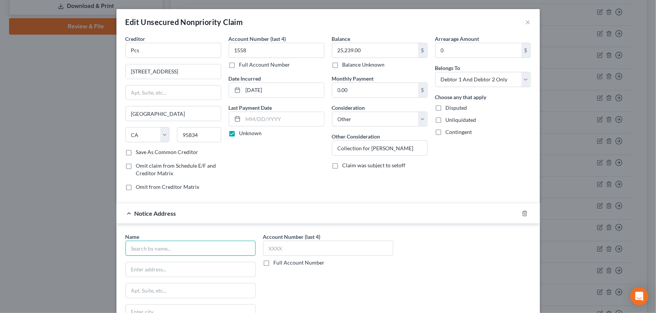
click at [184, 246] on input "text" at bounding box center [191, 247] width 130 height 15
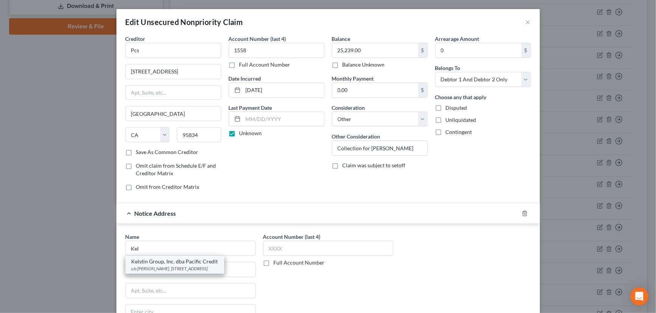
click at [182, 266] on div "c/o [PERSON_NAME]. [STREET_ADDRESS]" at bounding box center [175, 268] width 87 height 6
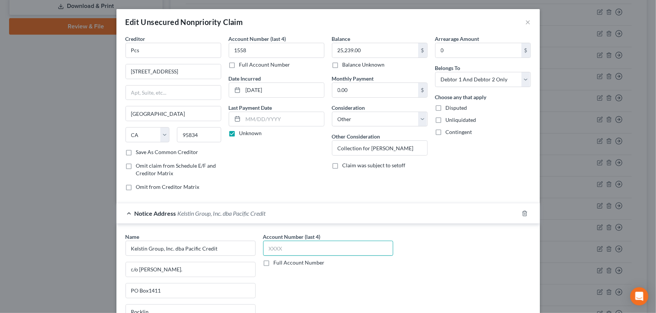
click at [291, 250] on input "text" at bounding box center [328, 247] width 130 height 15
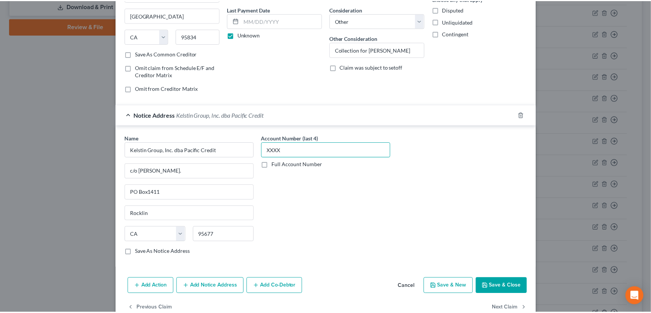
scroll to position [115, 0]
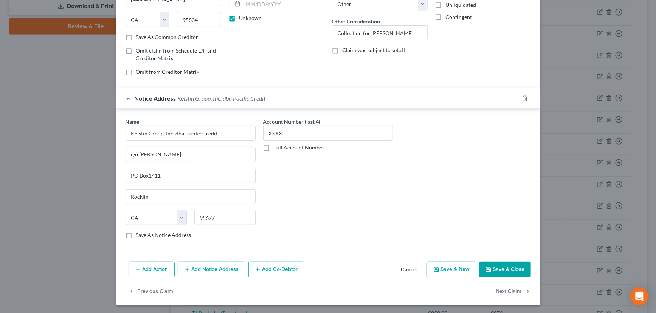
click at [502, 267] on button "Save & Close" at bounding box center [504, 269] width 51 height 16
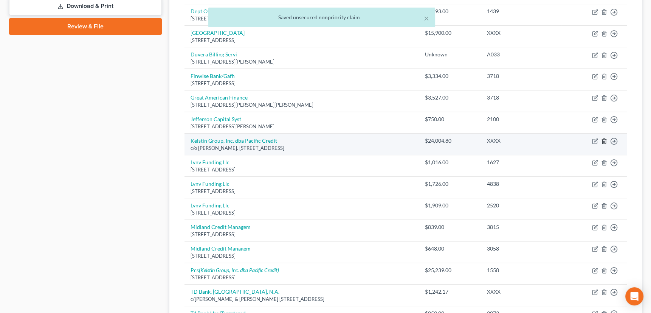
click at [605, 140] on icon "button" at bounding box center [604, 141] width 6 height 6
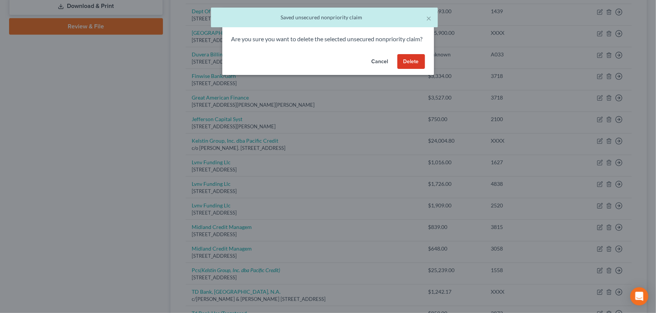
click at [411, 67] on button "Delete" at bounding box center [411, 61] width 28 height 15
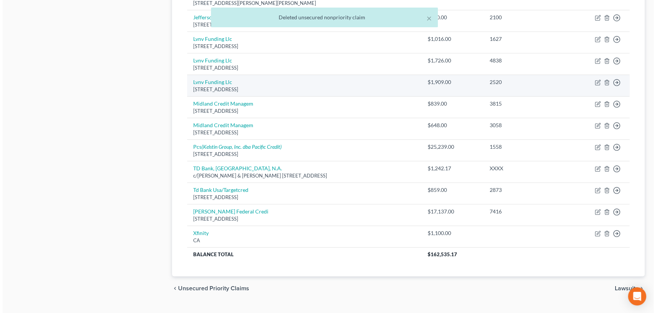
scroll to position [455, 0]
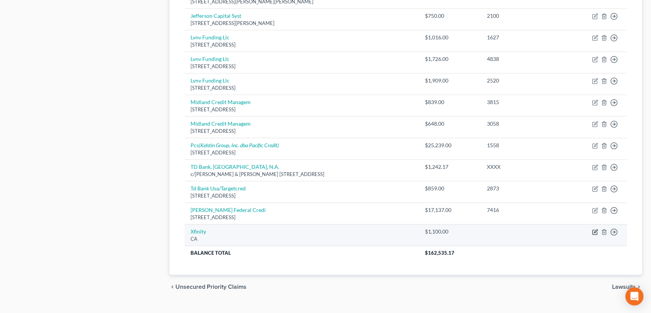
click at [595, 230] on icon "button" at bounding box center [595, 232] width 6 height 6
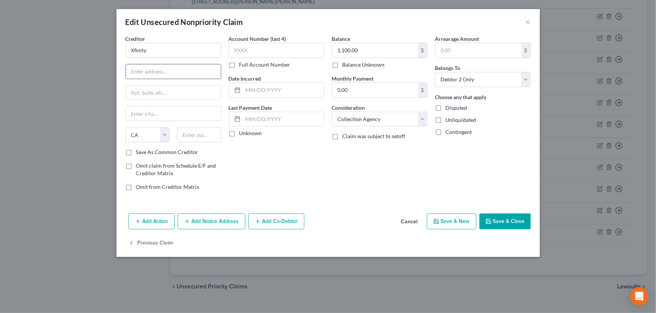
click at [144, 68] on input "text" at bounding box center [173, 71] width 95 height 14
paste input "[STREET_ADDRESS]"
click at [181, 136] on input "text" at bounding box center [199, 134] width 44 height 15
click at [193, 91] on input "text" at bounding box center [173, 92] width 95 height 14
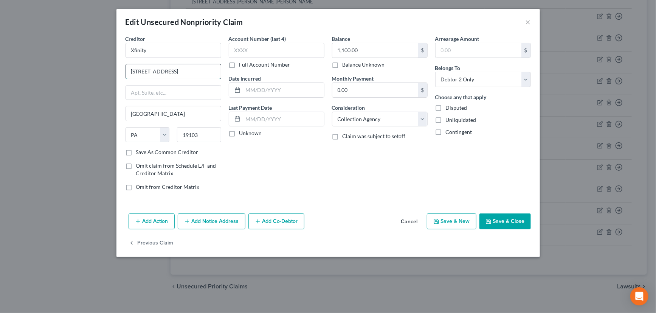
scroll to position [0, 17]
drag, startPoint x: 178, startPoint y: 71, endPoint x: 220, endPoint y: 70, distance: 41.2
click at [220, 70] on input "[STREET_ADDRESS]" at bounding box center [173, 71] width 95 height 14
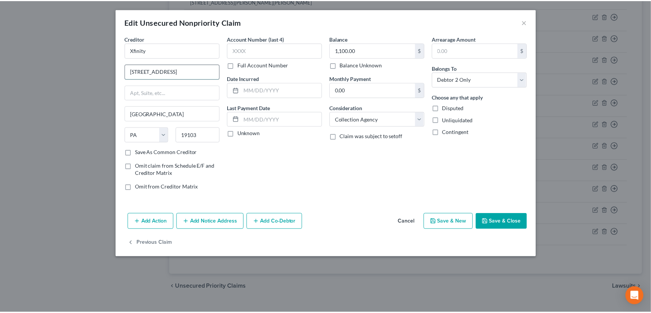
scroll to position [0, 0]
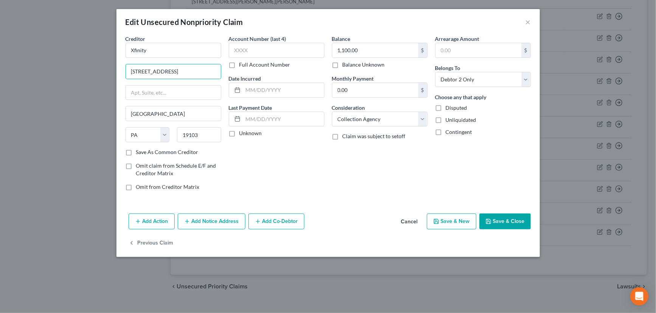
click at [136, 151] on label "Save As Common Creditor" at bounding box center [167, 152] width 62 height 8
click at [139, 151] on input "Save As Common Creditor" at bounding box center [141, 150] width 5 height 5
click at [265, 55] on input "text" at bounding box center [277, 50] width 96 height 15
click at [239, 130] on label "Unknown" at bounding box center [250, 133] width 23 height 8
click at [242, 130] on input "Unknown" at bounding box center [244, 131] width 5 height 5
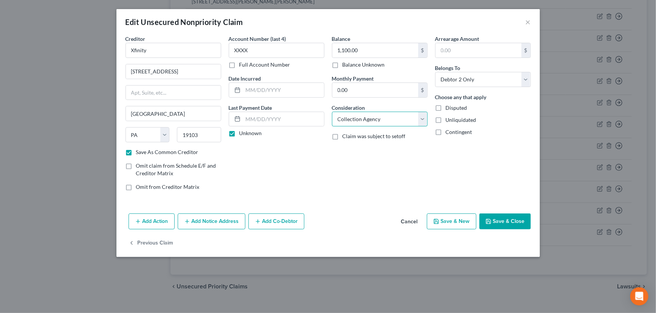
click at [404, 118] on select "Select Cable / Satellite Services Collection Agency Credit Card Debt Debt Couns…" at bounding box center [380, 119] width 96 height 15
click at [332, 112] on select "Select Cable / Satellite Services Collection Agency Credit Card Debt Debt Couns…" at bounding box center [380, 119] width 96 height 15
click at [460, 82] on select "Select Debtor 1 Only Debtor 2 Only Debtor 1 And Debtor 2 Only At Least One Of T…" at bounding box center [483, 79] width 96 height 15
click at [435, 72] on select "Select Debtor 1 Only Debtor 2 Only Debtor 1 And Debtor 2 Only At Least One Of T…" at bounding box center [483, 79] width 96 height 15
click at [505, 216] on button "Save & Close" at bounding box center [504, 221] width 51 height 16
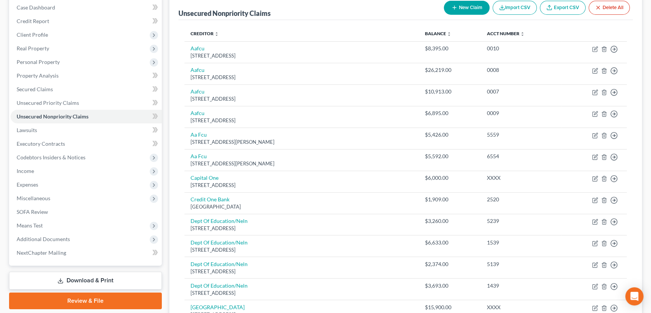
scroll to position [76, 0]
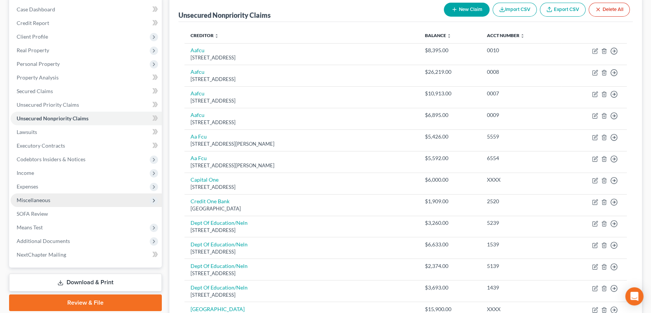
click at [40, 198] on span "Miscellaneous" at bounding box center [34, 200] width 34 height 6
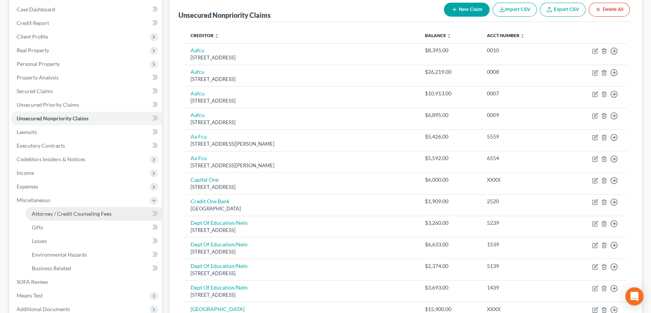
click at [45, 210] on span "Attorney / Credit Counseling Fees" at bounding box center [72, 213] width 80 height 6
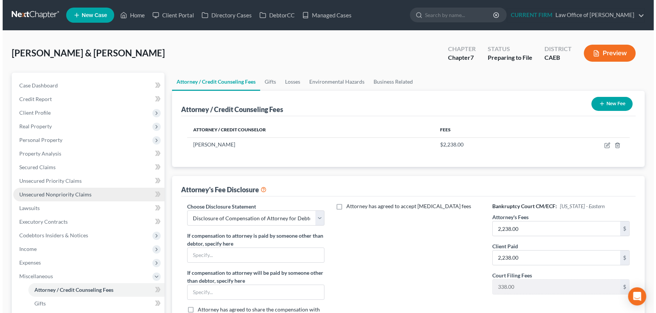
scroll to position [34, 0]
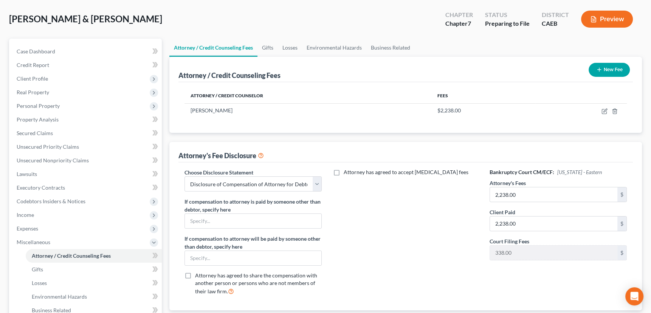
click at [610, 14] on button "Preview" at bounding box center [607, 19] width 52 height 17
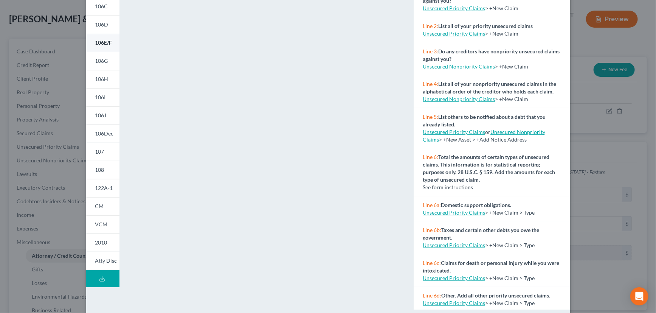
scroll to position [113, 0]
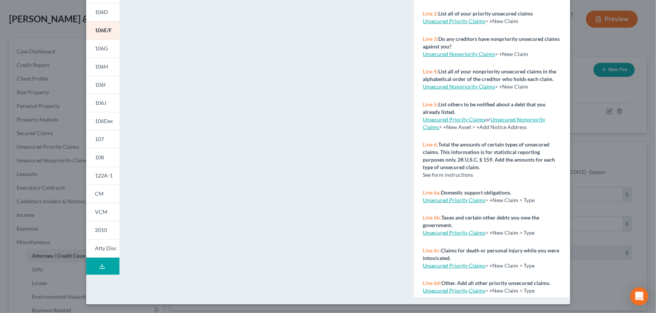
click at [100, 264] on icon at bounding box center [102, 266] width 6 height 6
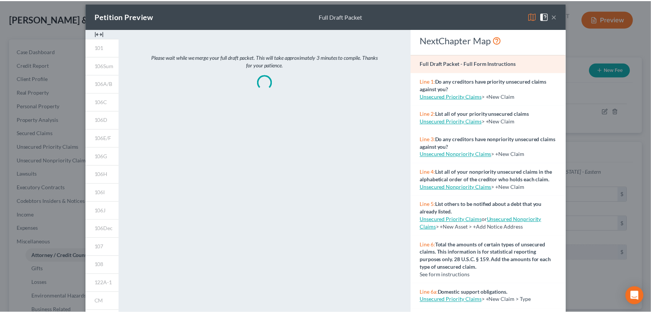
scroll to position [0, 0]
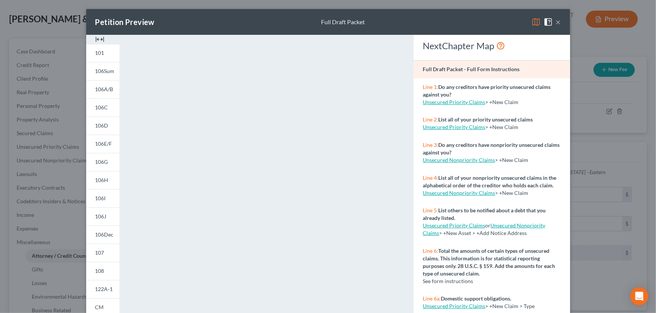
click at [557, 21] on button "×" at bounding box center [558, 21] width 5 height 9
